Goal: Task Accomplishment & Management: Complete application form

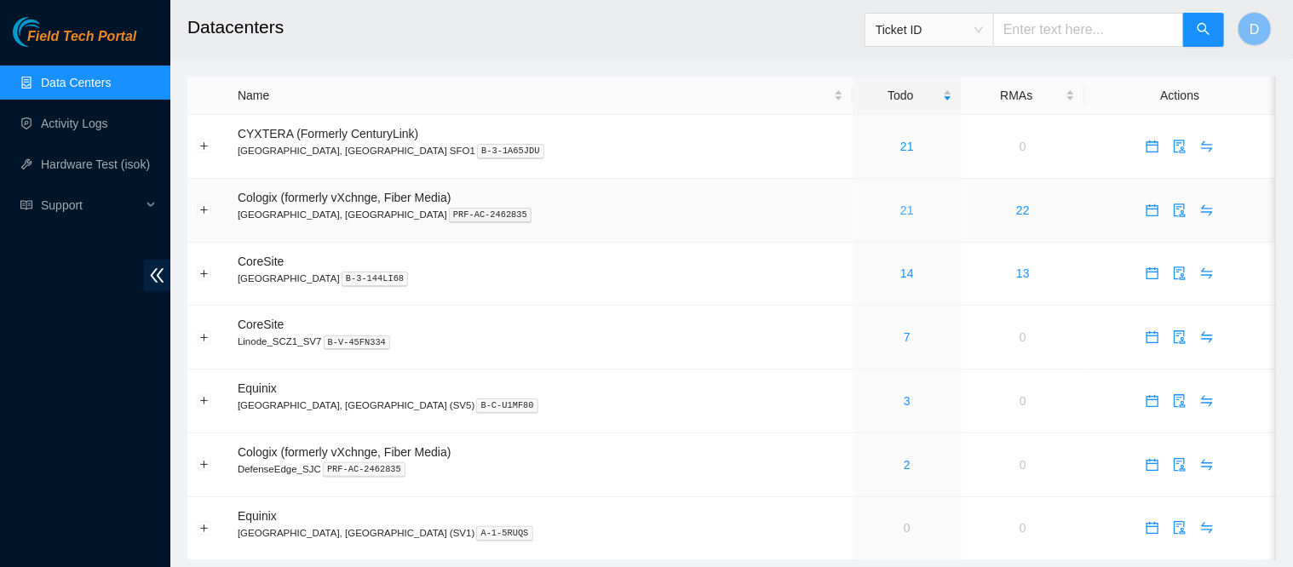
click at [900, 217] on link "21" at bounding box center [907, 211] width 14 height 14
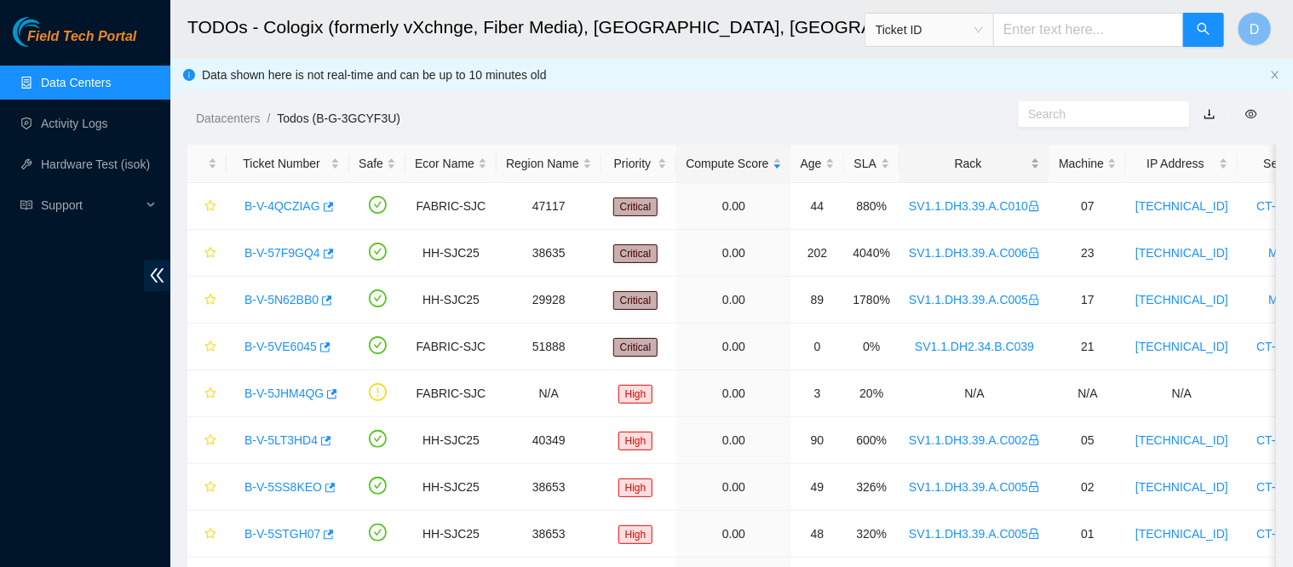
click at [946, 154] on div "Rack" at bounding box center [974, 163] width 131 height 19
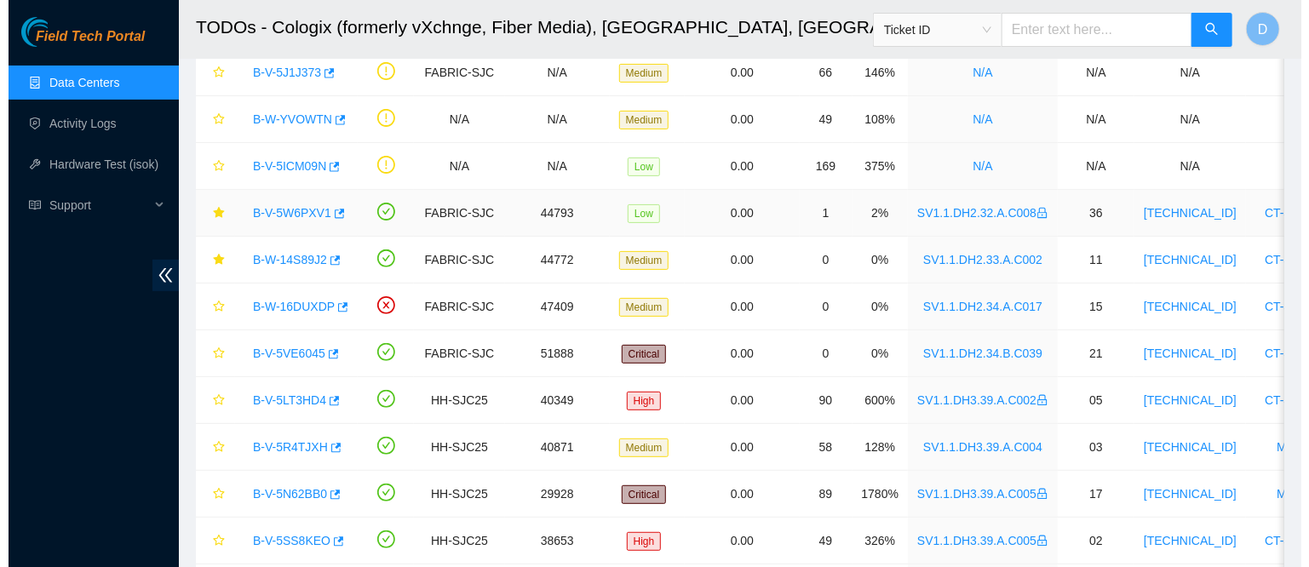
scroll to position [198, 0]
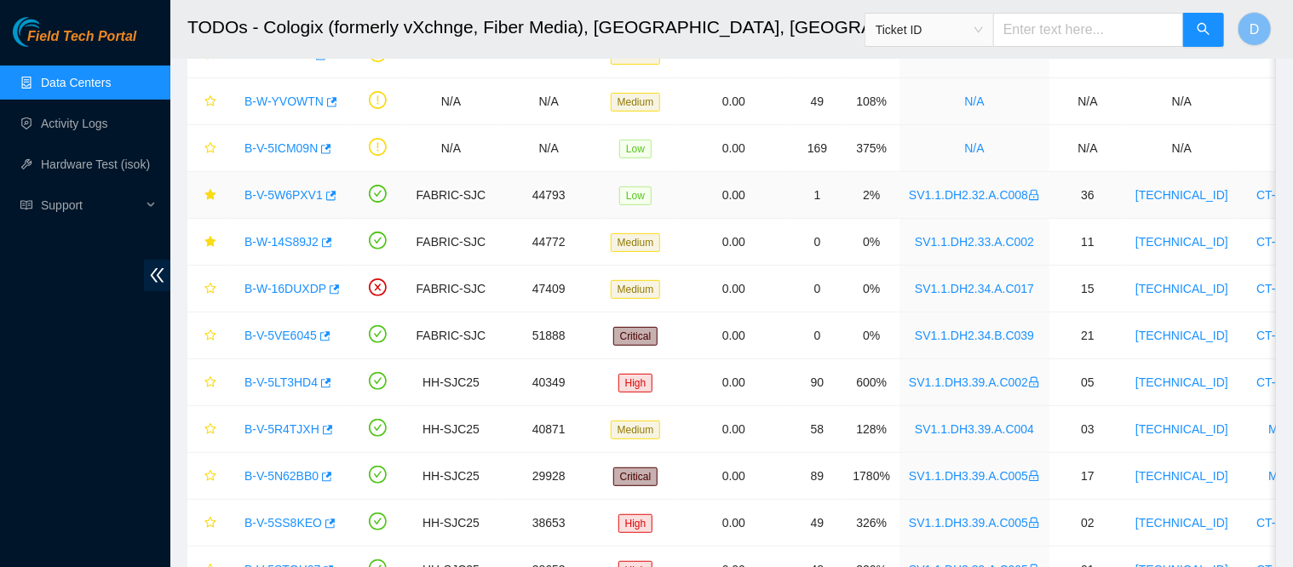
click at [266, 202] on div "B-V-5W6PXV1" at bounding box center [288, 194] width 104 height 27
click at [273, 197] on link "B-V-5W6PXV1" at bounding box center [283, 195] width 78 height 14
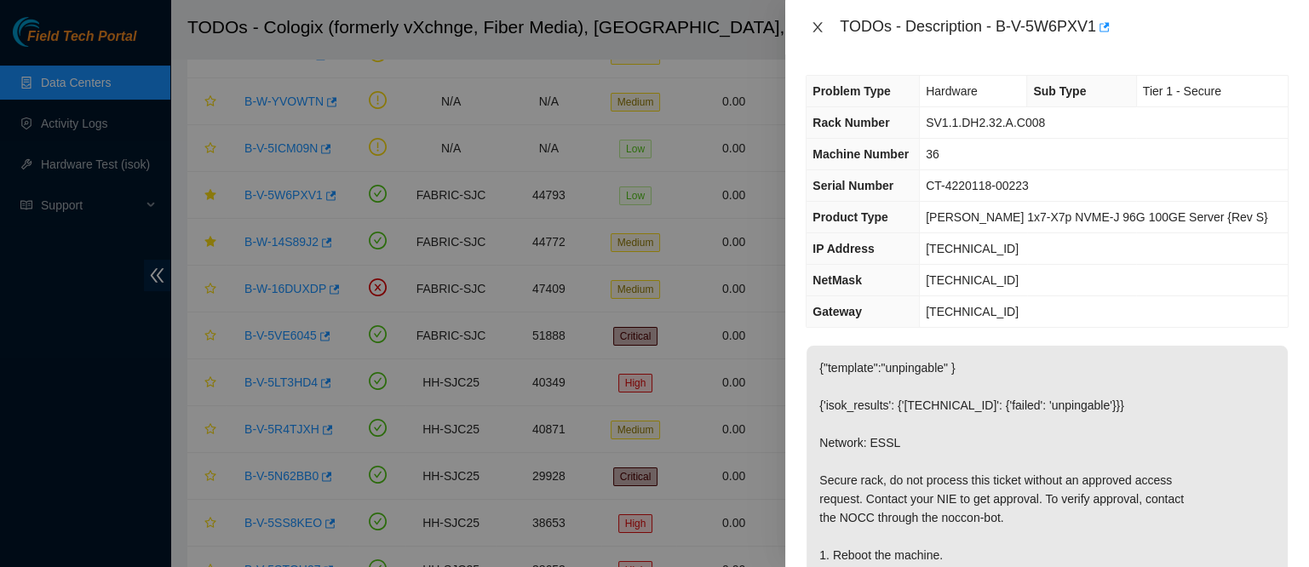
click at [810, 26] on button "Close" at bounding box center [818, 28] width 24 height 16
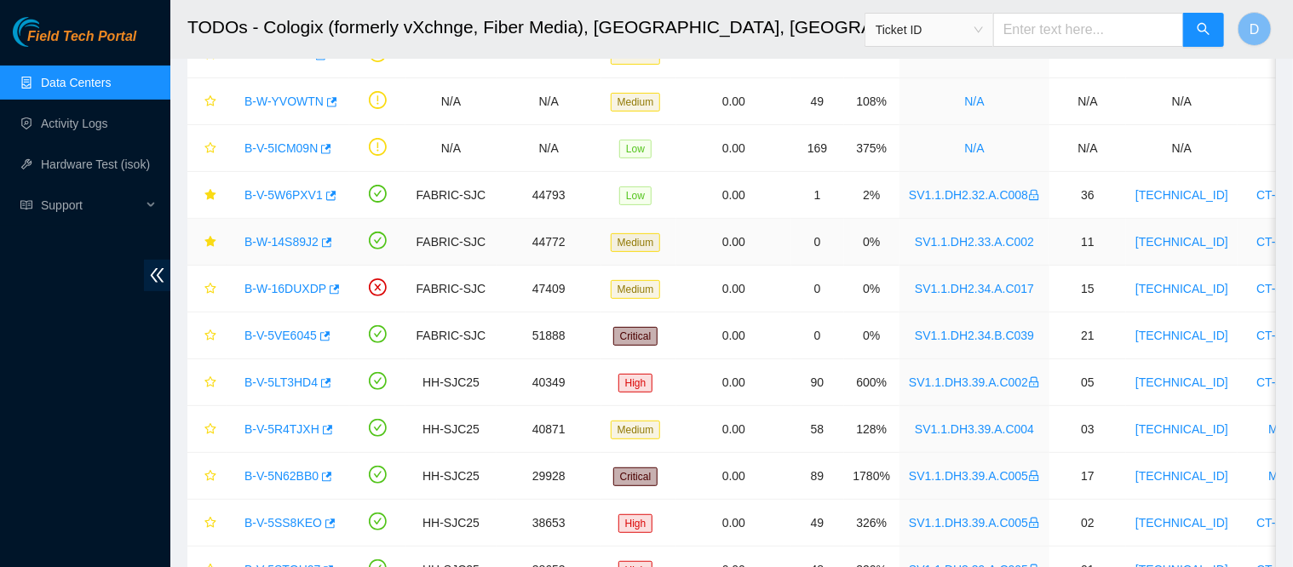
click at [283, 240] on link "B-W-14S89J2" at bounding box center [281, 242] width 74 height 14
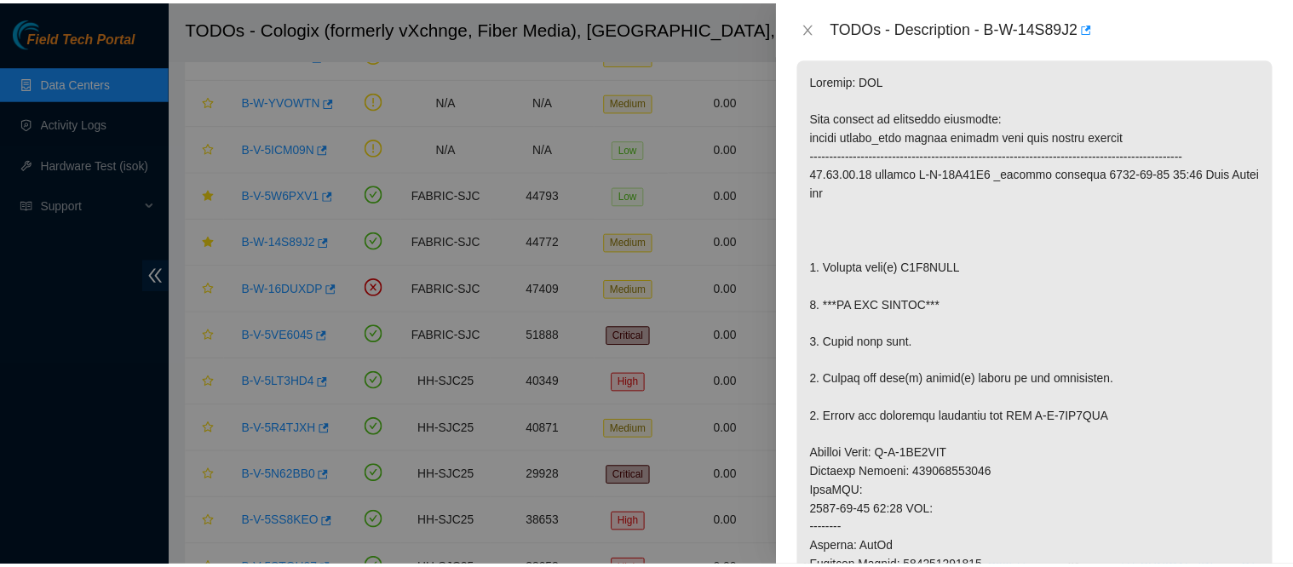
scroll to position [330, 0]
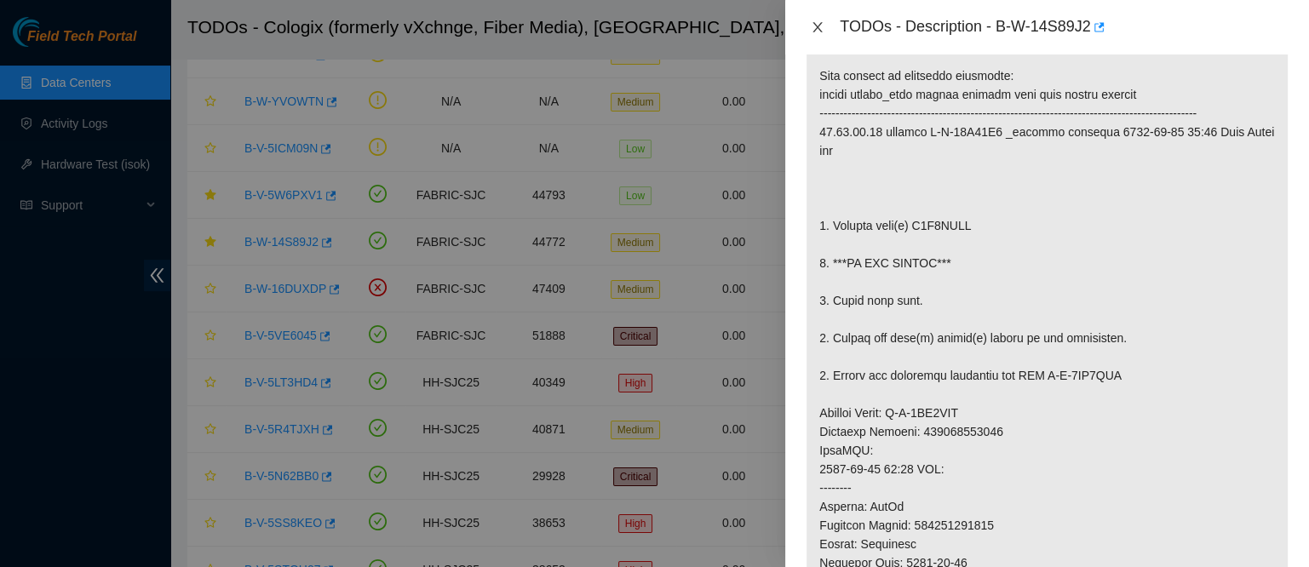
click at [821, 28] on icon "close" at bounding box center [818, 27] width 14 height 14
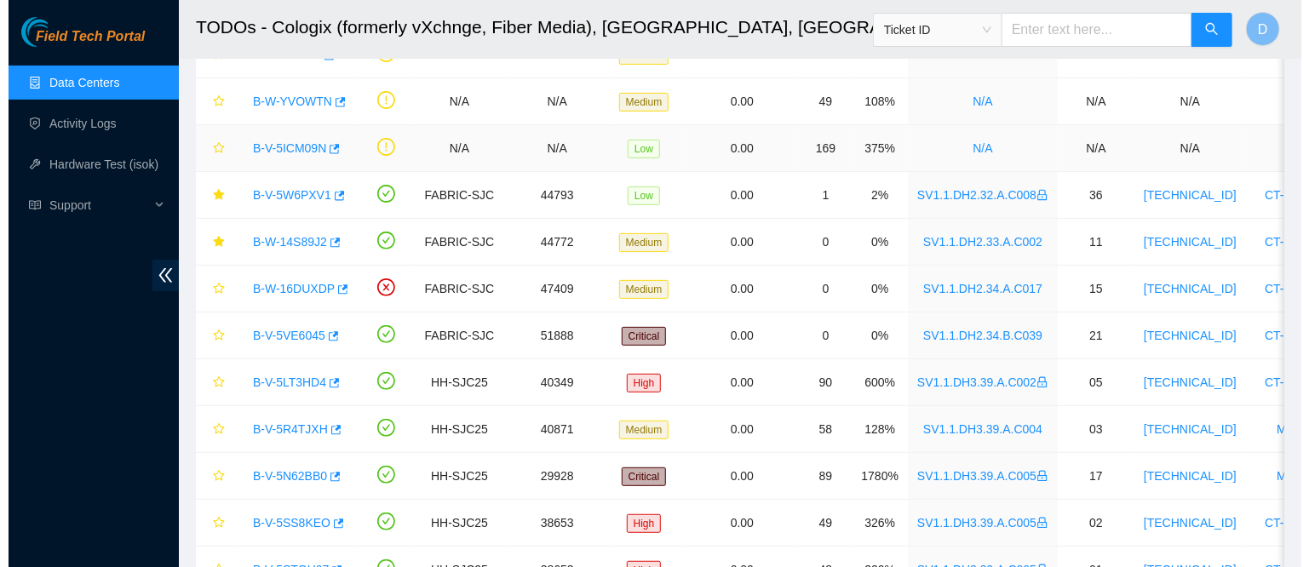
scroll to position [373, 0]
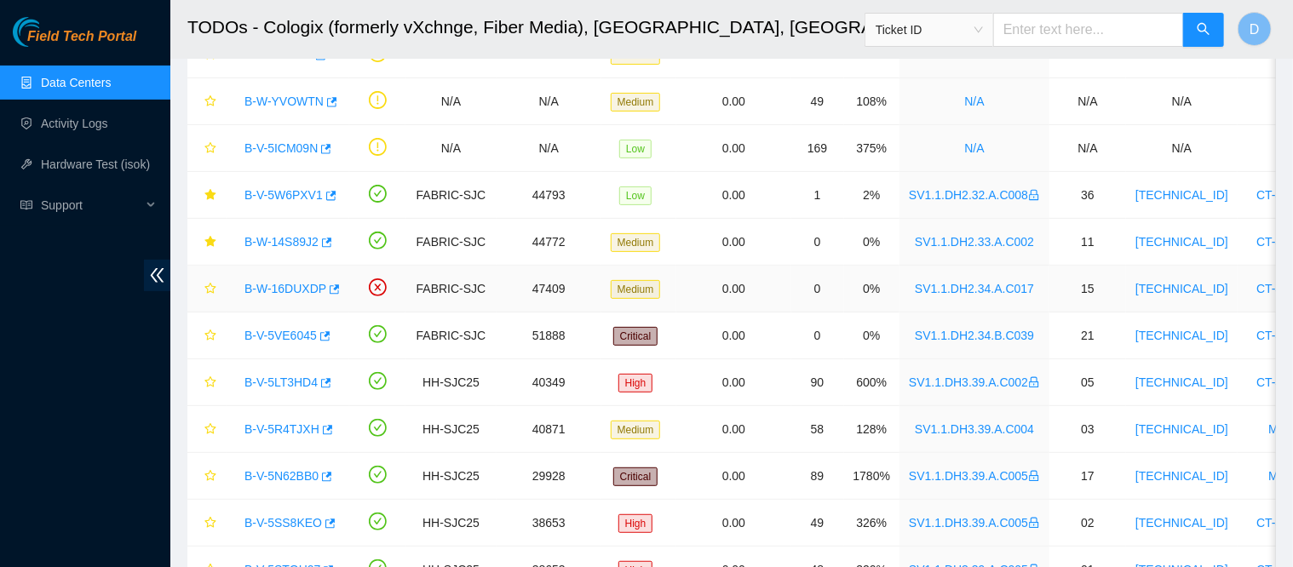
click at [279, 290] on link "B-W-16DUXDP" at bounding box center [285, 289] width 82 height 14
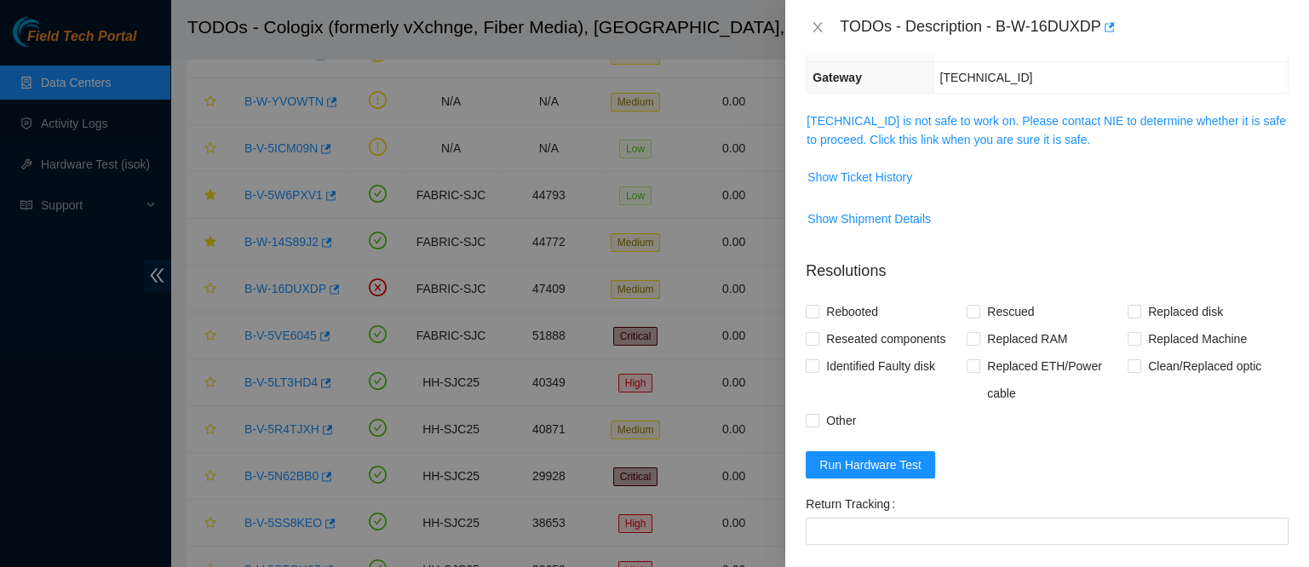
scroll to position [232, 0]
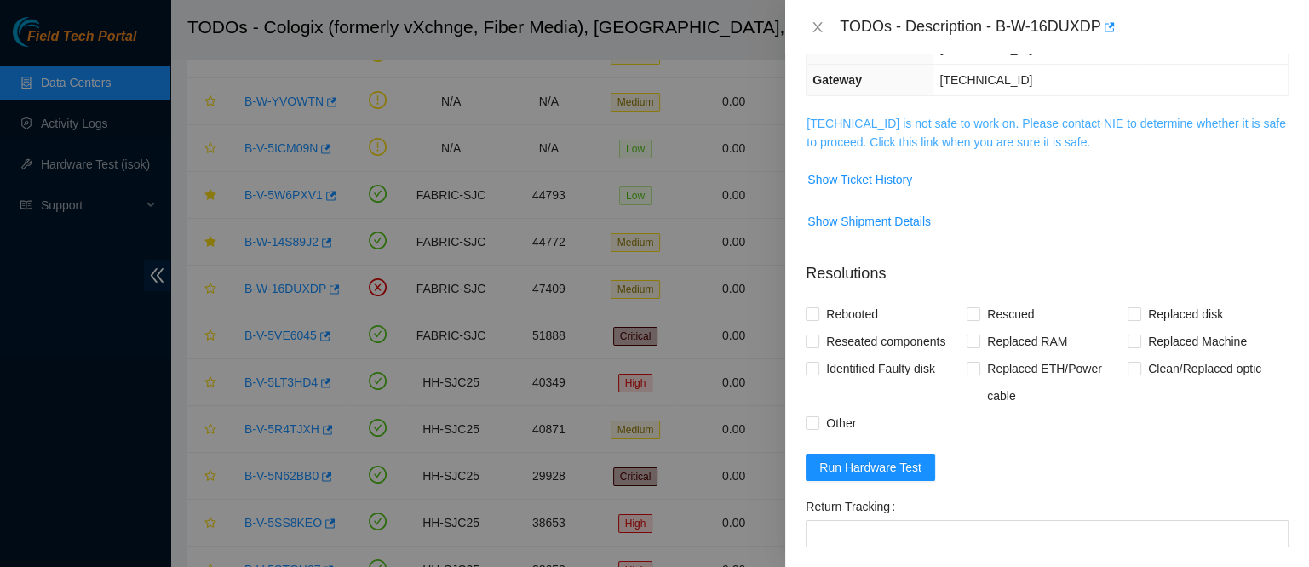
click at [925, 139] on link "[TECHNICAL_ID] is not safe to work on. Please contact NIE to determine whether …" at bounding box center [1047, 133] width 480 height 32
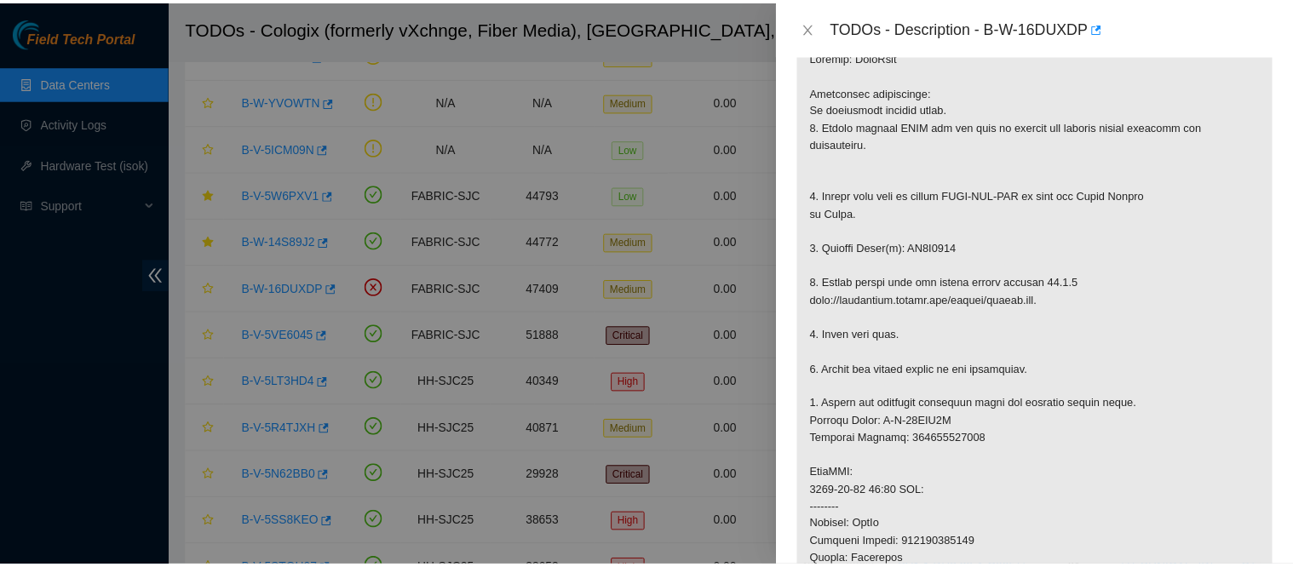
scroll to position [319, 0]
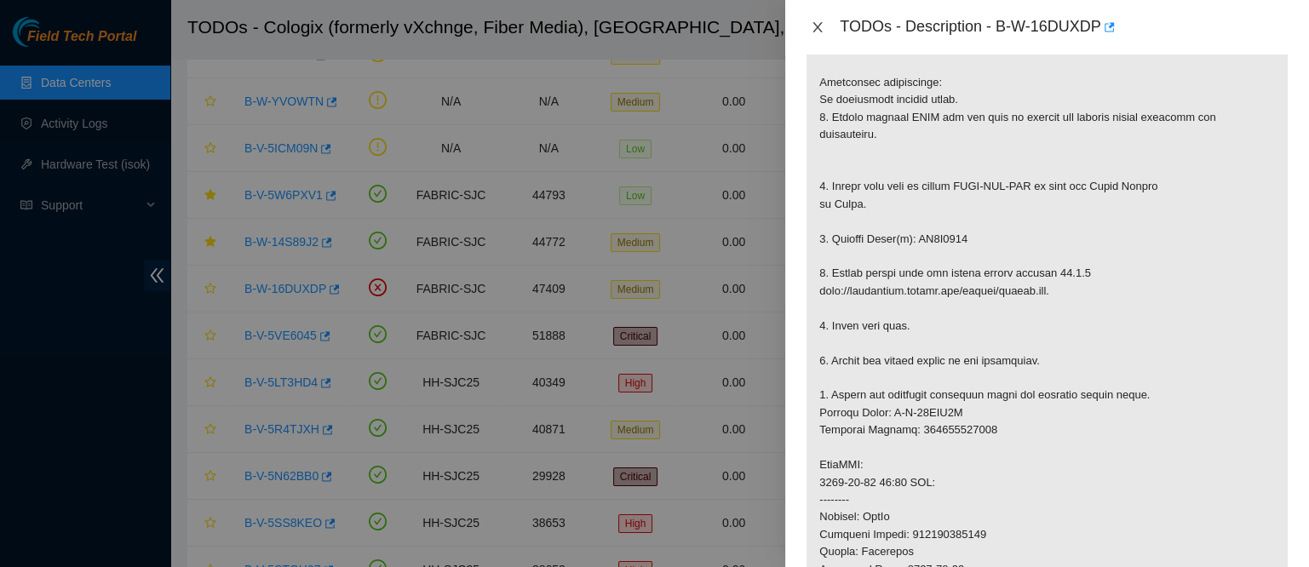
click at [817, 33] on icon "close" at bounding box center [818, 27] width 14 height 14
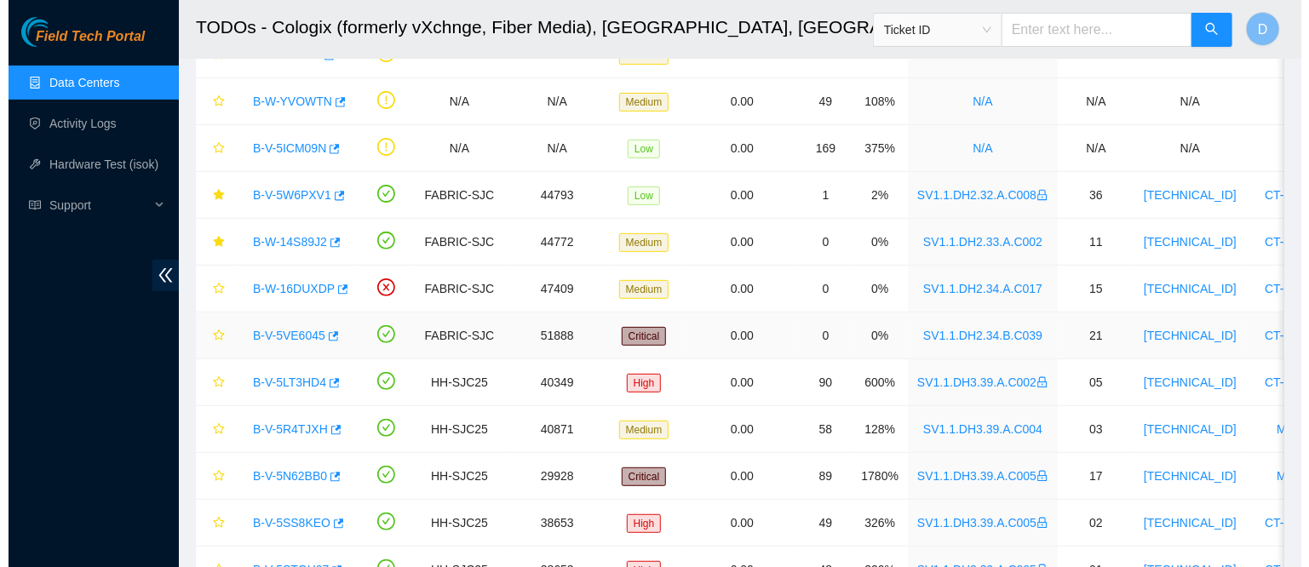
scroll to position [394, 0]
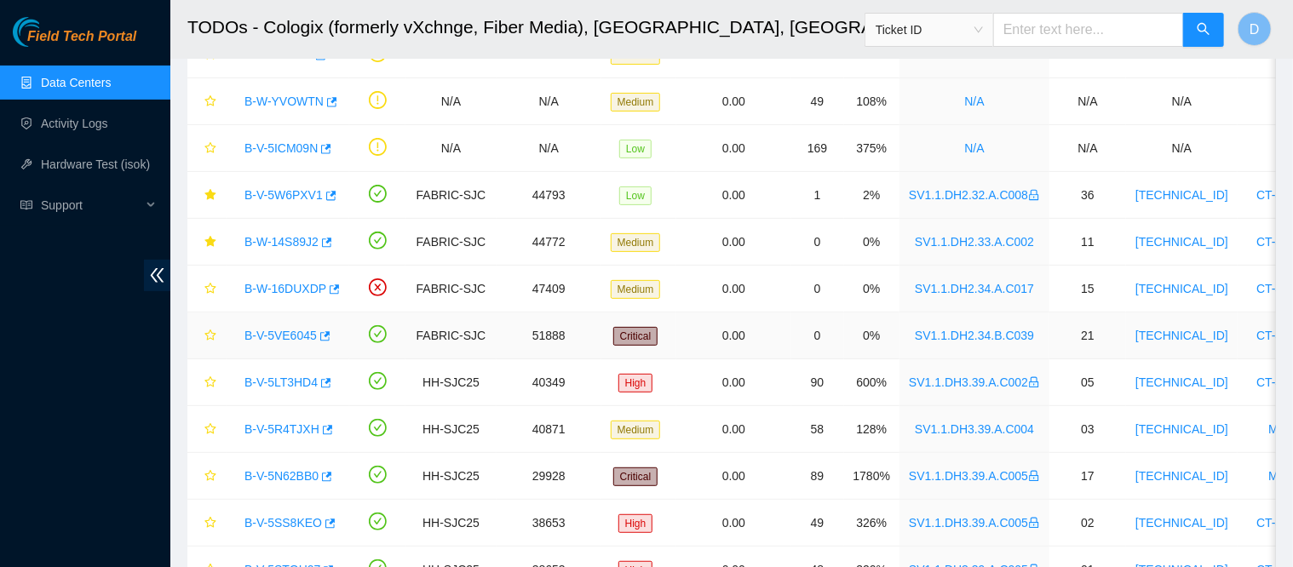
click at [270, 336] on link "B-V-5VE6045" at bounding box center [280, 336] width 72 height 14
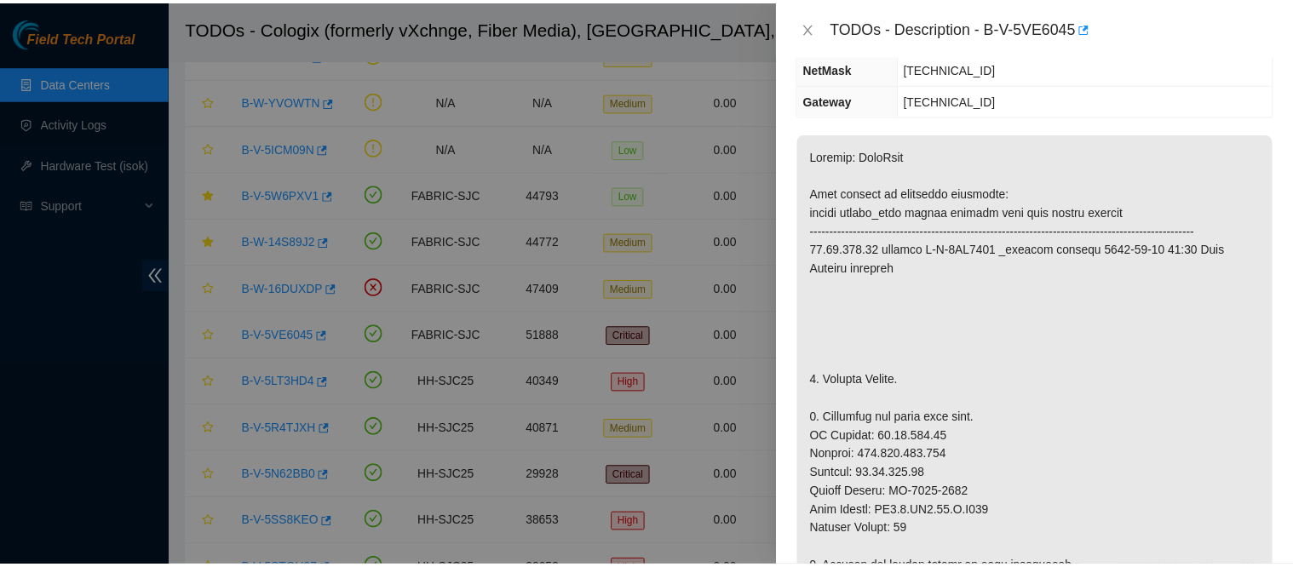
scroll to position [249, 0]
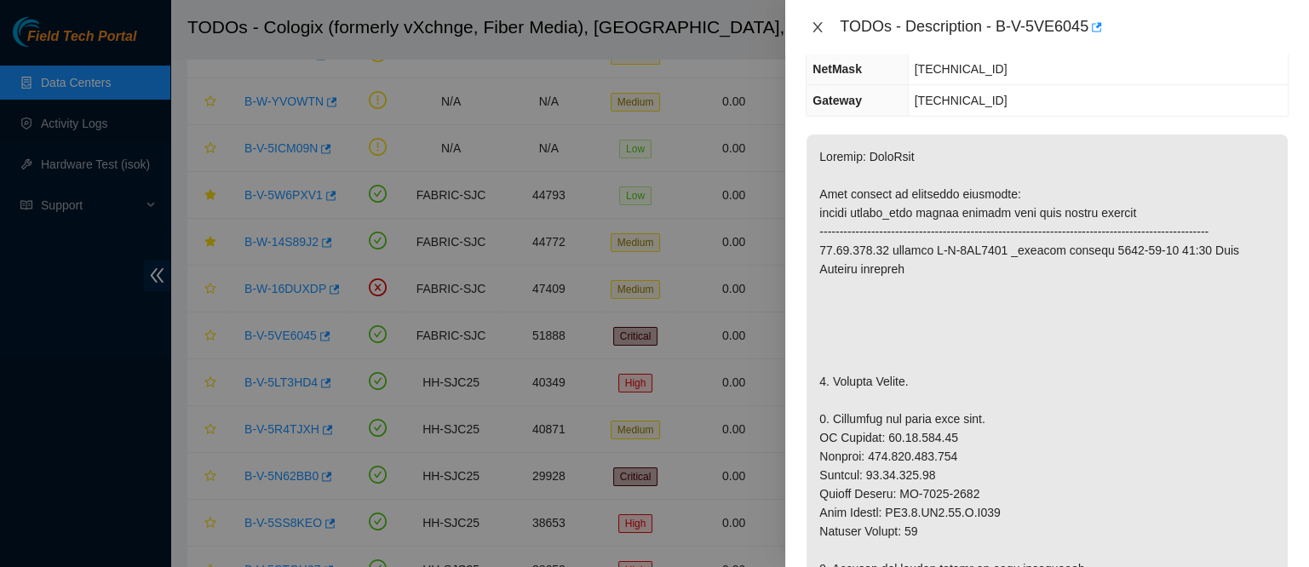
click at [821, 32] on icon "close" at bounding box center [817, 27] width 9 height 10
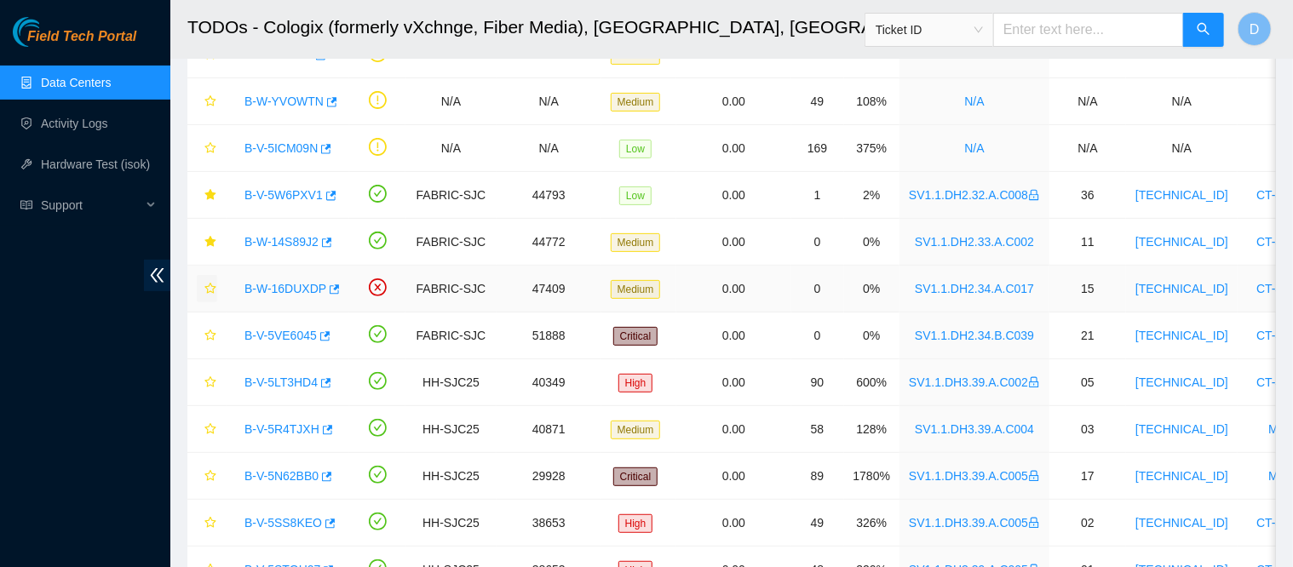
click at [210, 285] on icon "star" at bounding box center [210, 289] width 12 height 12
click at [212, 331] on icon "star" at bounding box center [209, 335] width 11 height 11
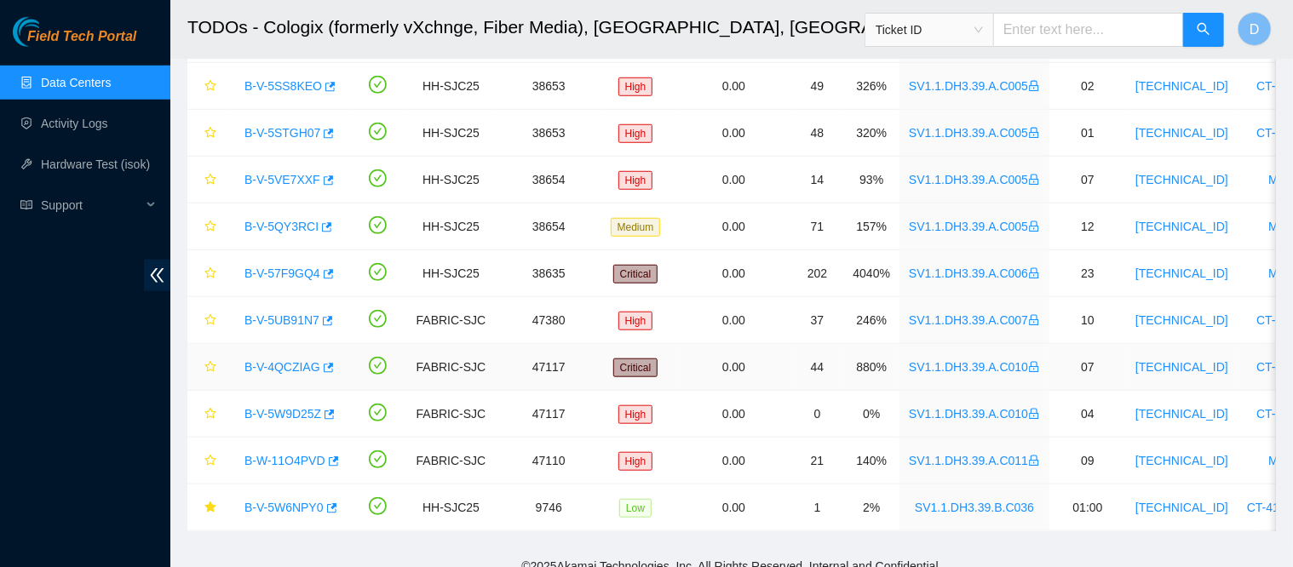
scroll to position [664, 0]
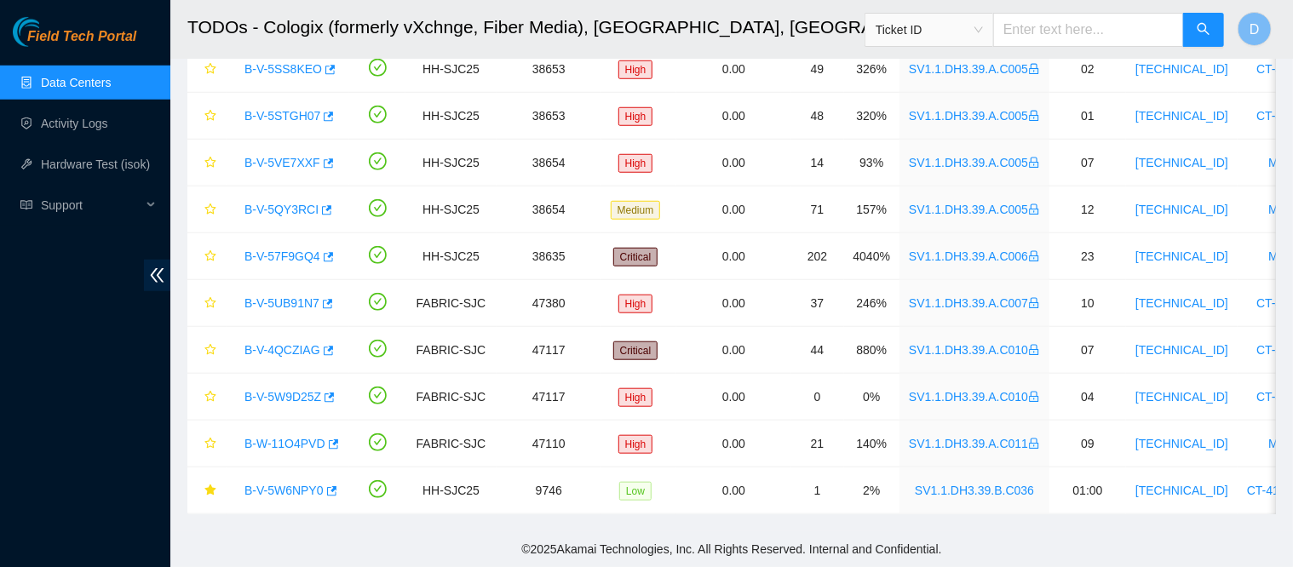
click at [111, 76] on link "Data Centers" at bounding box center [76, 83] width 70 height 14
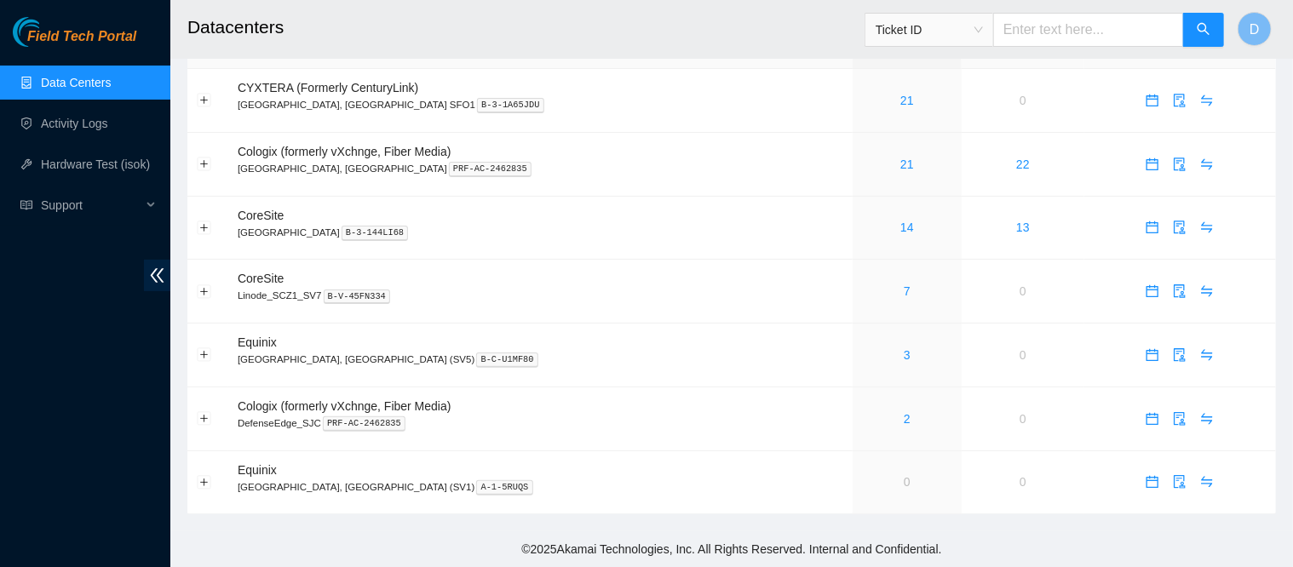
scroll to position [54, 0]
click at [900, 222] on link "14" at bounding box center [907, 228] width 14 height 14
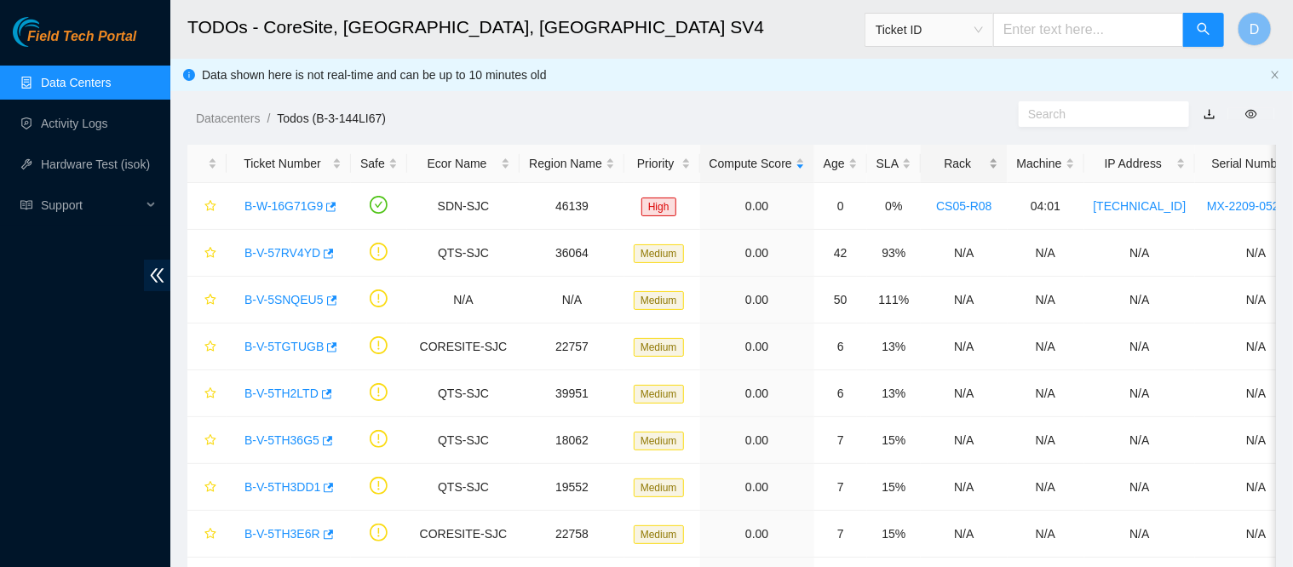
click at [940, 163] on div "Rack" at bounding box center [963, 163] width 67 height 19
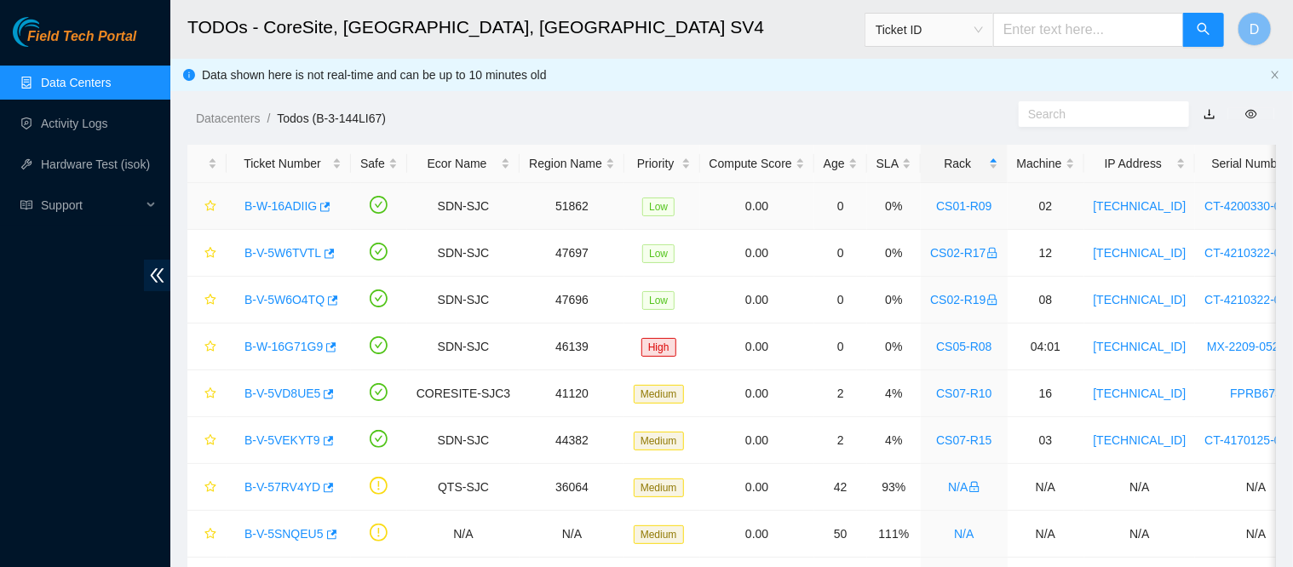
click at [278, 208] on link "B-W-16ADIIG" at bounding box center [280, 206] width 72 height 14
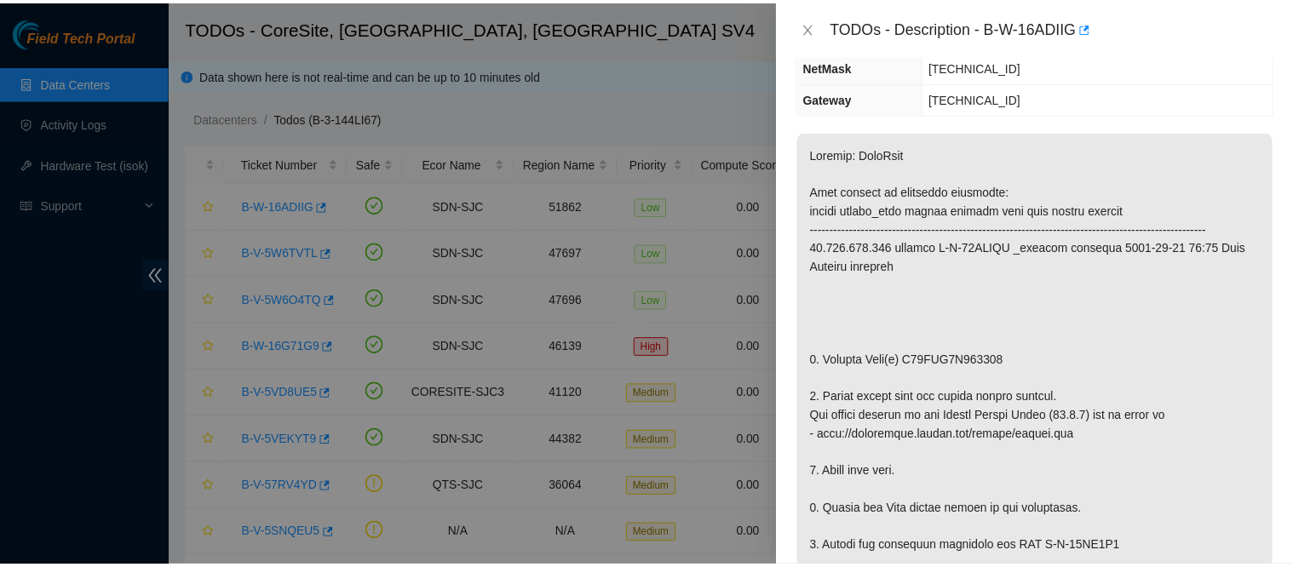
scroll to position [217, 0]
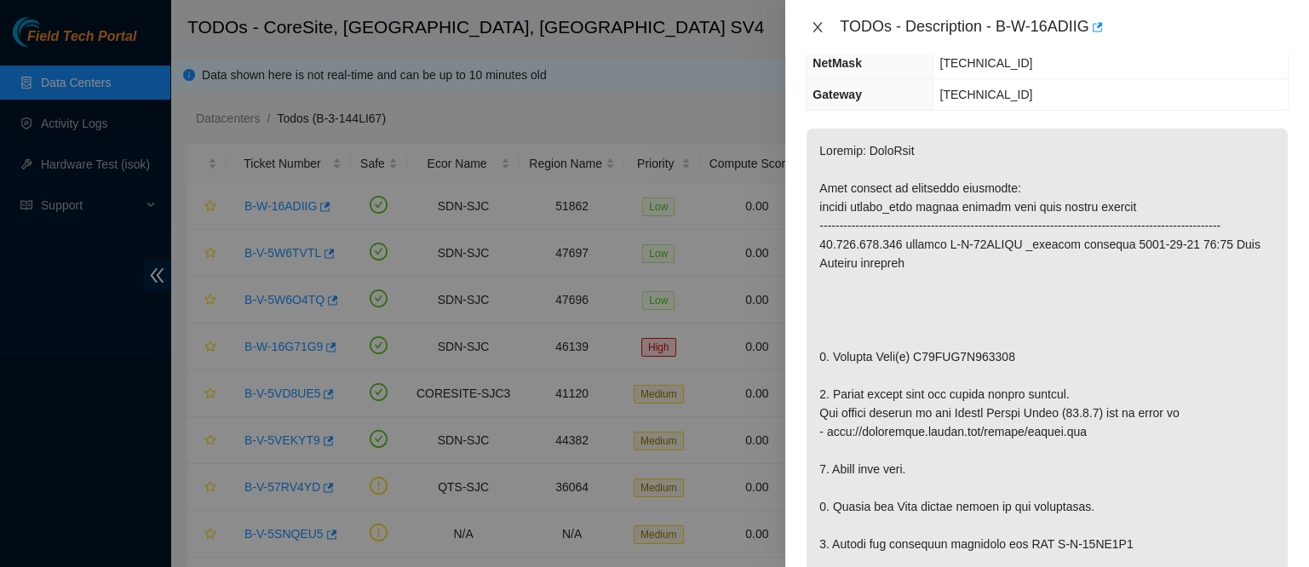
click at [821, 27] on icon "close" at bounding box center [818, 27] width 14 height 14
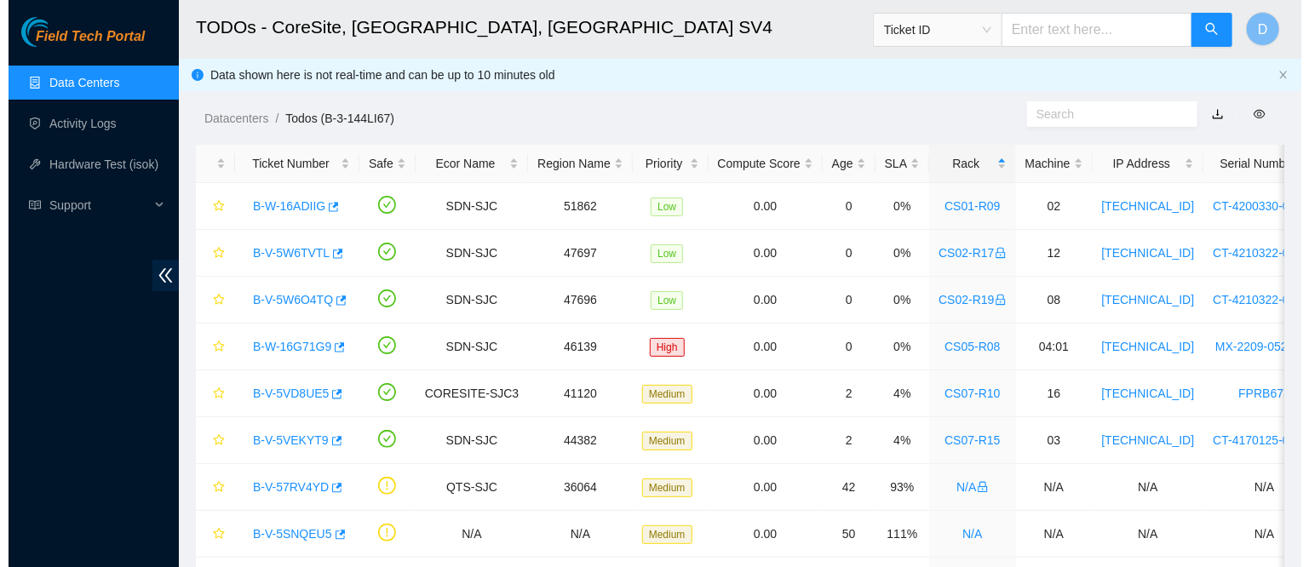
scroll to position [292, 0]
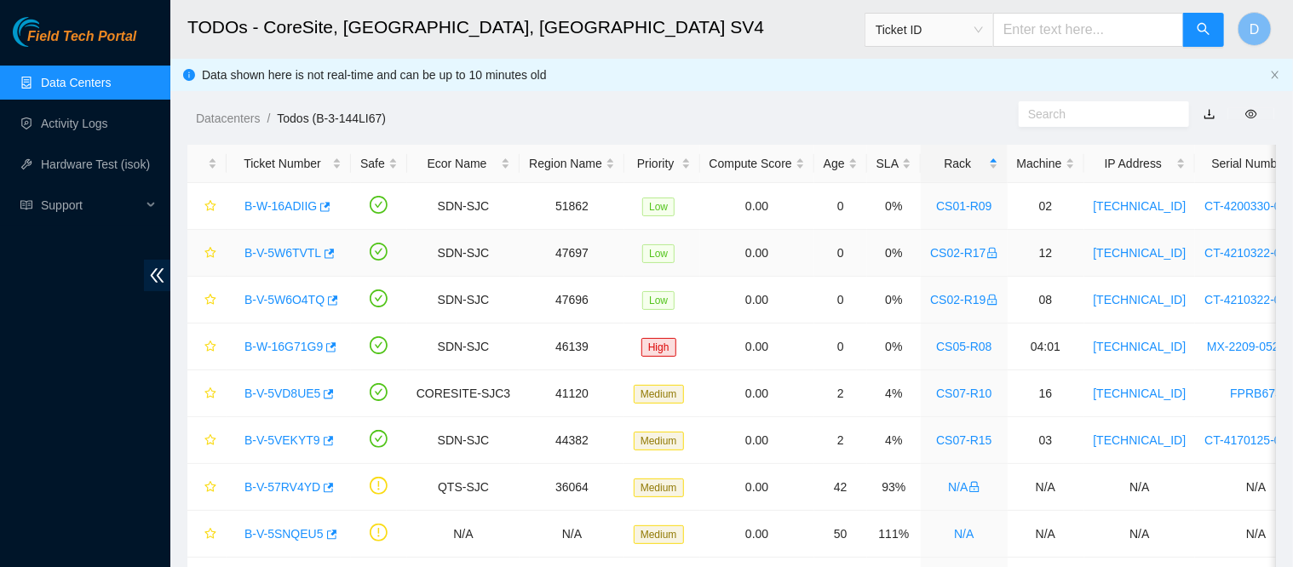
click at [289, 256] on link "B-V-5W6TVTL" at bounding box center [282, 253] width 77 height 14
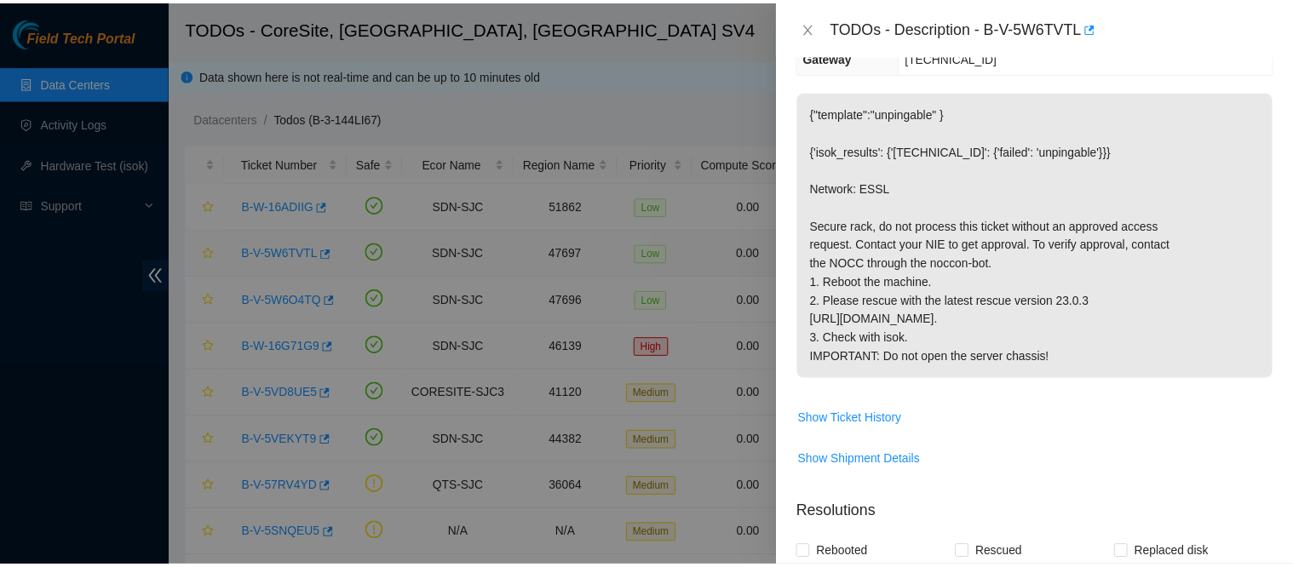
scroll to position [217, 0]
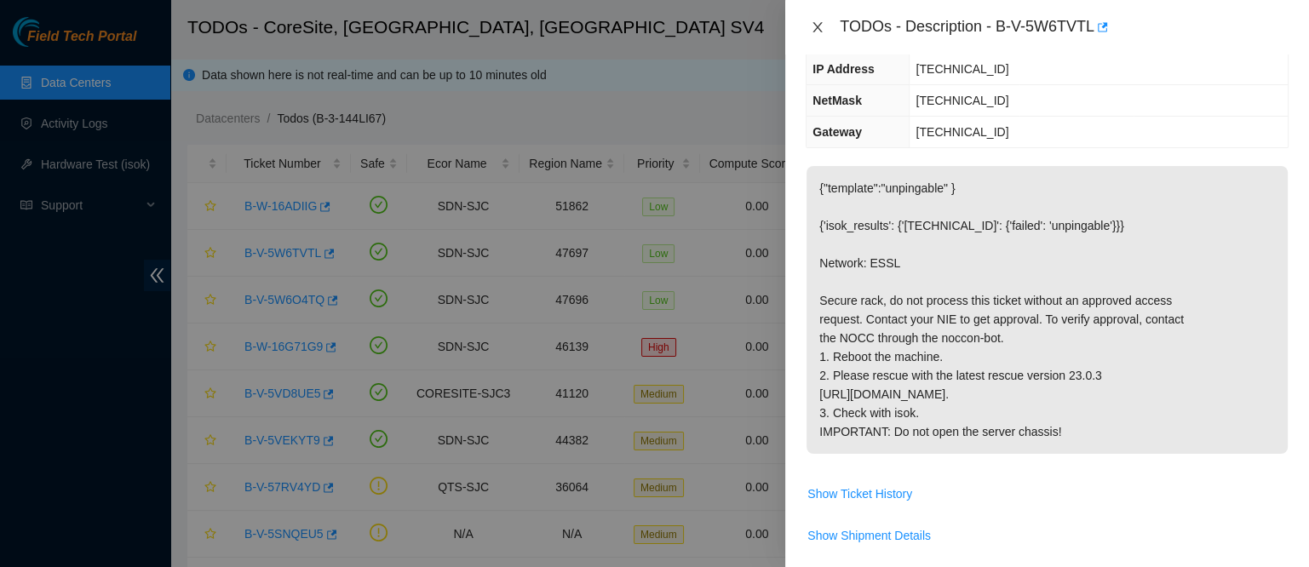
click at [821, 32] on icon "close" at bounding box center [817, 27] width 9 height 10
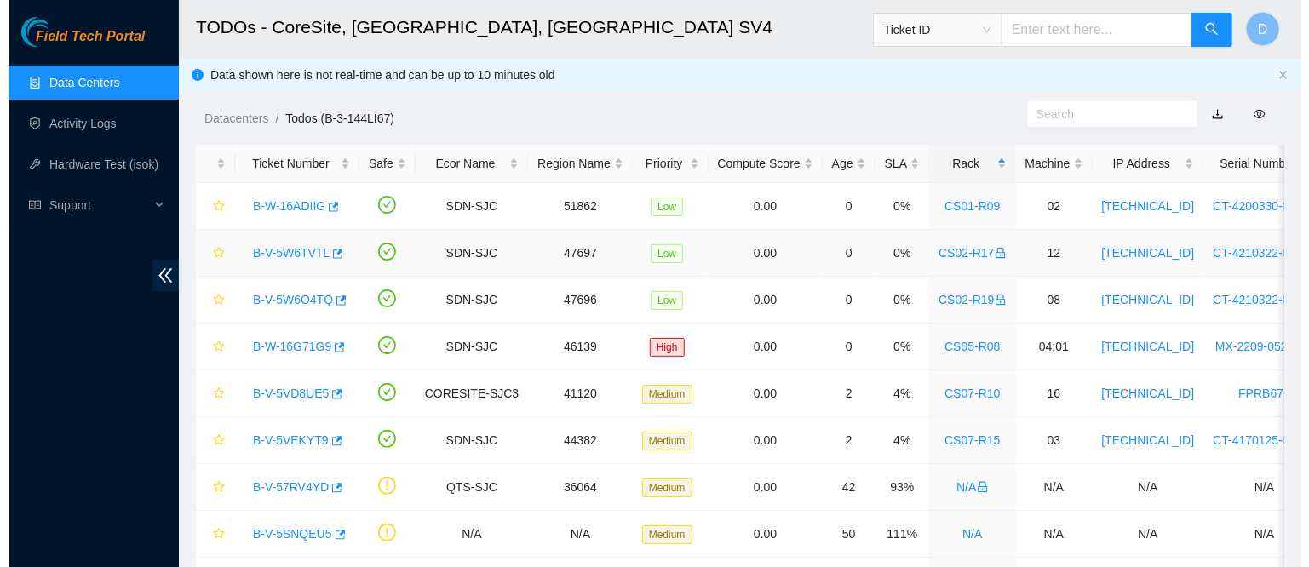
scroll to position [292, 0]
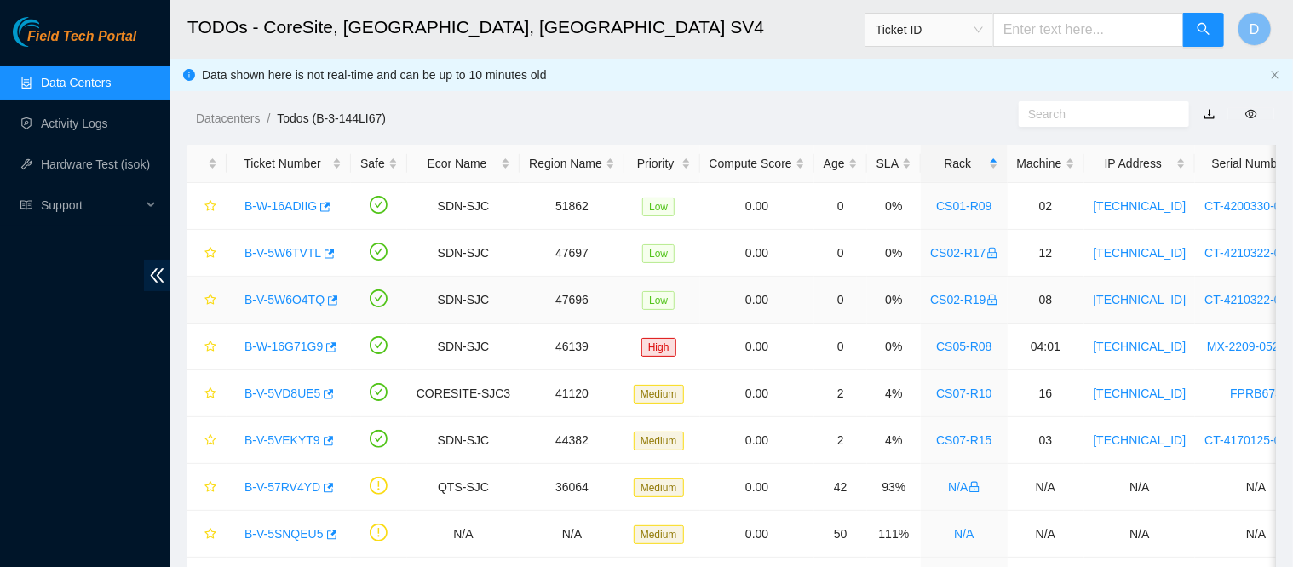
click at [262, 302] on link "B-V-5W6O4TQ" at bounding box center [284, 300] width 80 height 14
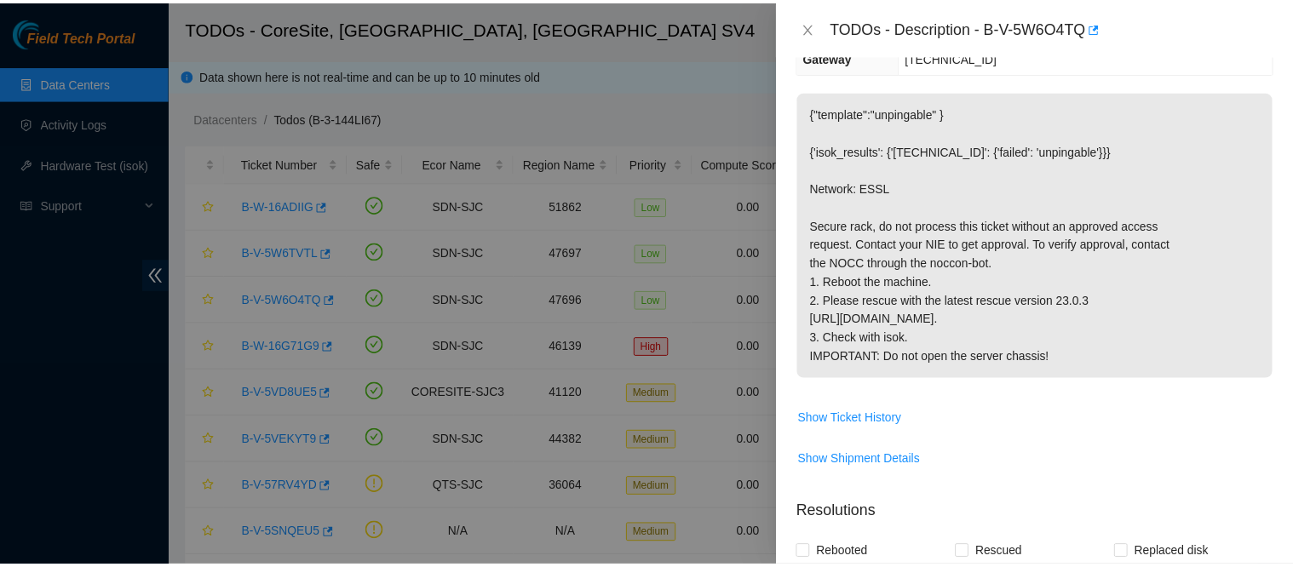
scroll to position [217, 0]
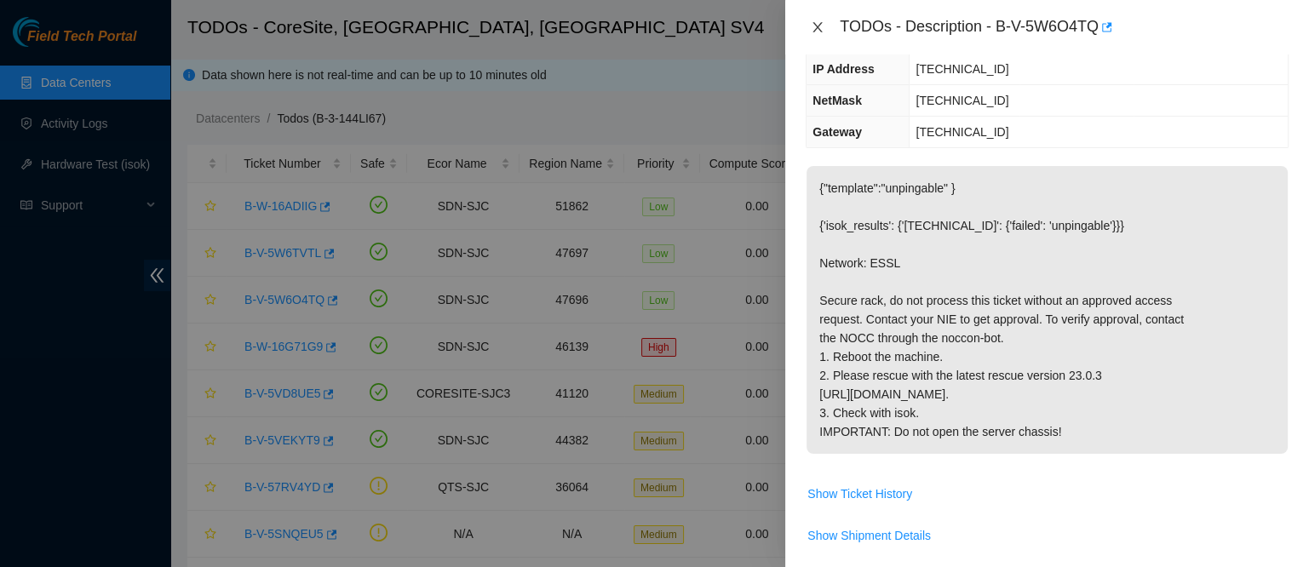
click at [813, 26] on icon "close" at bounding box center [818, 27] width 14 height 14
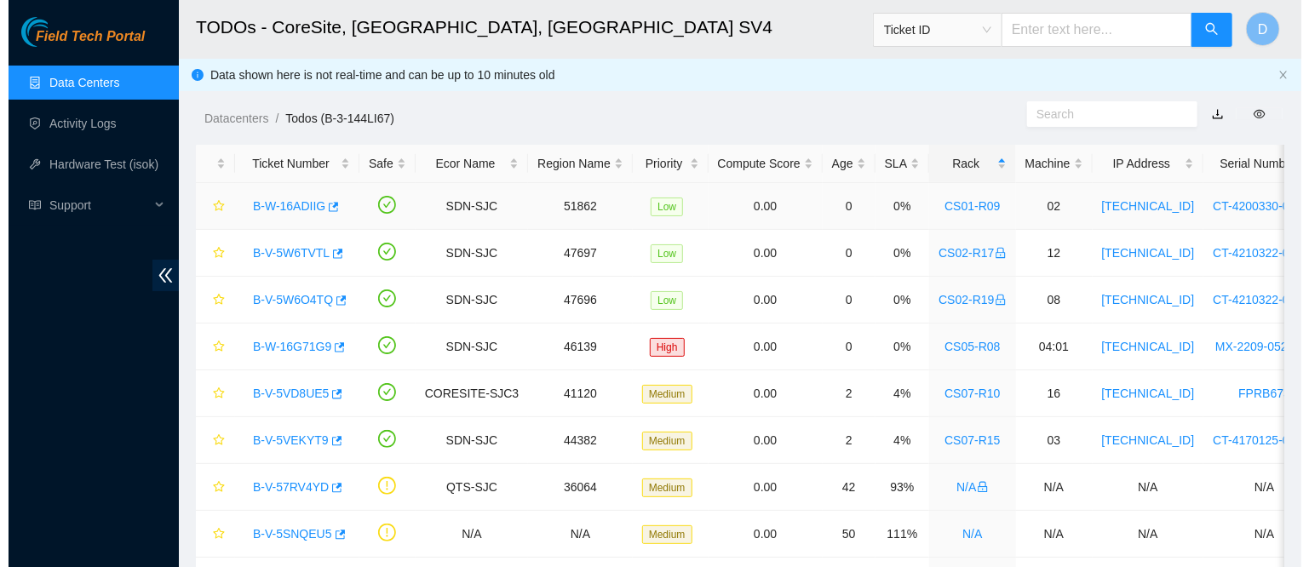
scroll to position [292, 0]
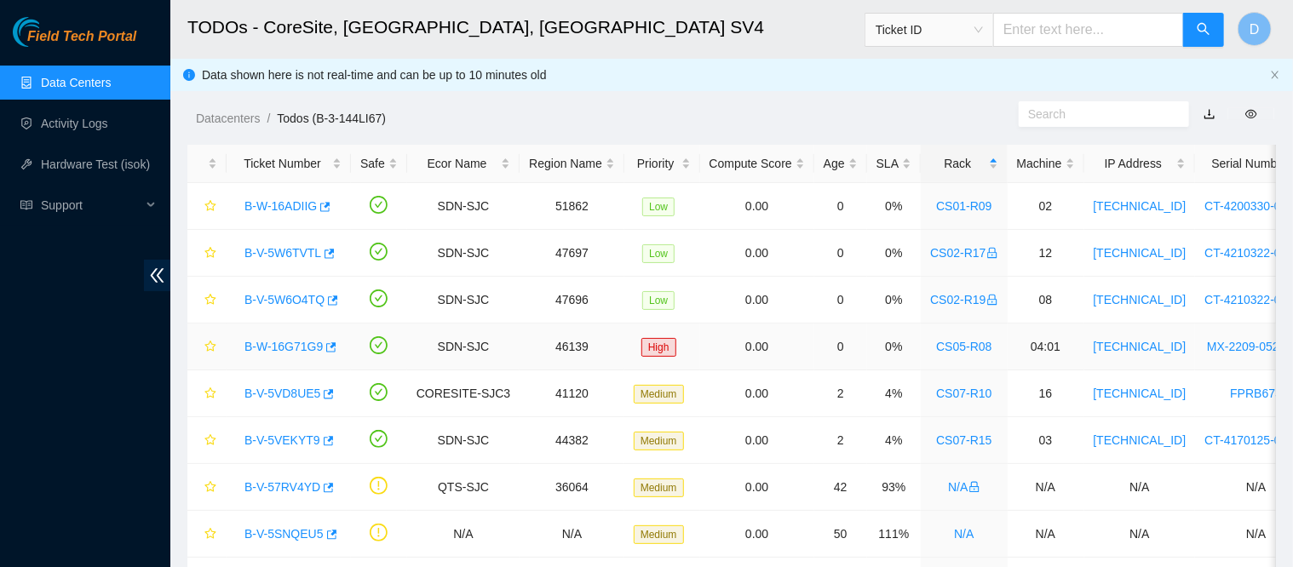
click at [285, 345] on link "B-W-16G71G9" at bounding box center [283, 347] width 78 height 14
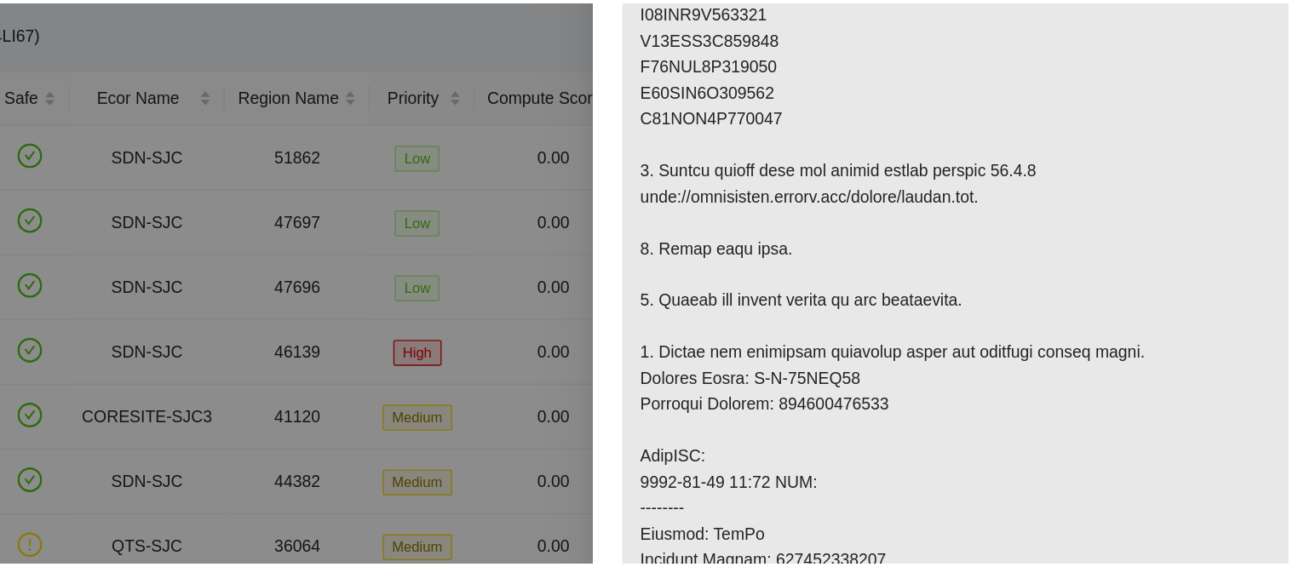
scroll to position [514, 0]
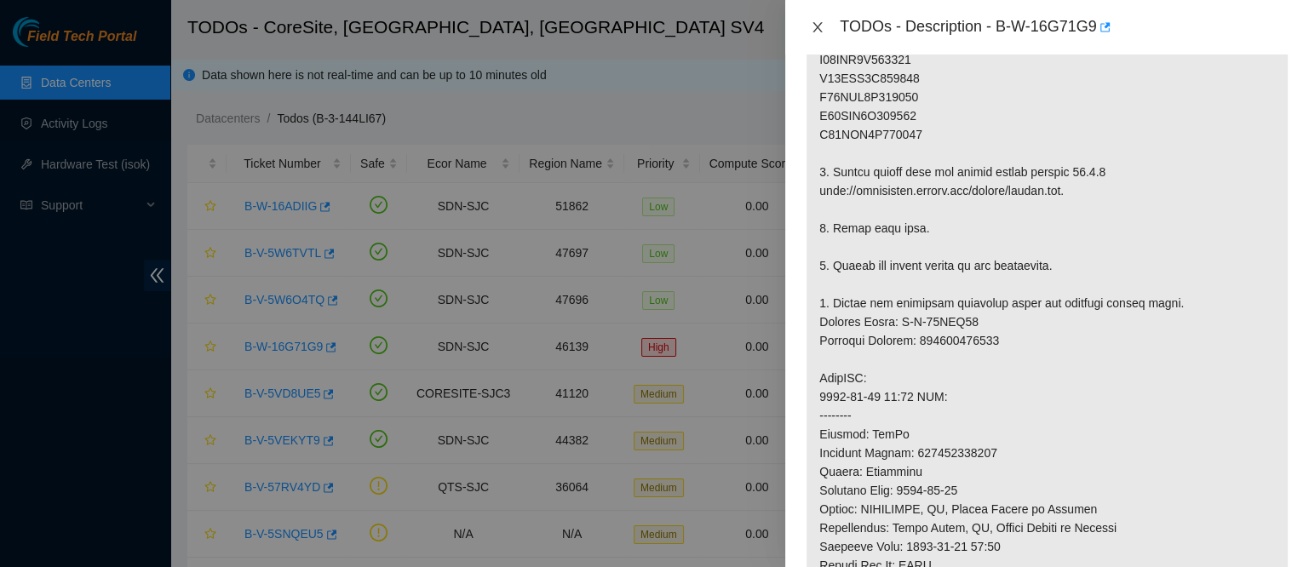
click at [817, 25] on icon "close" at bounding box center [818, 27] width 14 height 14
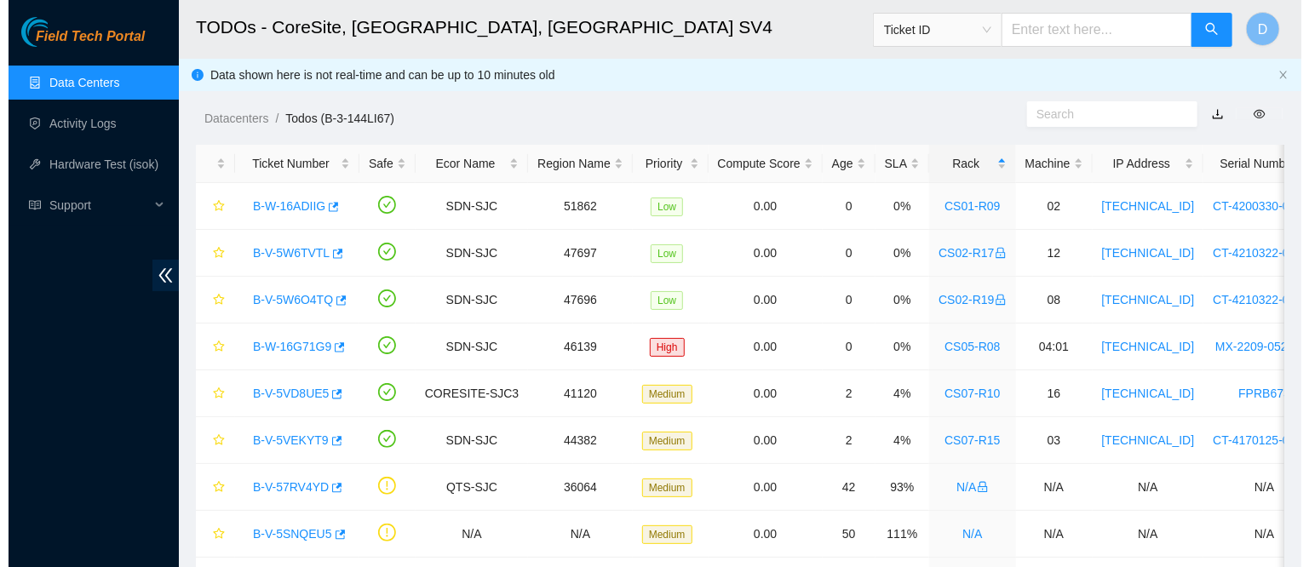
scroll to position [559, 0]
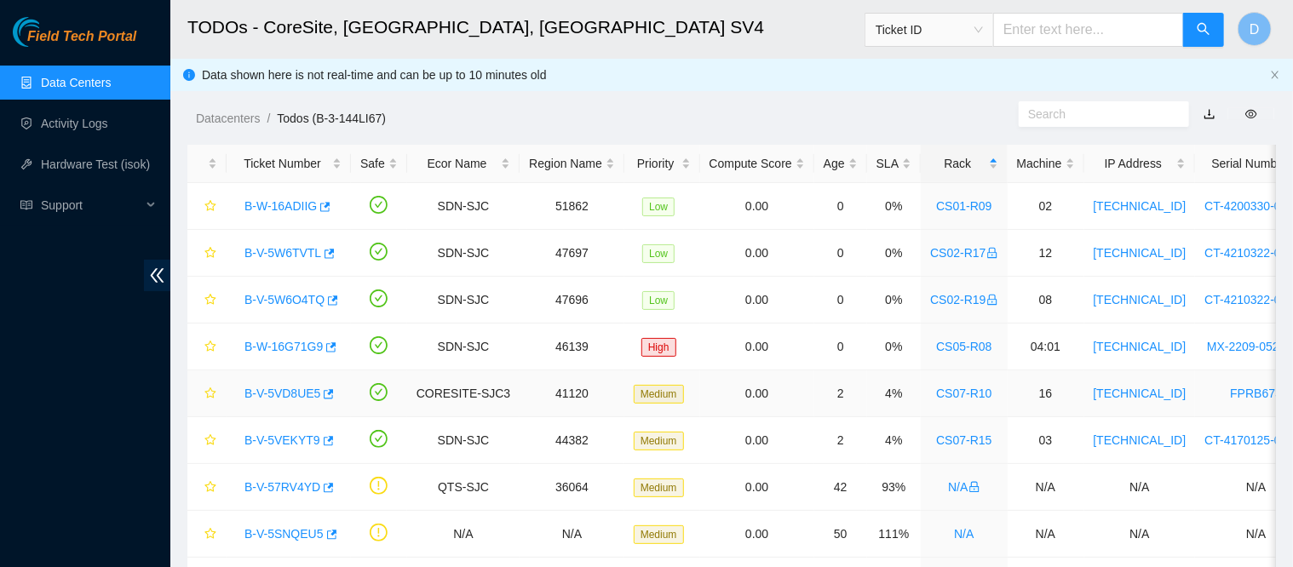
click at [283, 393] on link "B-V-5VD8UE5" at bounding box center [282, 394] width 76 height 14
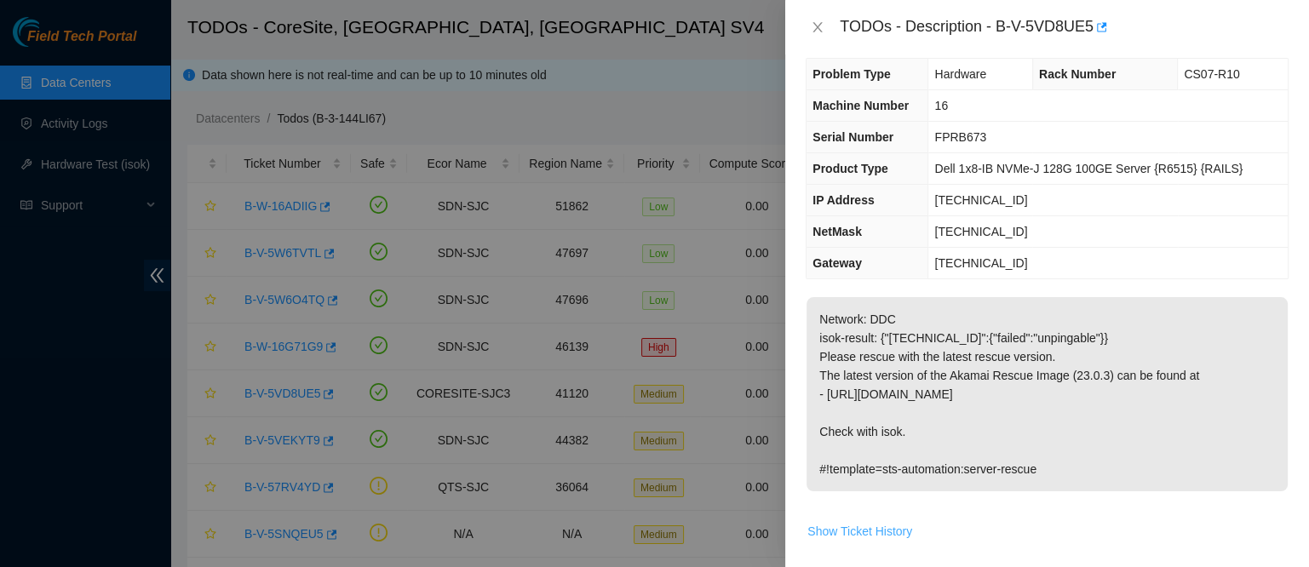
scroll to position [0, 0]
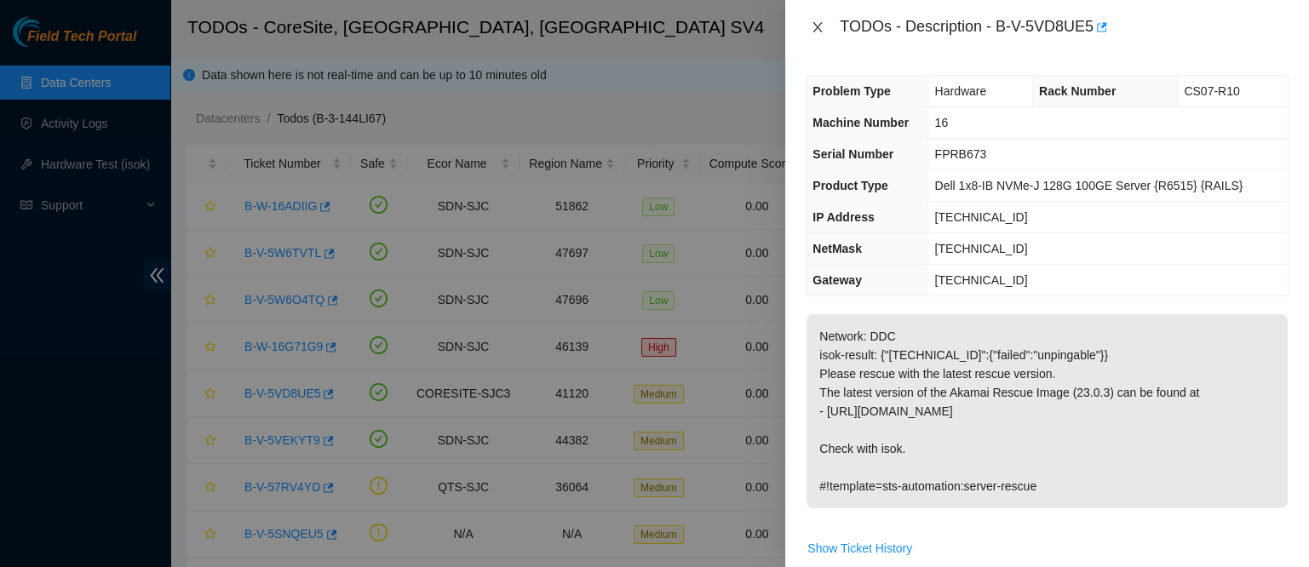
click at [811, 28] on icon "close" at bounding box center [818, 27] width 14 height 14
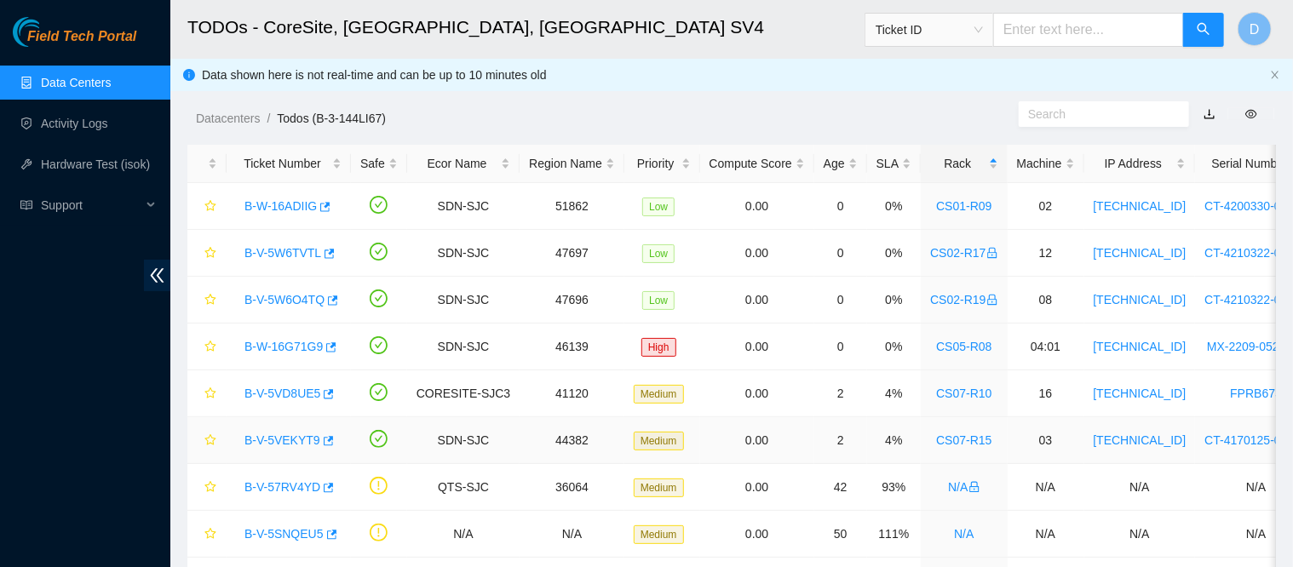
click at [296, 439] on link "B-V-5VEKYT9" at bounding box center [282, 441] width 76 height 14
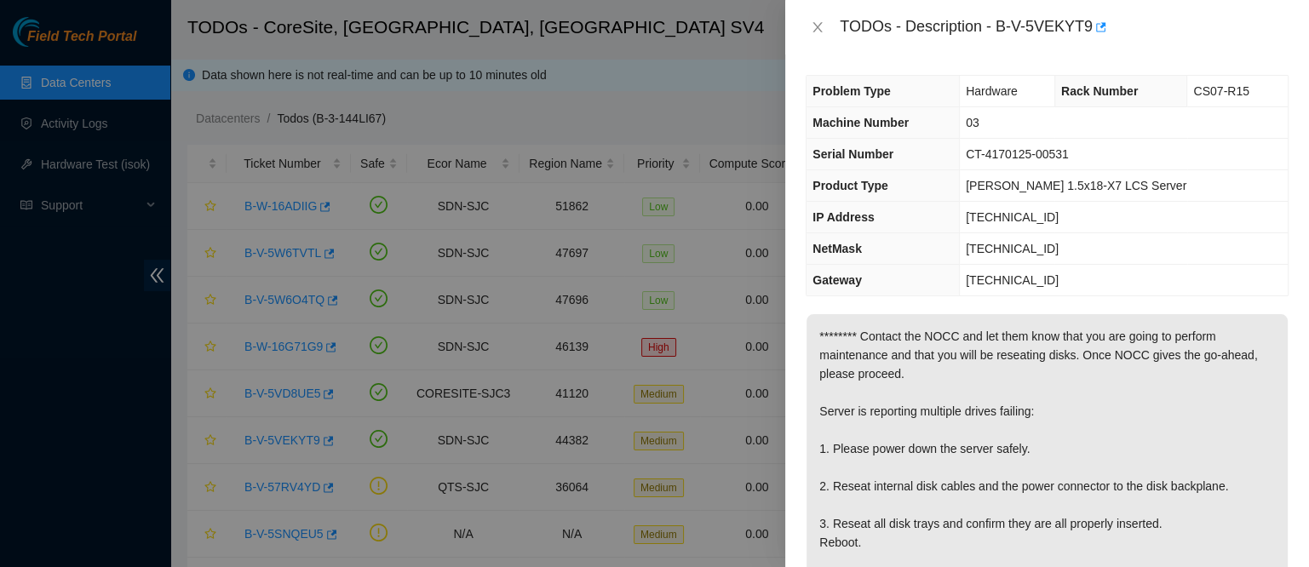
click at [817, 17] on div "TODOs - Description - B-V-5VEKYT9" at bounding box center [1047, 27] width 483 height 27
click at [817, 20] on icon "close" at bounding box center [818, 27] width 14 height 14
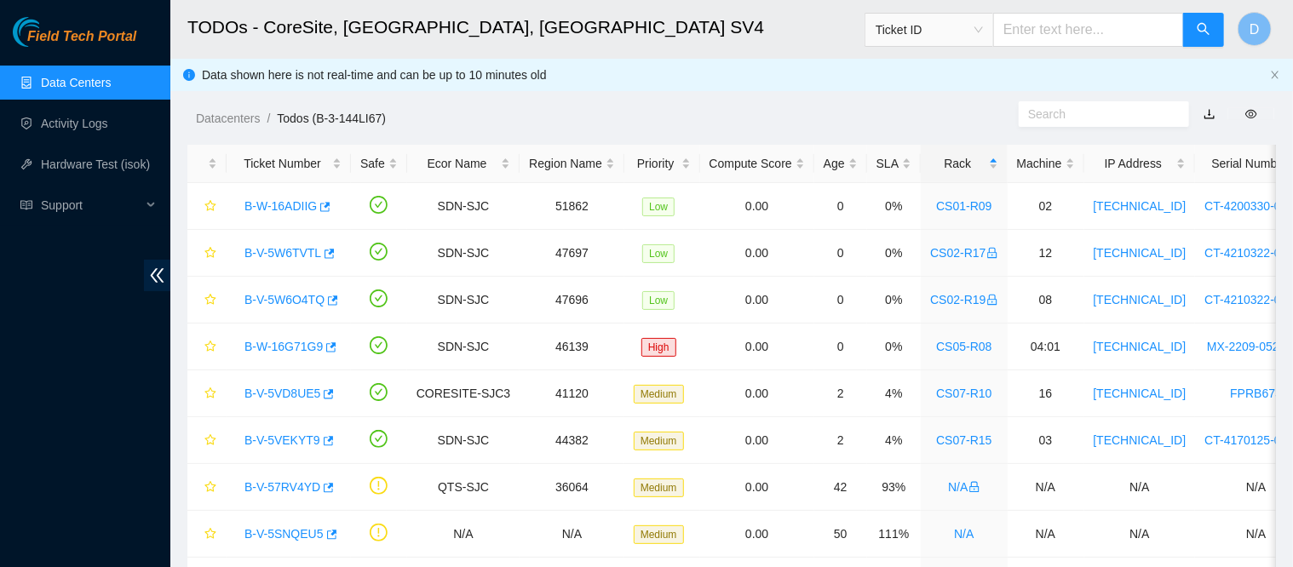
click at [105, 82] on link "Data Centers" at bounding box center [76, 83] width 70 height 14
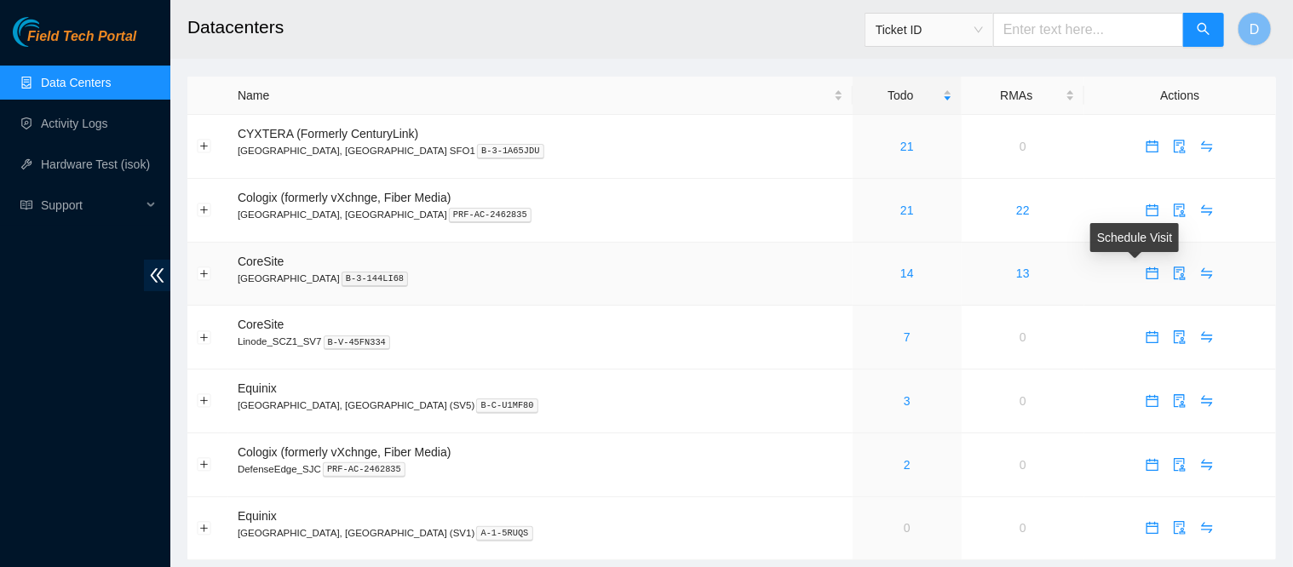
click at [1146, 270] on icon "calendar" at bounding box center [1153, 274] width 14 height 14
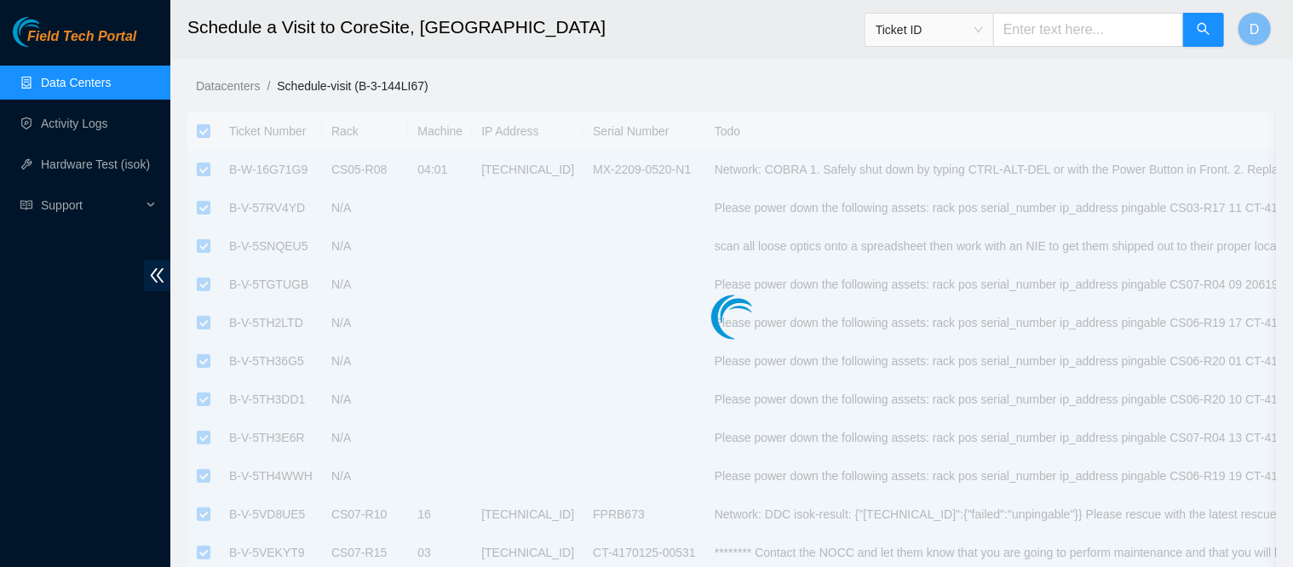
click at [202, 134] on div at bounding box center [731, 282] width 1089 height 341
click at [203, 135] on div at bounding box center [731, 282] width 1089 height 341
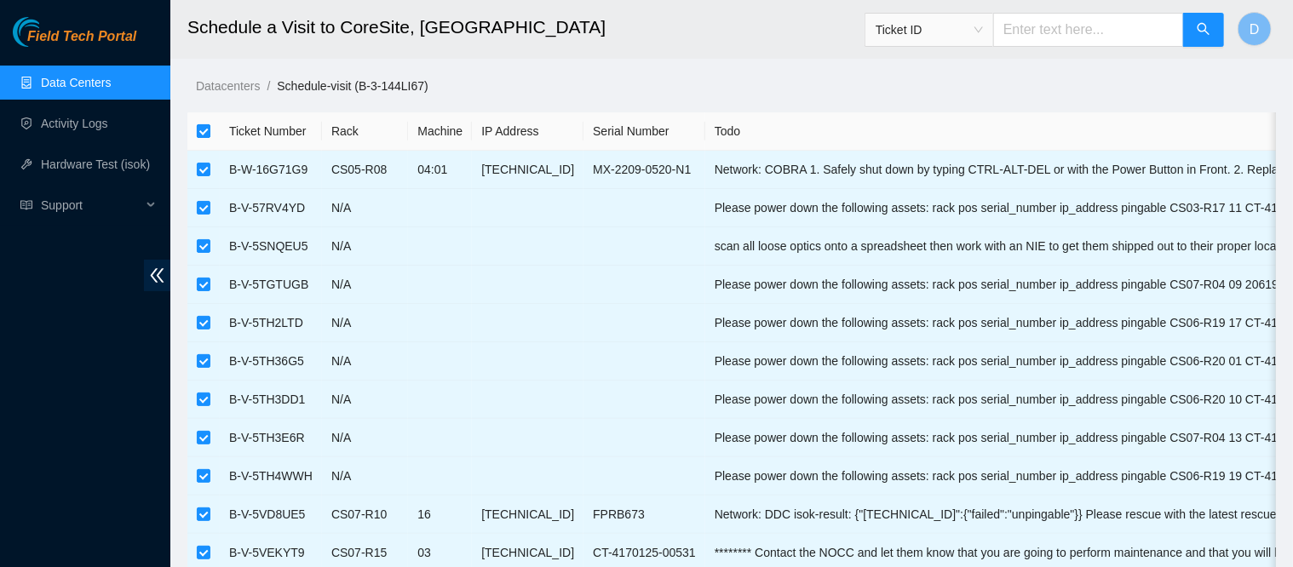
click at [204, 132] on input "checkbox" at bounding box center [204, 131] width 14 height 14
checkbox input "false"
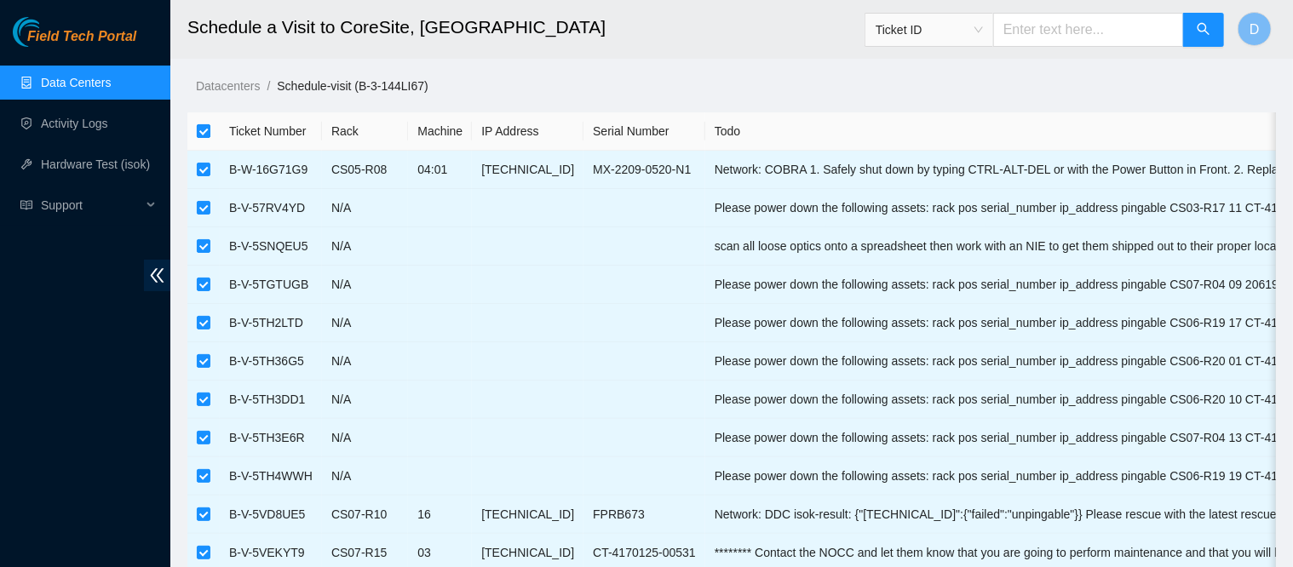
checkbox input "false"
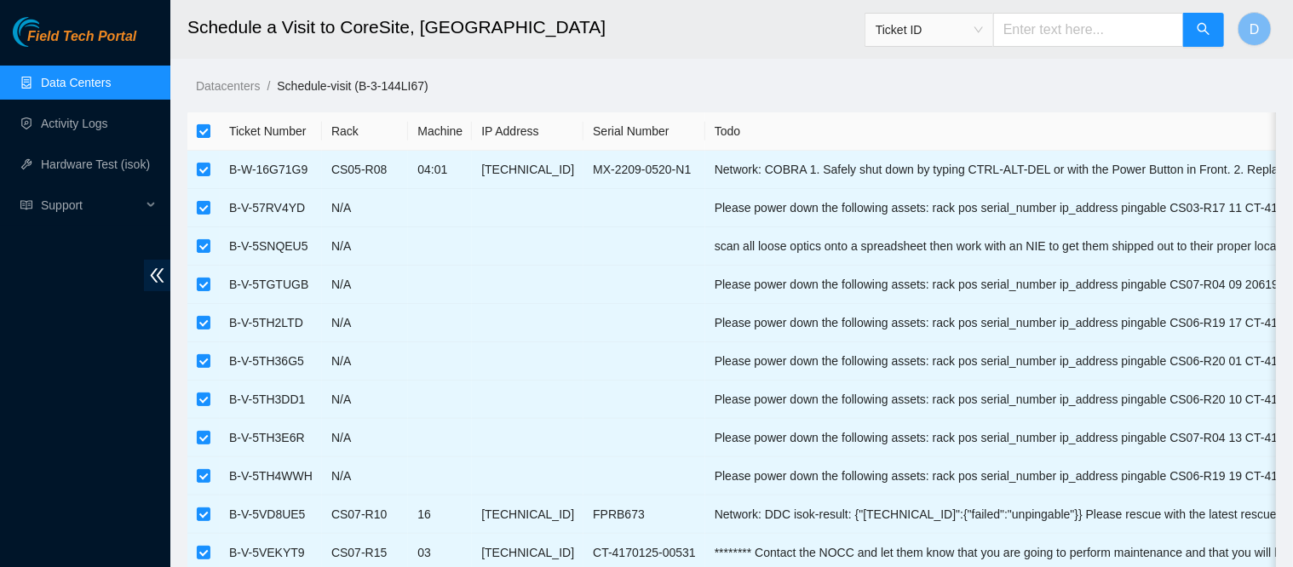
checkbox input "false"
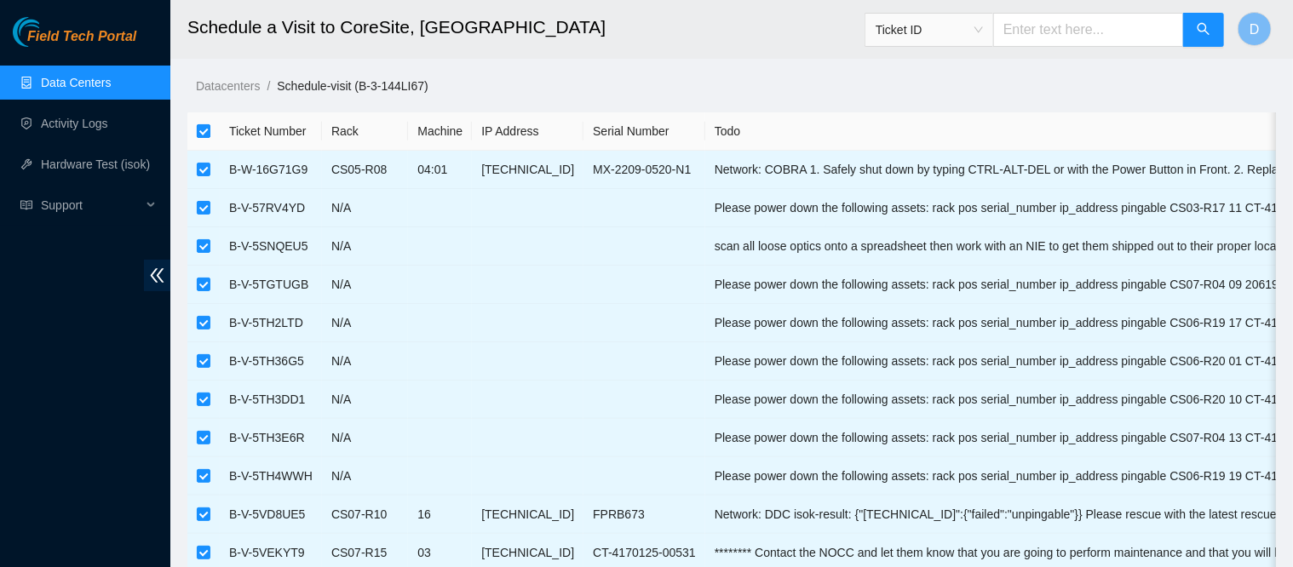
checkbox input "false"
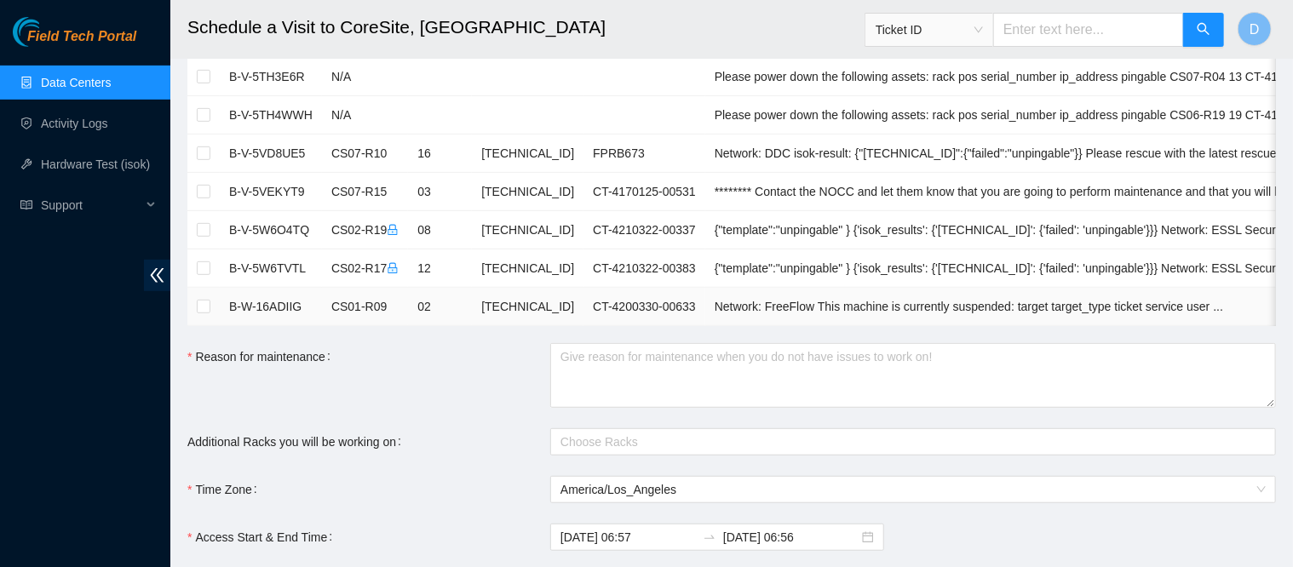
scroll to position [423, 0]
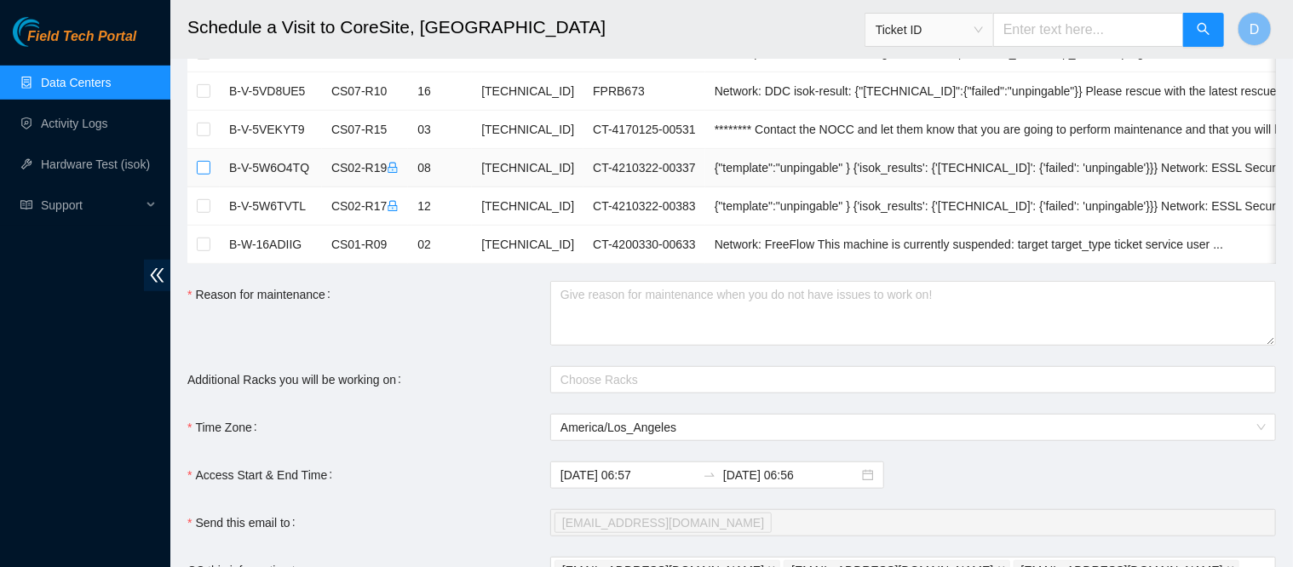
click at [200, 161] on input "checkbox" at bounding box center [204, 168] width 14 height 14
checkbox input "true"
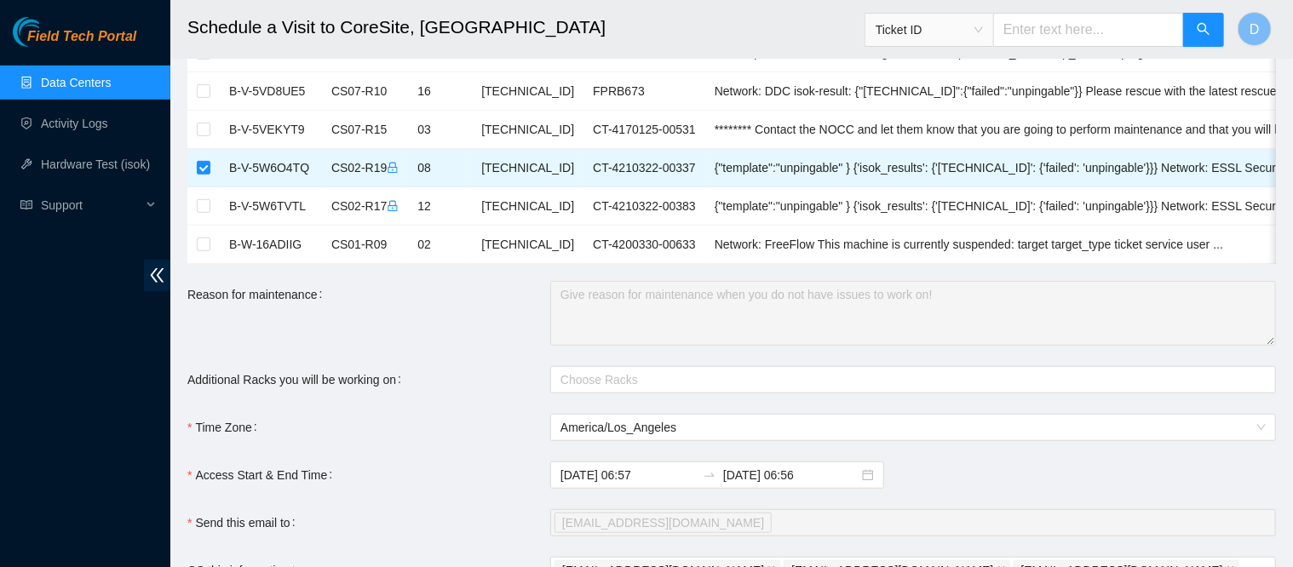
scroll to position [428, 0]
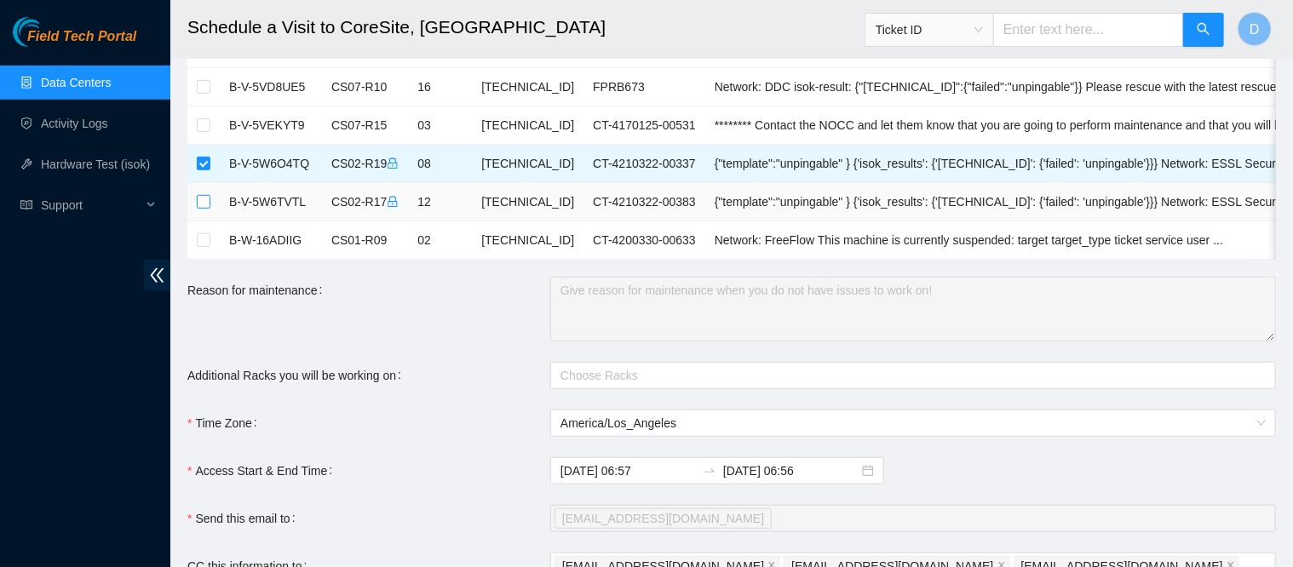
click at [207, 196] on input "checkbox" at bounding box center [204, 202] width 14 height 14
checkbox input "true"
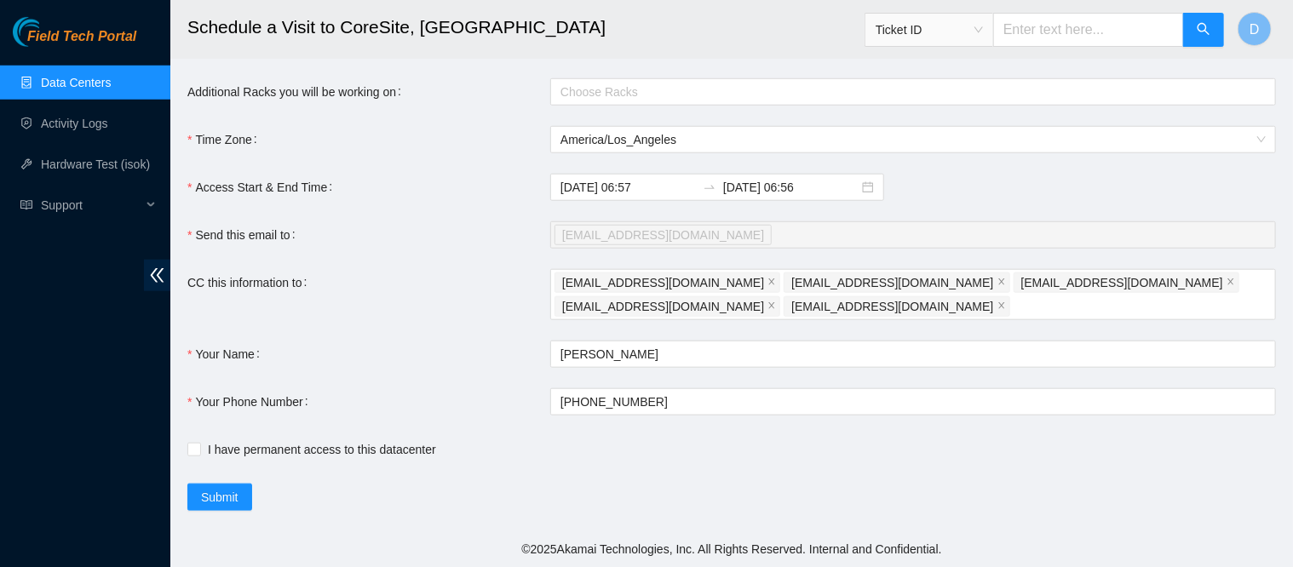
scroll to position [724, 0]
click at [772, 186] on input "[DATE] 06:56" at bounding box center [790, 187] width 135 height 19
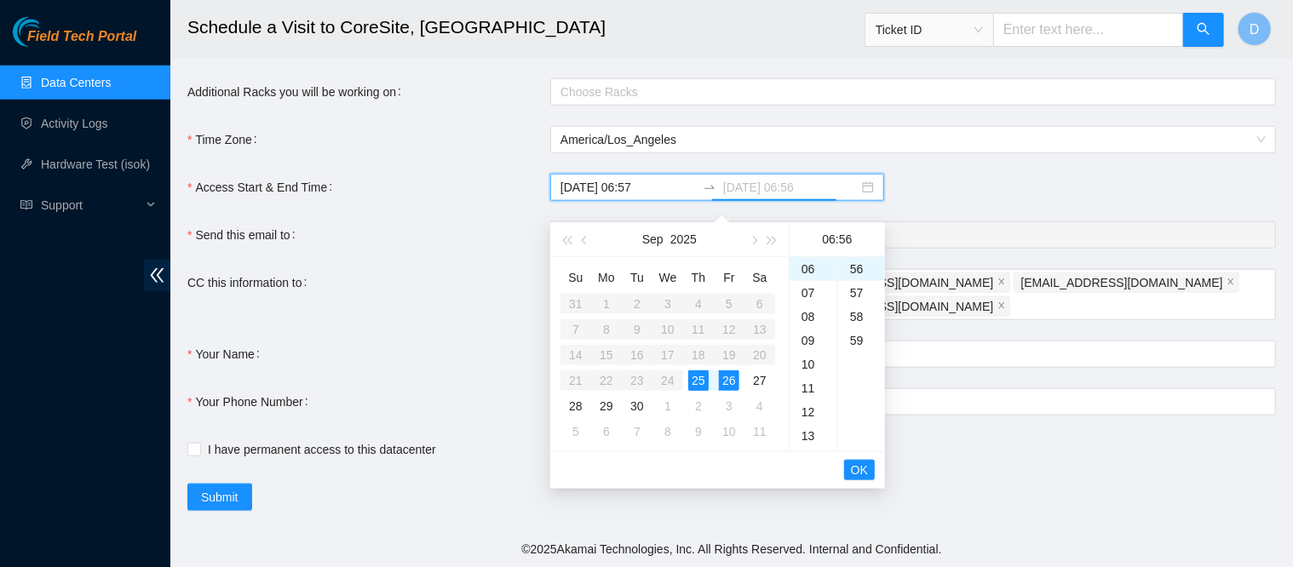
click at [697, 371] on div "25" at bounding box center [698, 381] width 20 height 20
click at [806, 380] on div "14" at bounding box center [814, 392] width 48 height 24
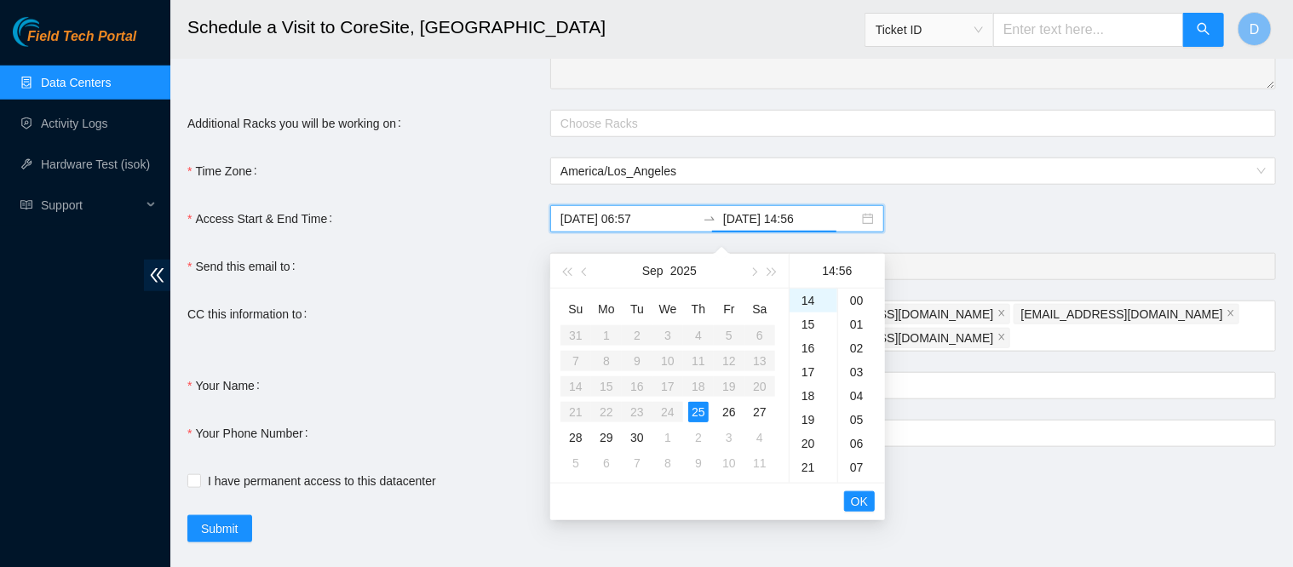
scroll to position [724, 0]
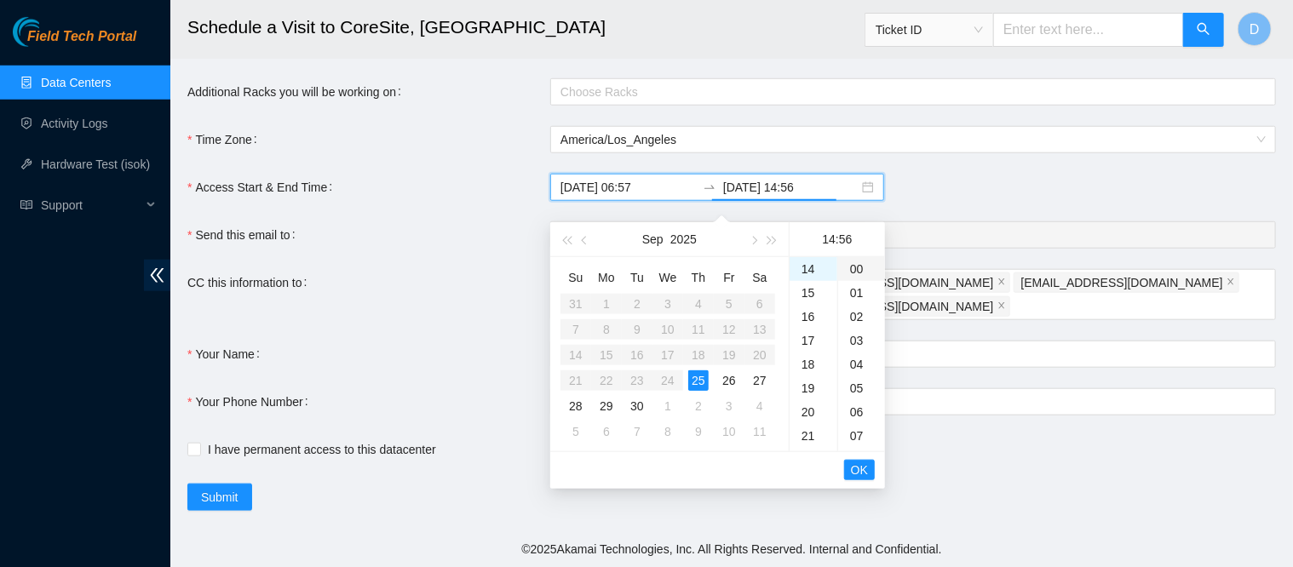
click at [852, 262] on div "00" at bounding box center [861, 269] width 47 height 24
type input "[DATE] 14:00"
click at [858, 461] on span "OK" at bounding box center [859, 470] width 17 height 19
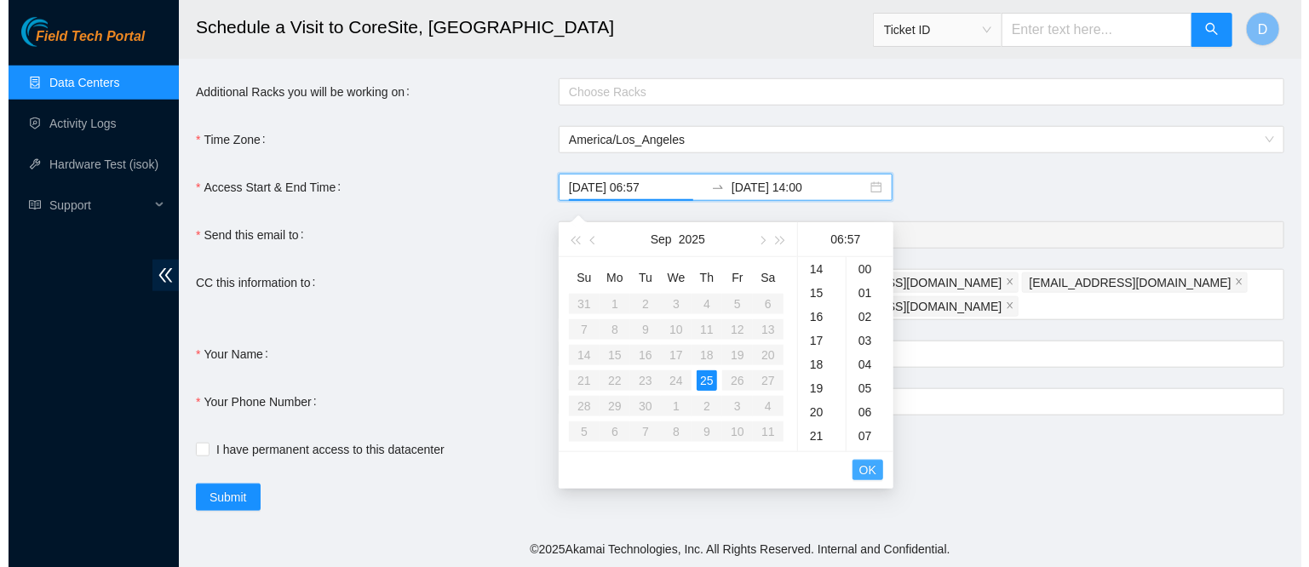
scroll to position [1359, 0]
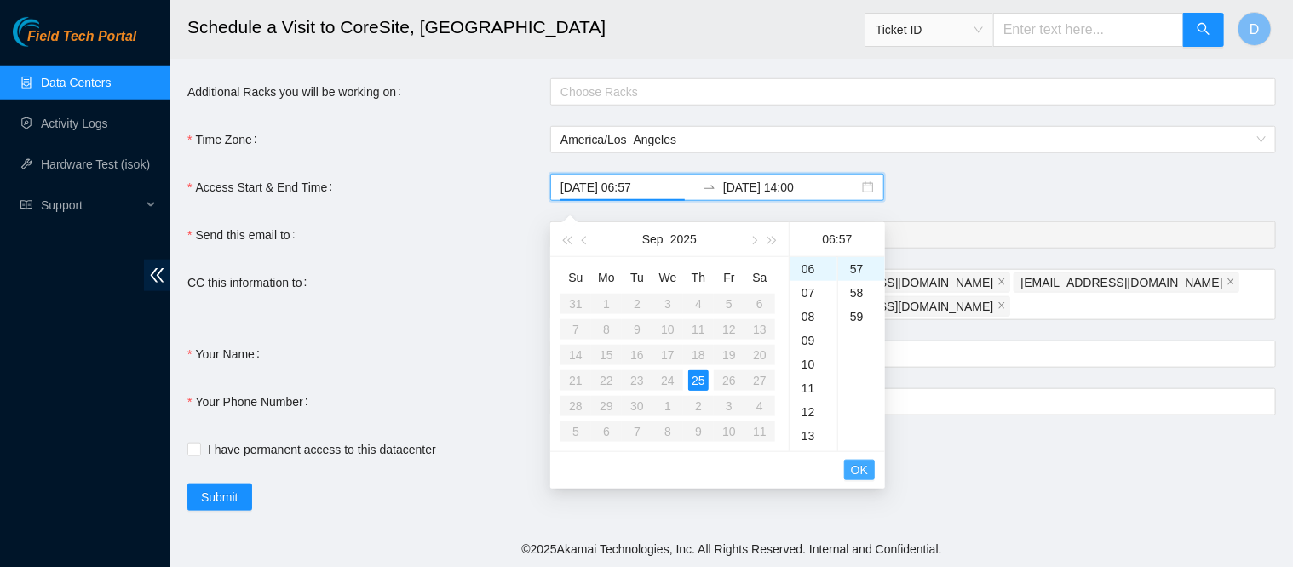
click at [858, 461] on span "OK" at bounding box center [859, 470] width 17 height 19
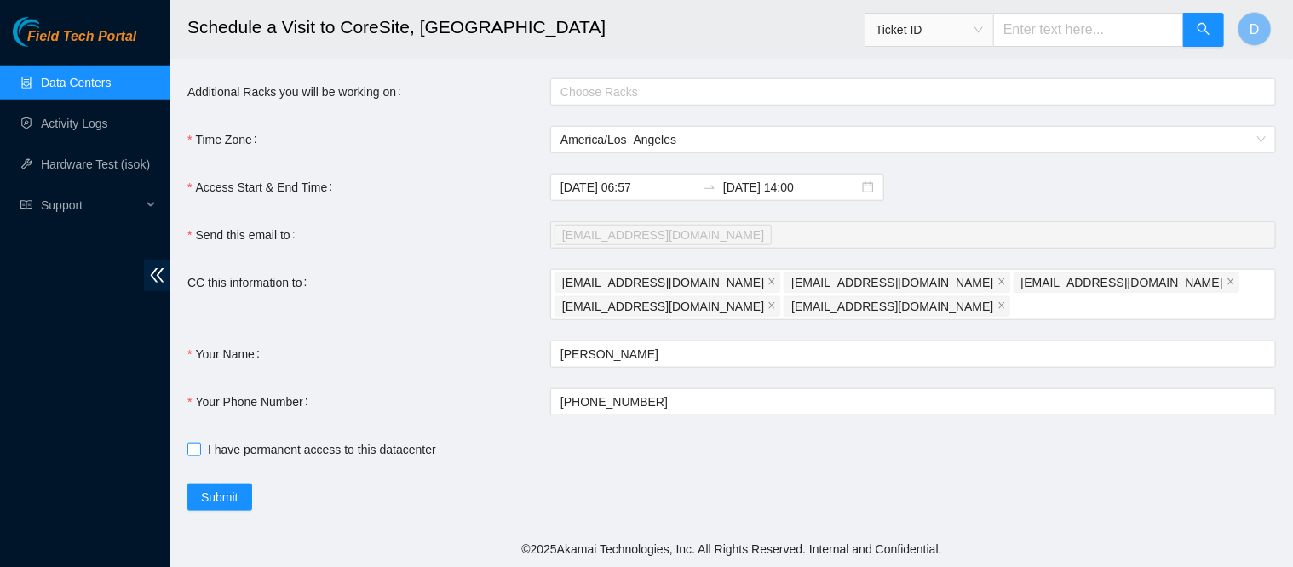
click at [197, 456] on span at bounding box center [194, 450] width 14 height 14
click at [197, 455] on input "I have permanent access to this datacenter" at bounding box center [193, 449] width 12 height 12
checkbox input "true"
click at [212, 493] on span "Submit" at bounding box center [219, 497] width 37 height 19
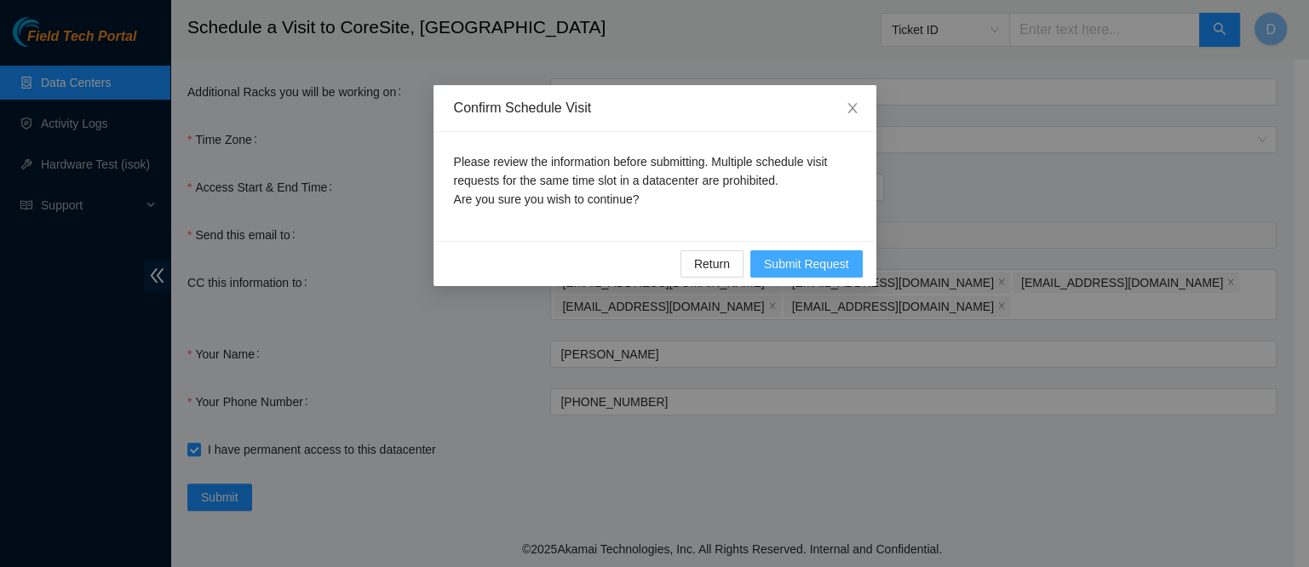
click at [783, 262] on span "Submit Request" at bounding box center [806, 264] width 85 height 19
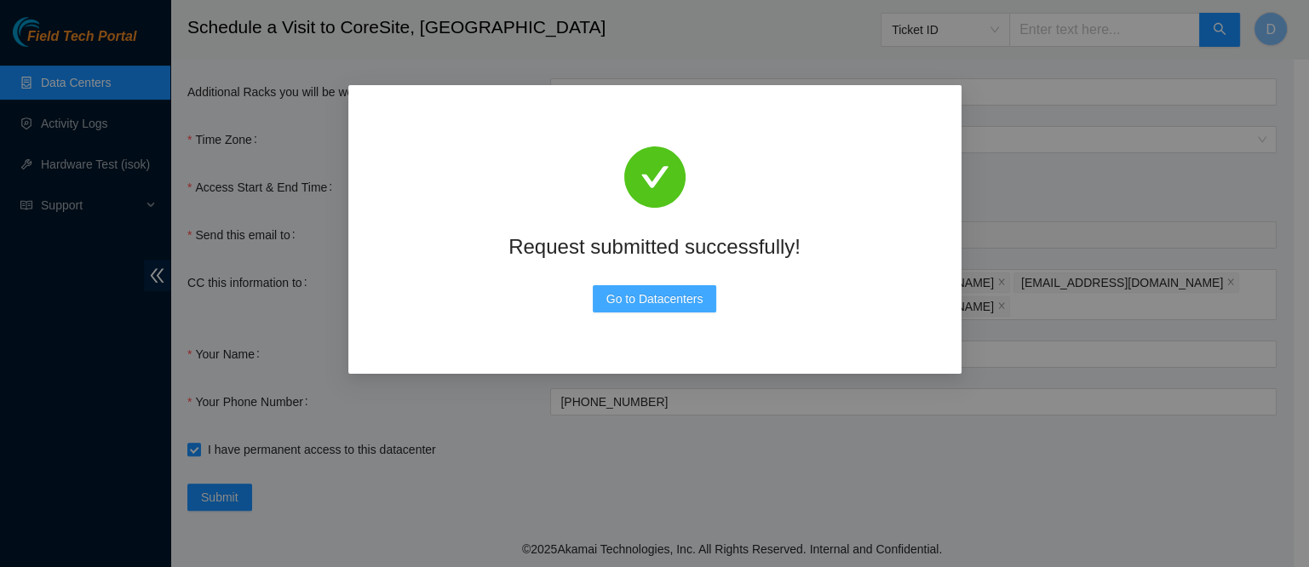
click at [658, 296] on span "Go to Datacenters" at bounding box center [654, 299] width 97 height 19
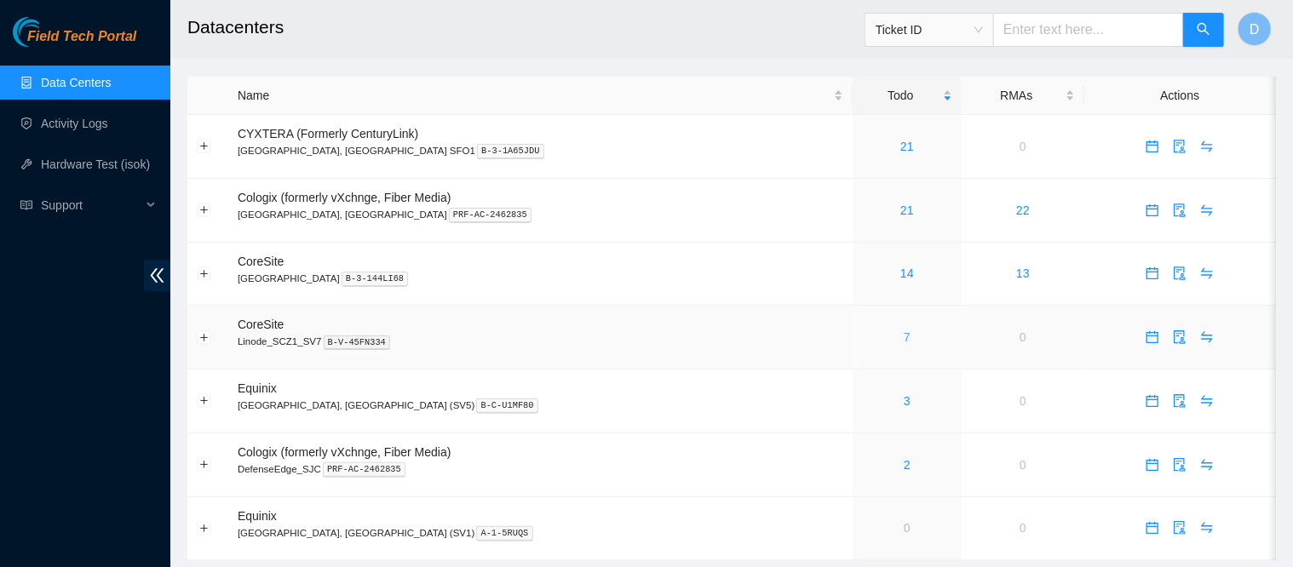
click at [904, 340] on link "7" at bounding box center [907, 338] width 7 height 14
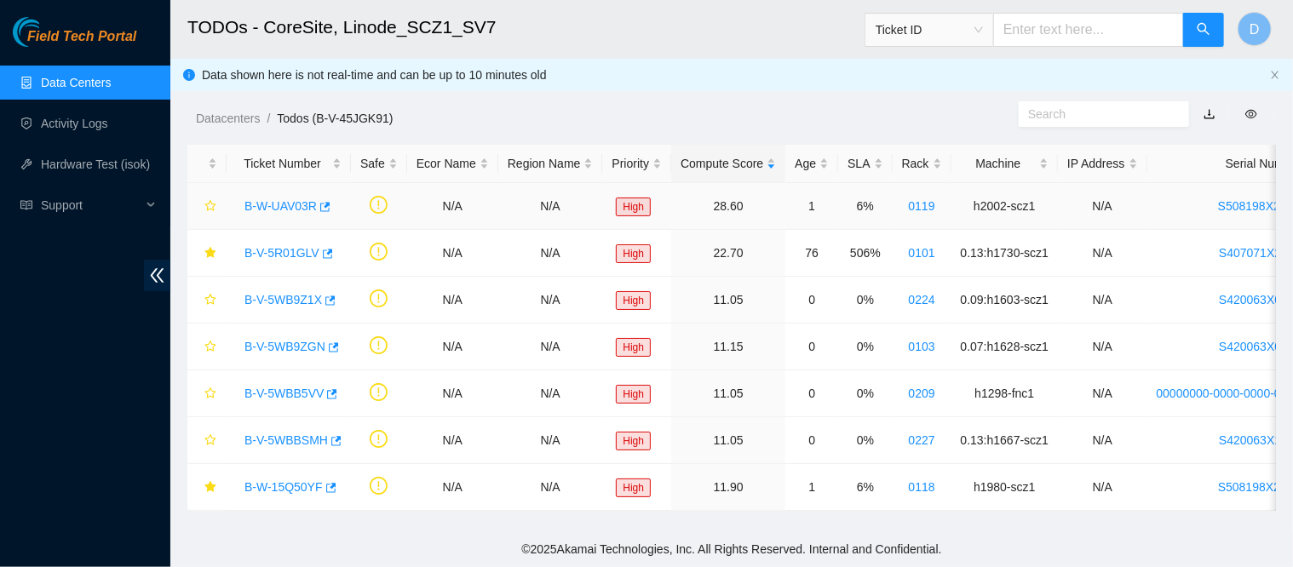
click at [286, 201] on link "B-W-UAV03R" at bounding box center [280, 206] width 72 height 14
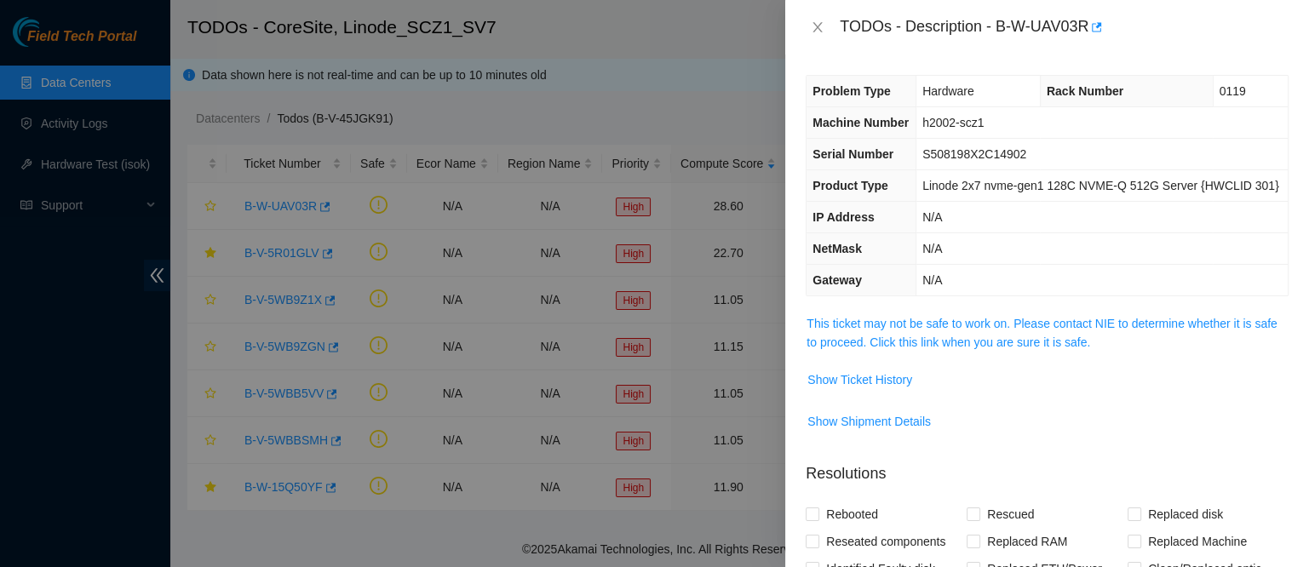
click at [944, 343] on div "Problem Type Hardware Rack Number 0119 Machine Number h2002-scz1 Serial Number …" at bounding box center [1047, 311] width 524 height 513
click at [932, 349] on link "This ticket may not be safe to work on. Please contact NIE to determine whether…" at bounding box center [1042, 333] width 470 height 32
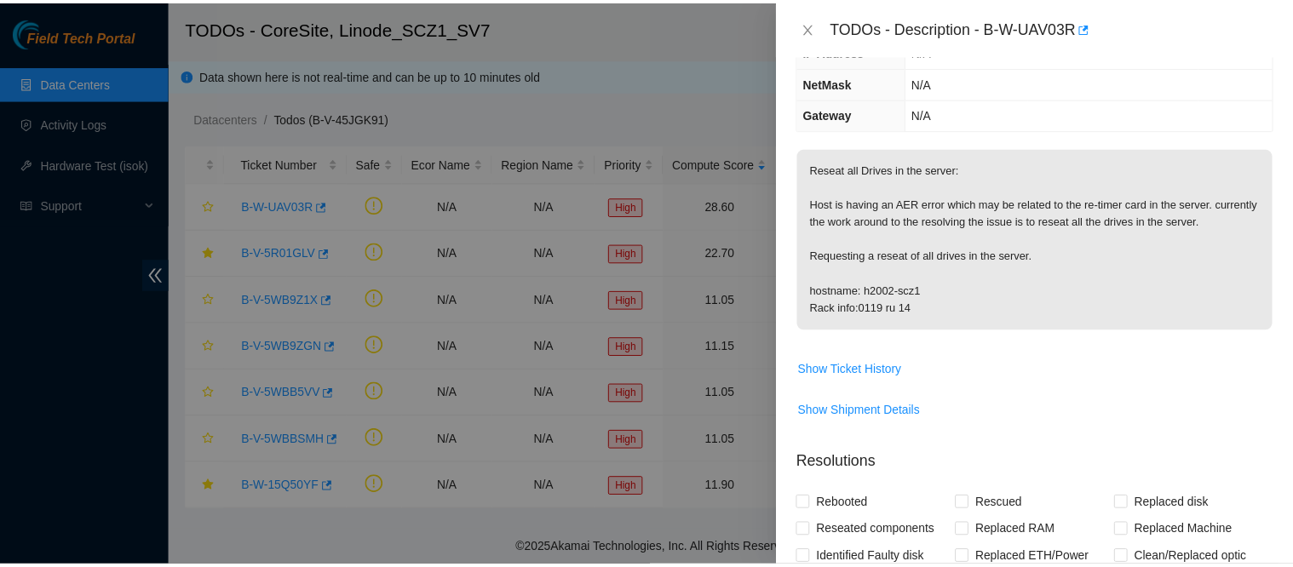
scroll to position [167, 0]
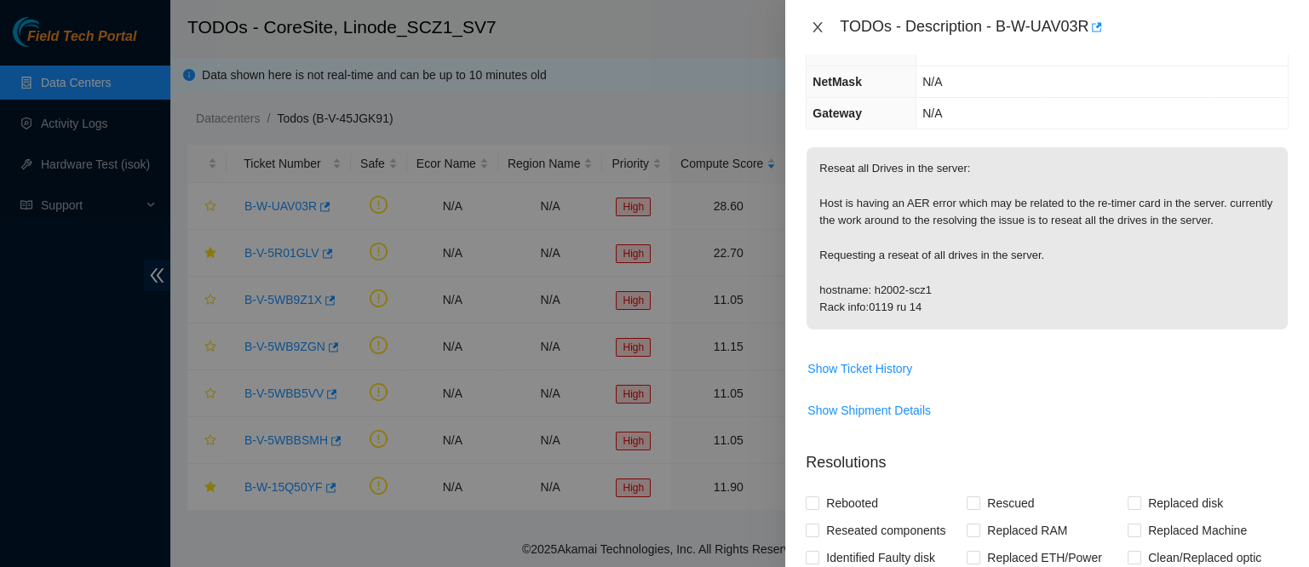
click at [808, 29] on button "Close" at bounding box center [818, 28] width 24 height 16
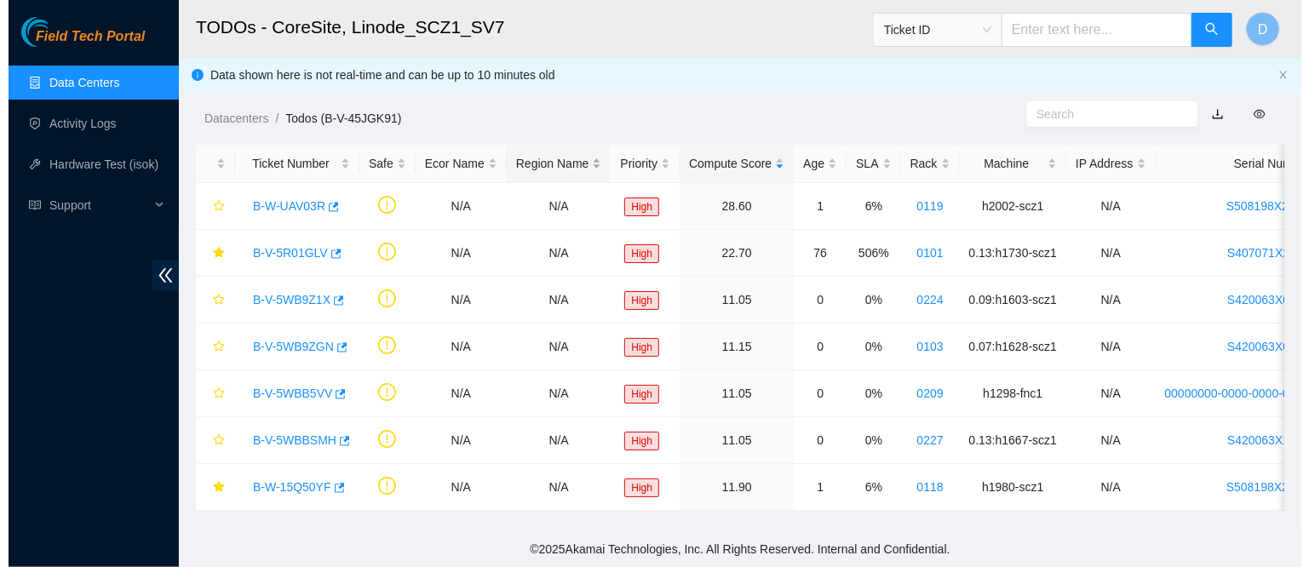
scroll to position [204, 0]
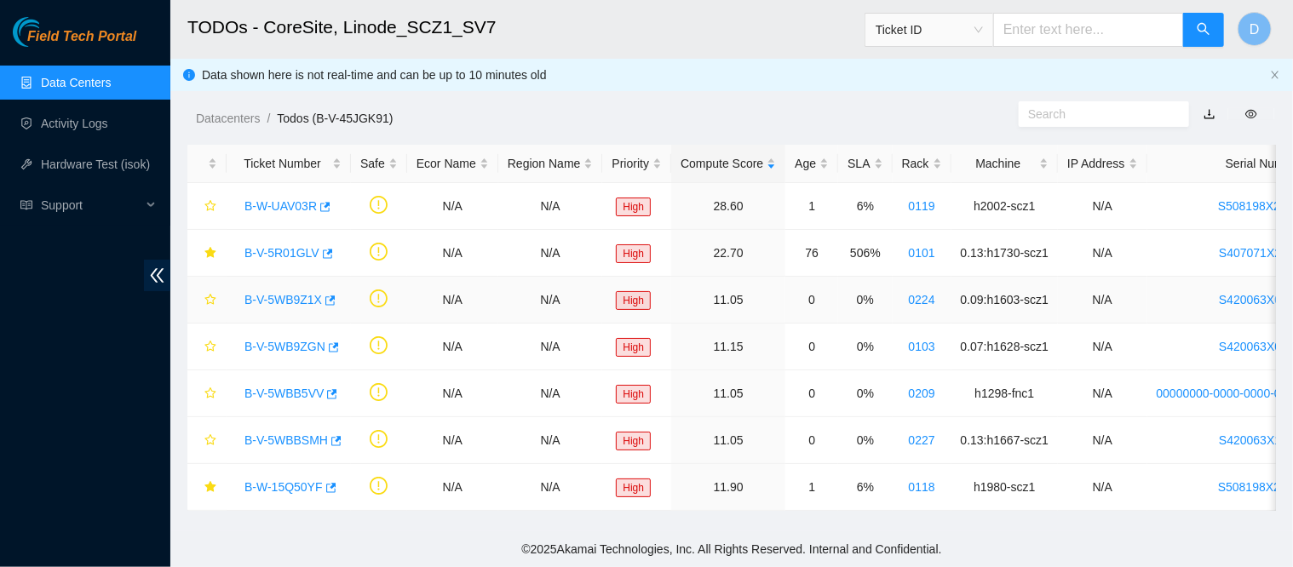
click at [295, 299] on link "B-V-5WB9Z1X" at bounding box center [283, 300] width 78 height 14
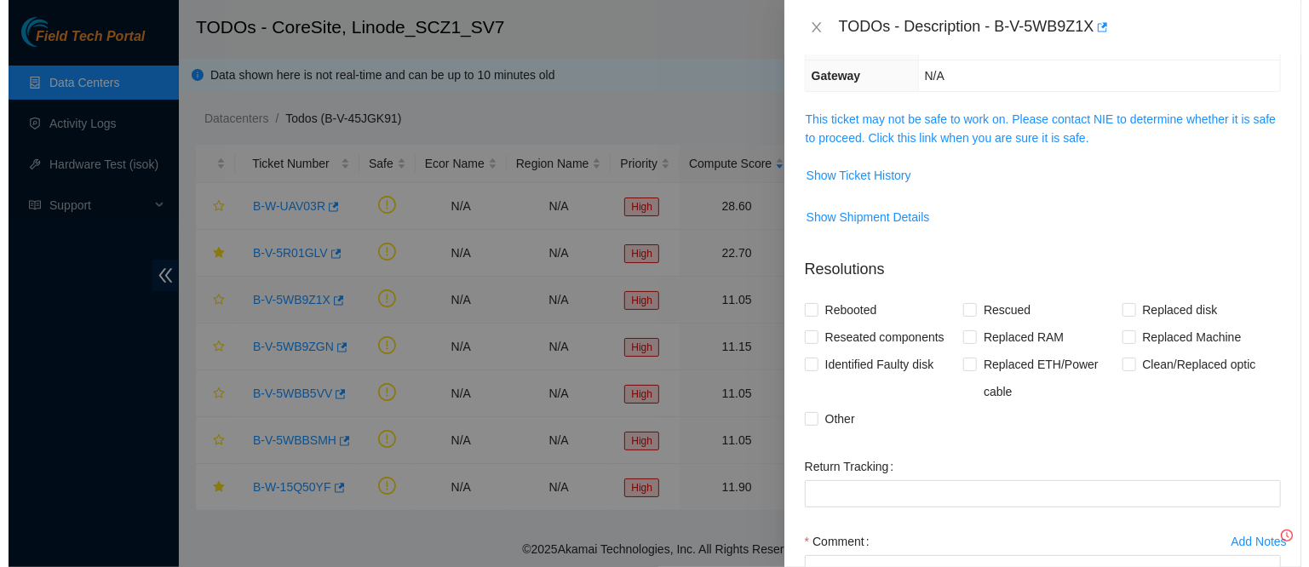
scroll to position [148, 0]
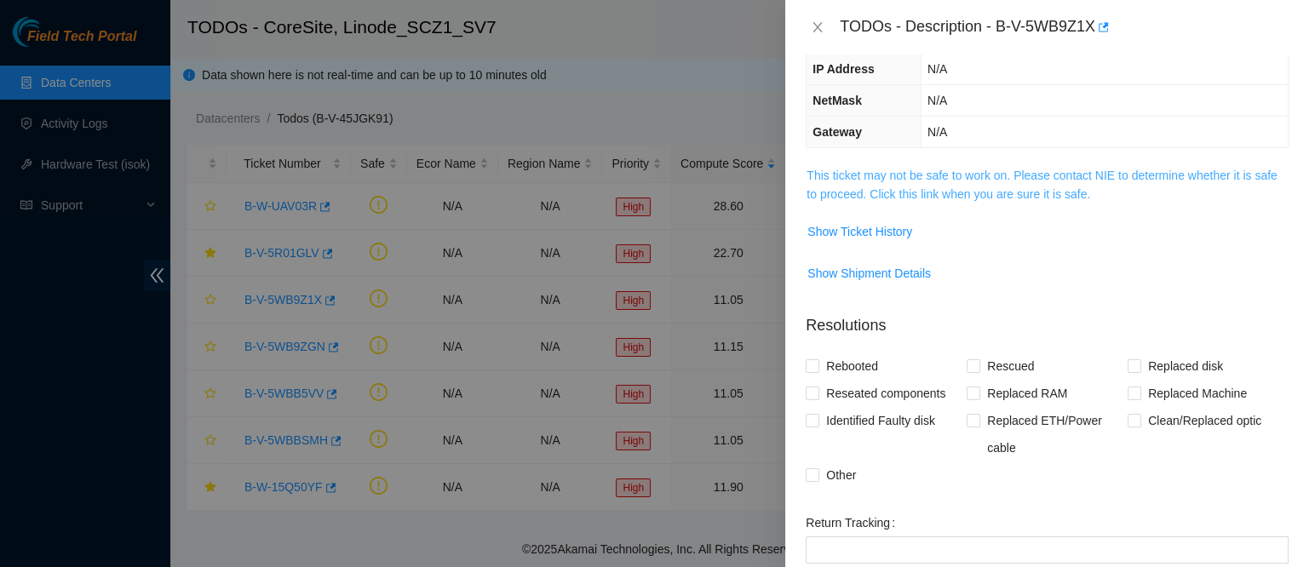
click at [849, 181] on span "This ticket may not be safe to work on. Please contact NIE to determine whether…" at bounding box center [1047, 184] width 481 height 37
click at [911, 178] on link "This ticket may not be safe to work on. Please contact NIE to determine whether…" at bounding box center [1042, 185] width 470 height 32
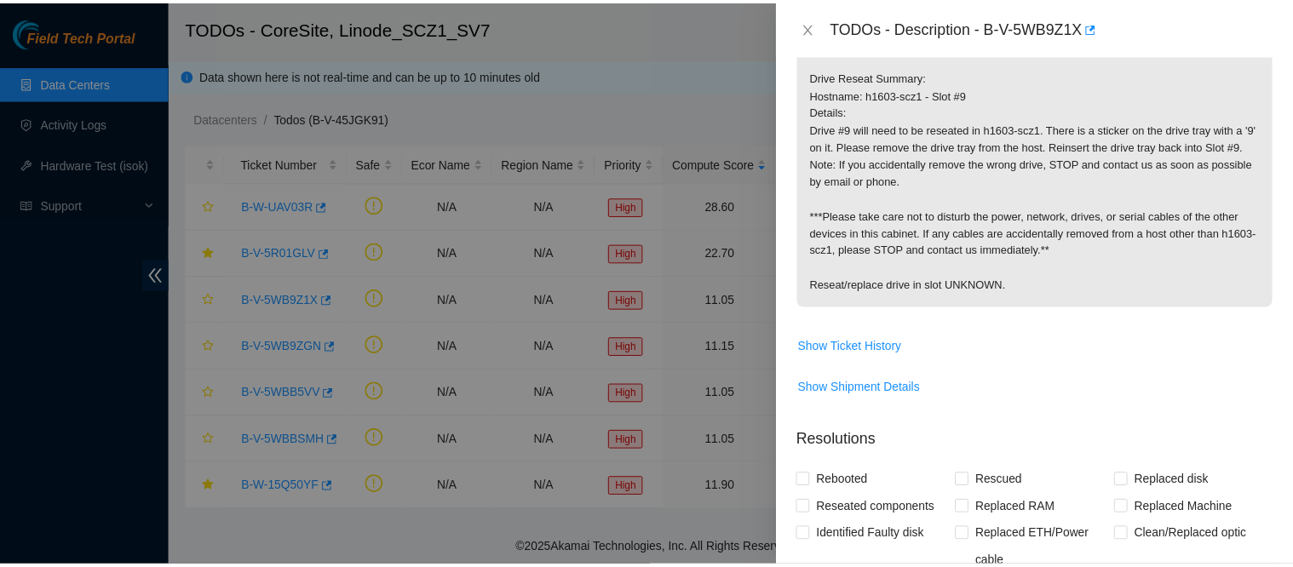
scroll to position [313, 0]
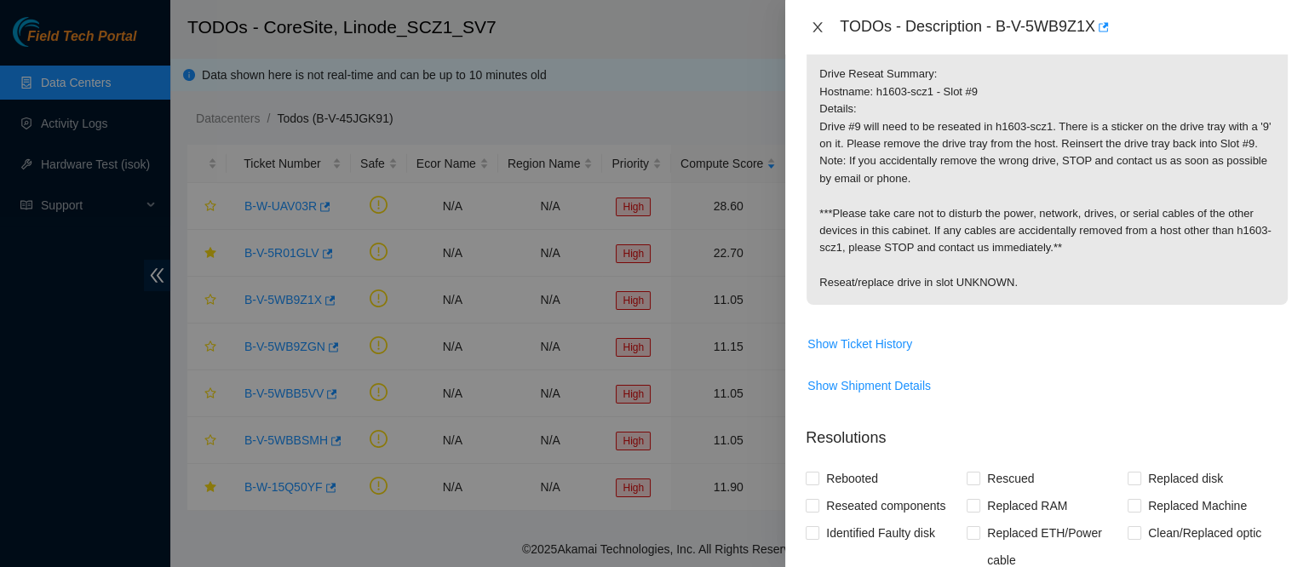
click at [822, 25] on icon "close" at bounding box center [818, 27] width 14 height 14
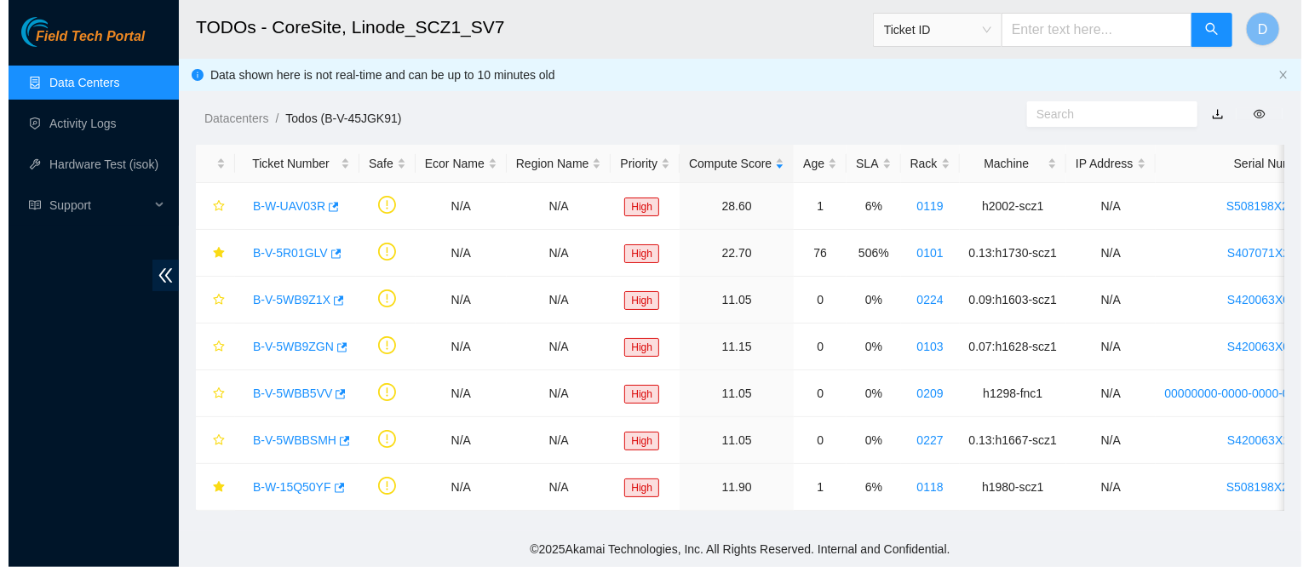
scroll to position [388, 0]
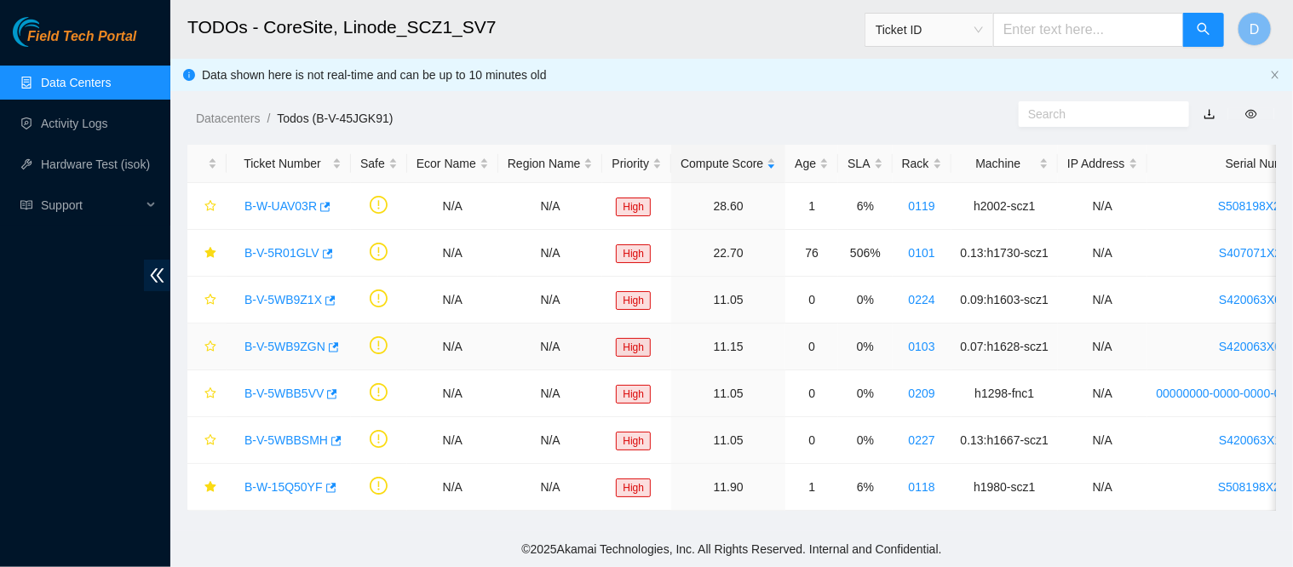
click at [284, 346] on link "B-V-5WB9ZGN" at bounding box center [284, 347] width 81 height 14
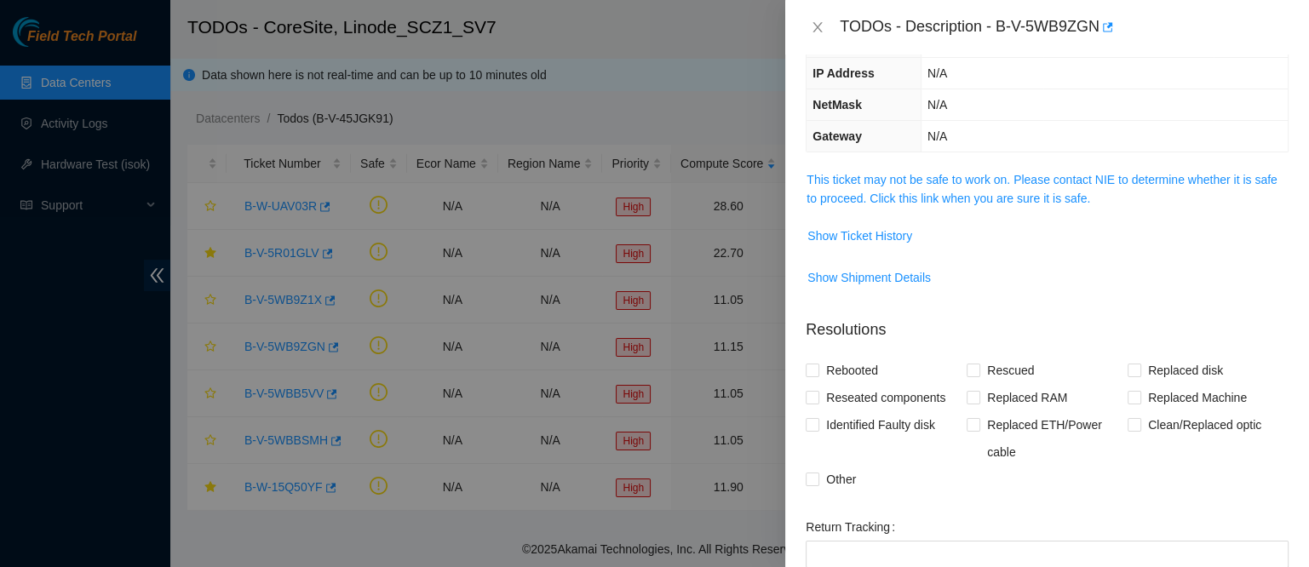
scroll to position [135, 0]
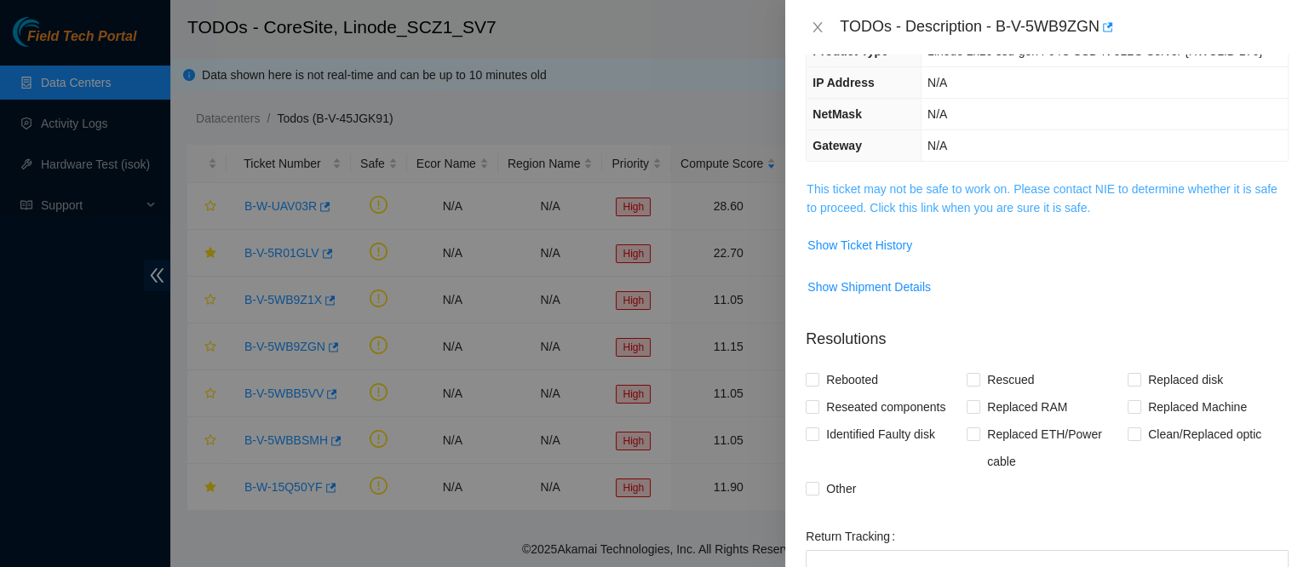
click at [862, 182] on link "This ticket may not be safe to work on. Please contact NIE to determine whether…" at bounding box center [1042, 198] width 470 height 32
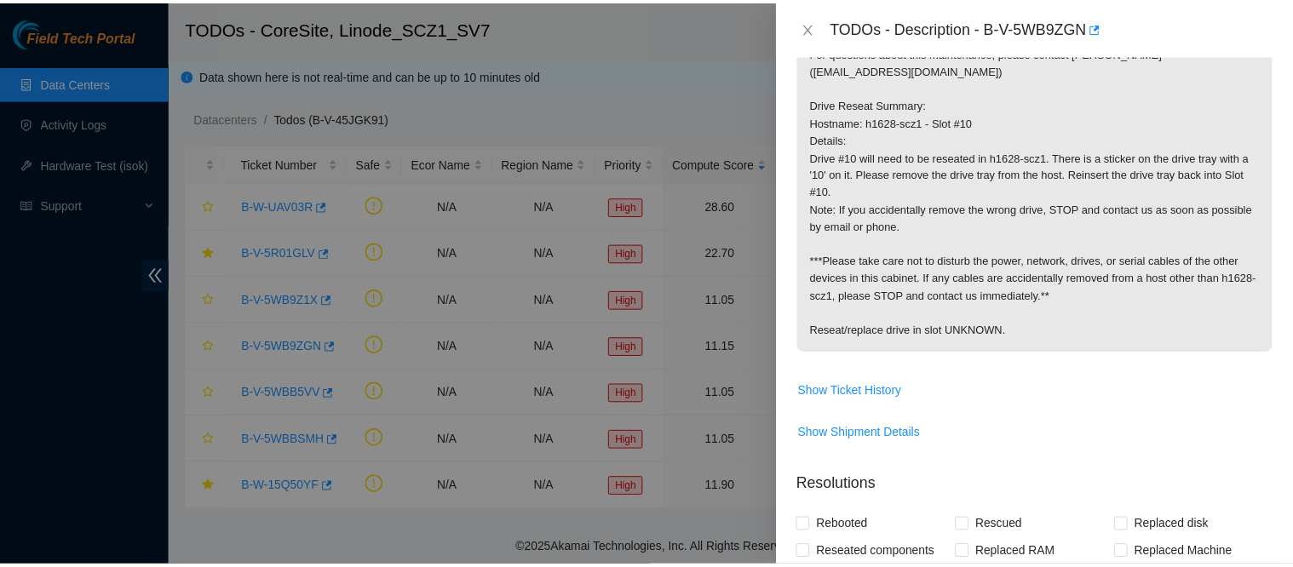
scroll to position [284, 0]
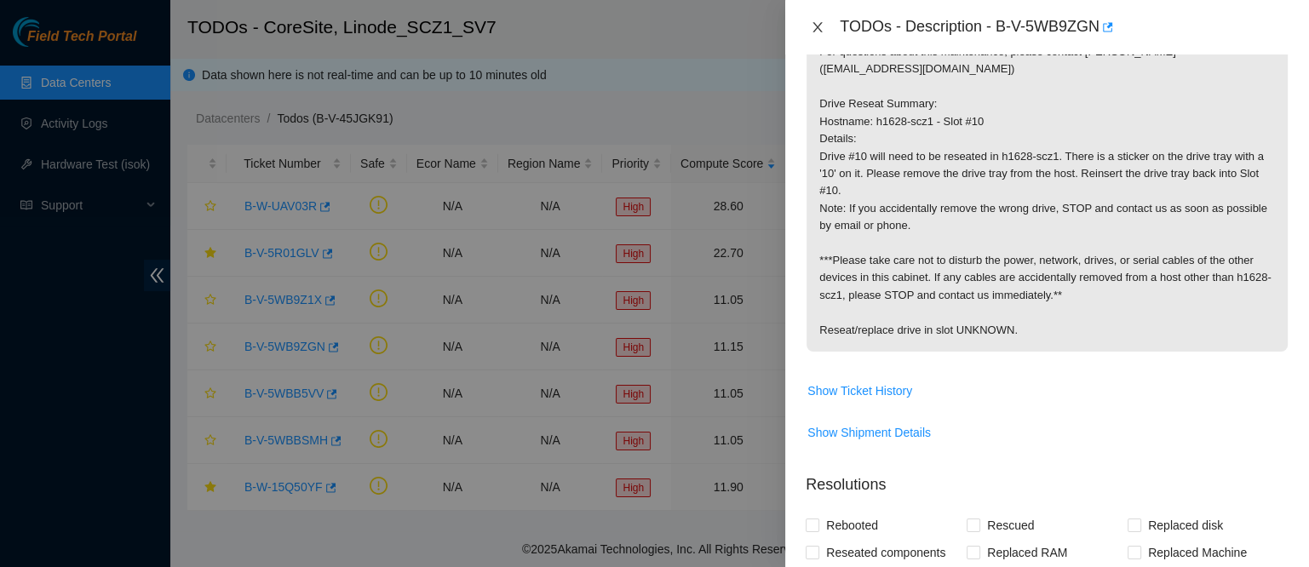
click at [813, 33] on icon "close" at bounding box center [818, 27] width 14 height 14
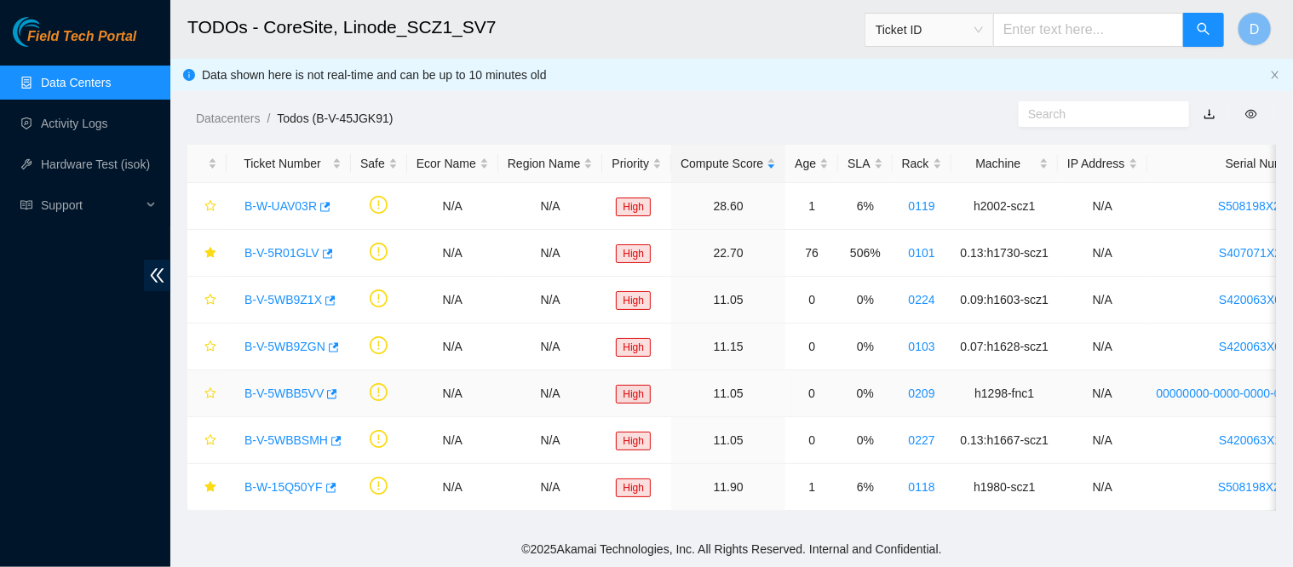
click at [283, 397] on link "B-V-5WBB5VV" at bounding box center [283, 394] width 79 height 14
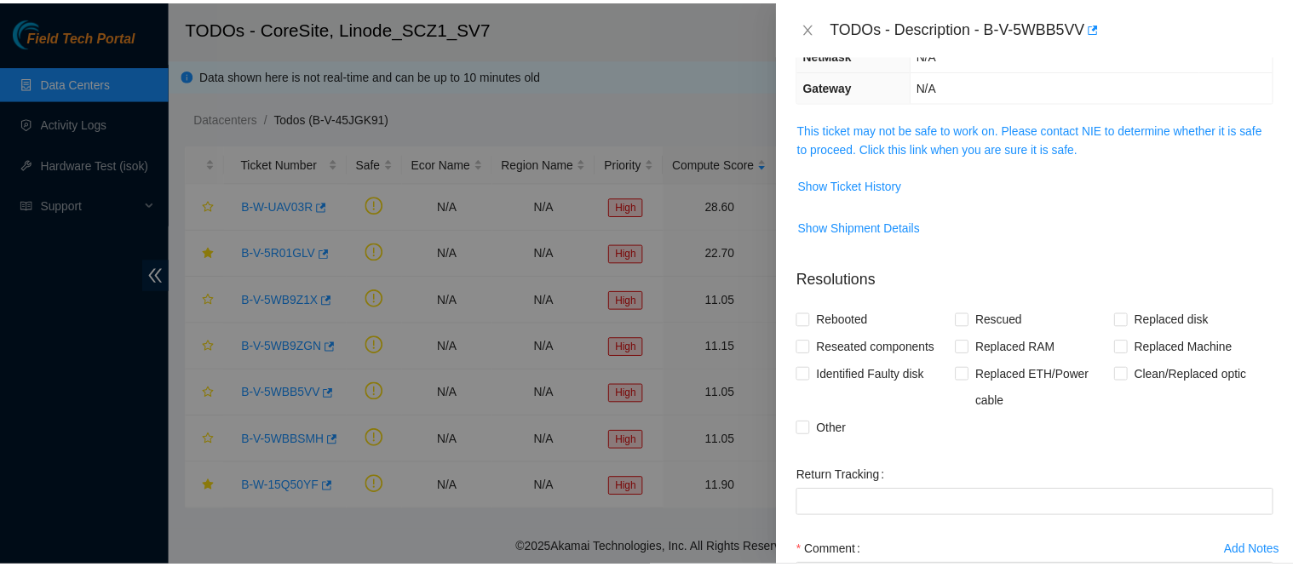
scroll to position [190, 0]
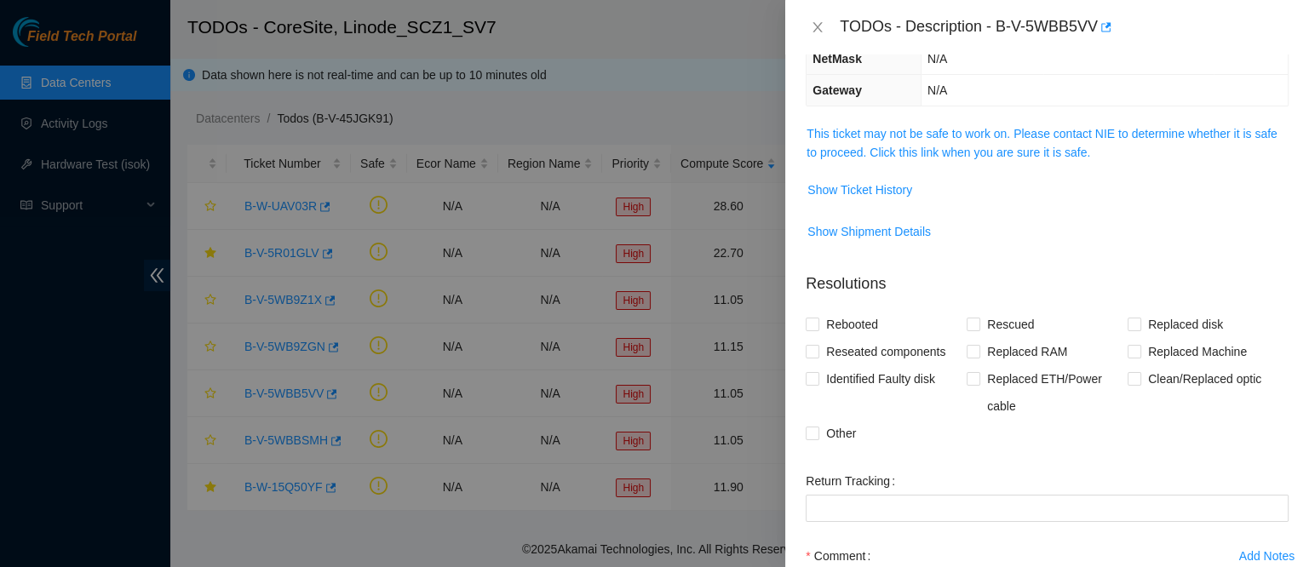
click at [898, 158] on link "This ticket may not be safe to work on. Please contact NIE to determine whether…" at bounding box center [1042, 143] width 470 height 32
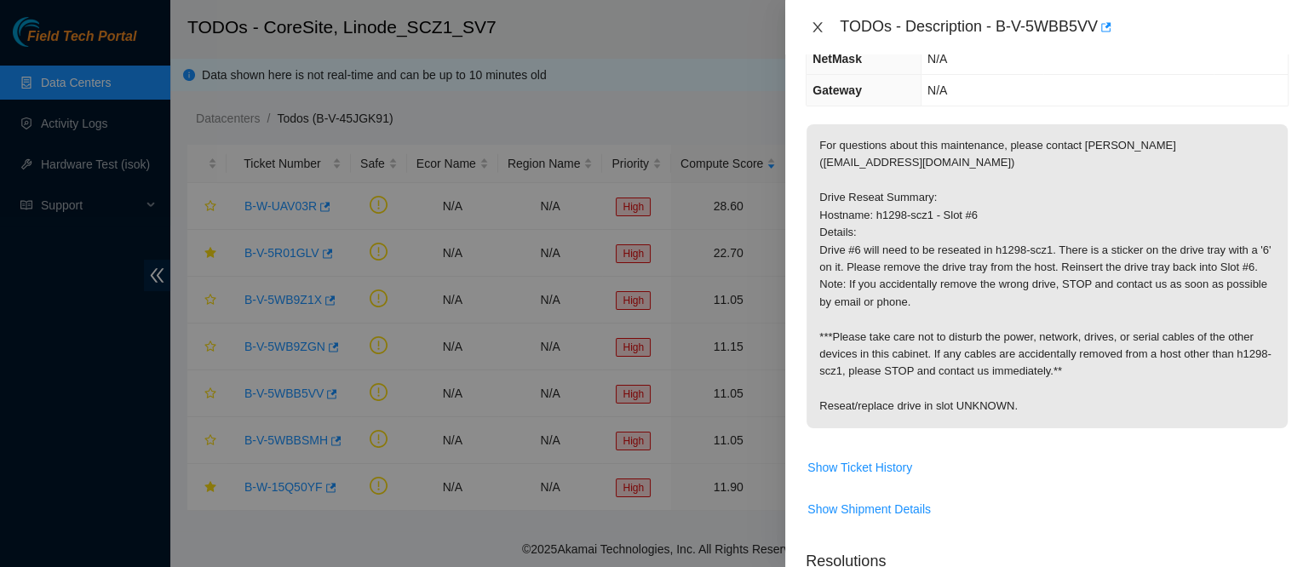
click at [821, 33] on icon "close" at bounding box center [818, 27] width 14 height 14
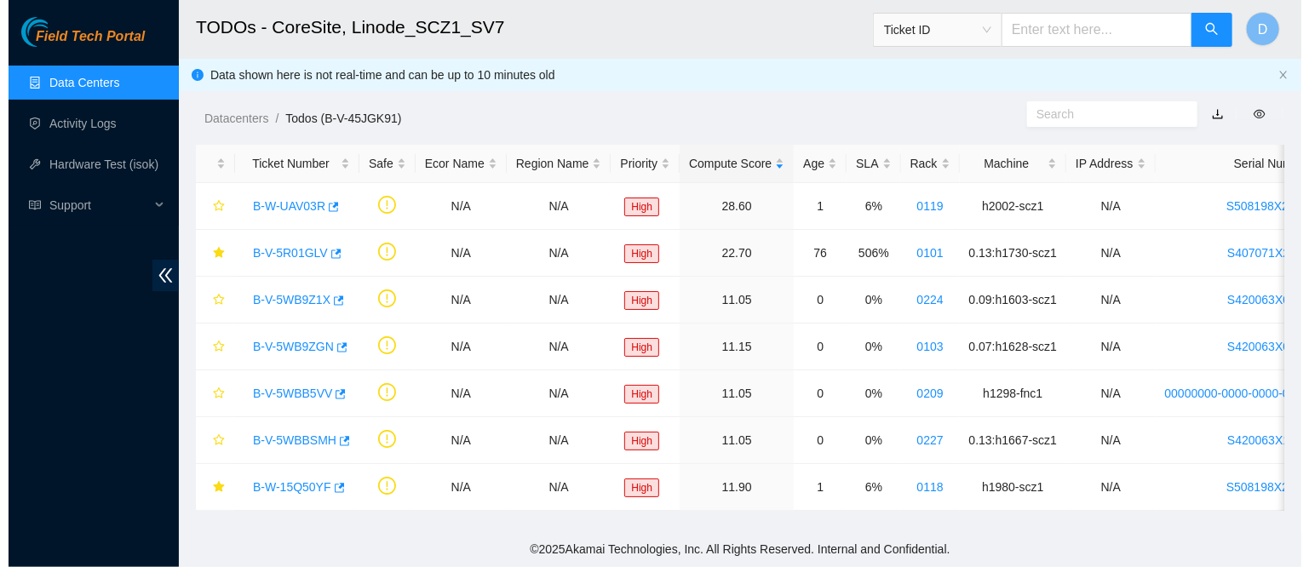
scroll to position [265, 0]
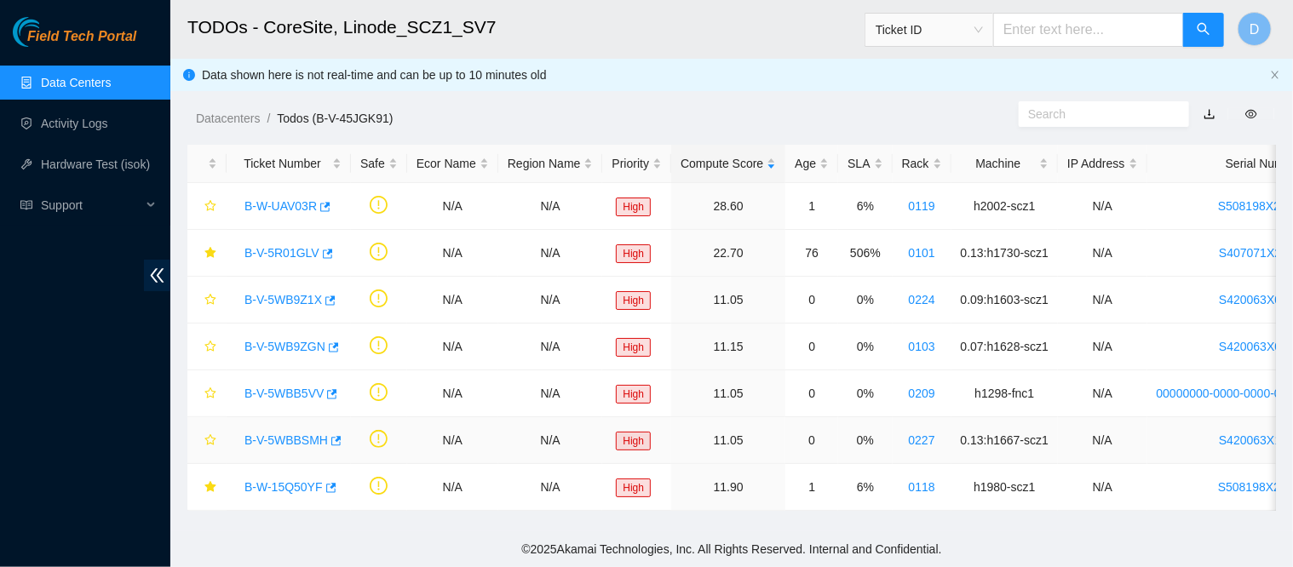
click at [279, 434] on link "B-V-5WBBSMH" at bounding box center [285, 441] width 83 height 14
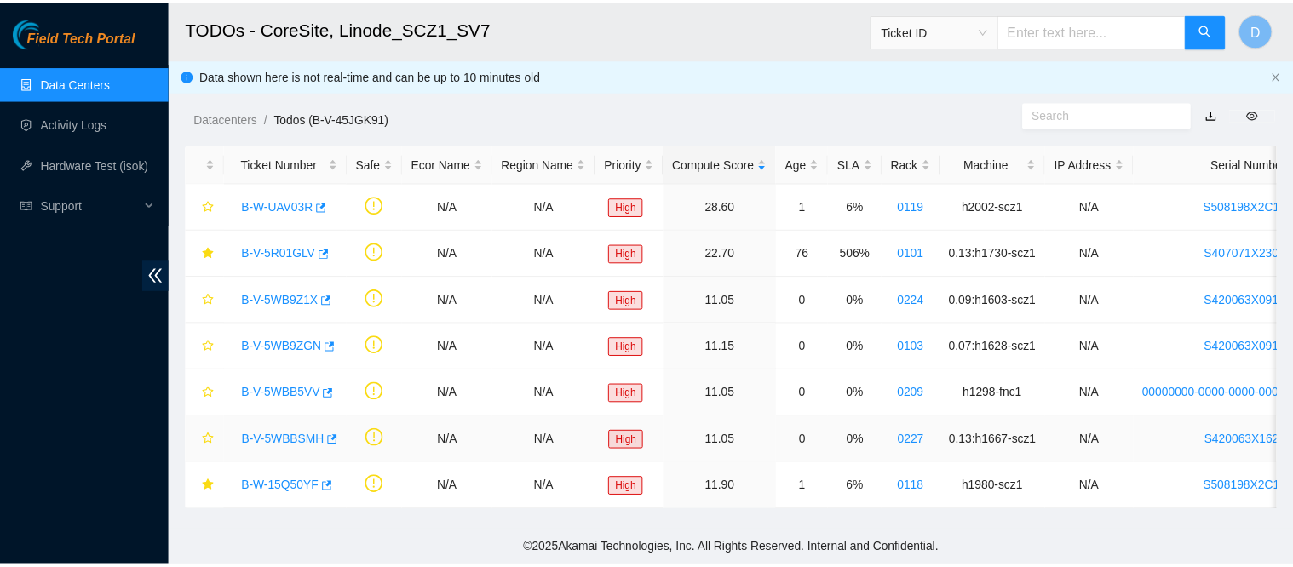
scroll to position [190, 0]
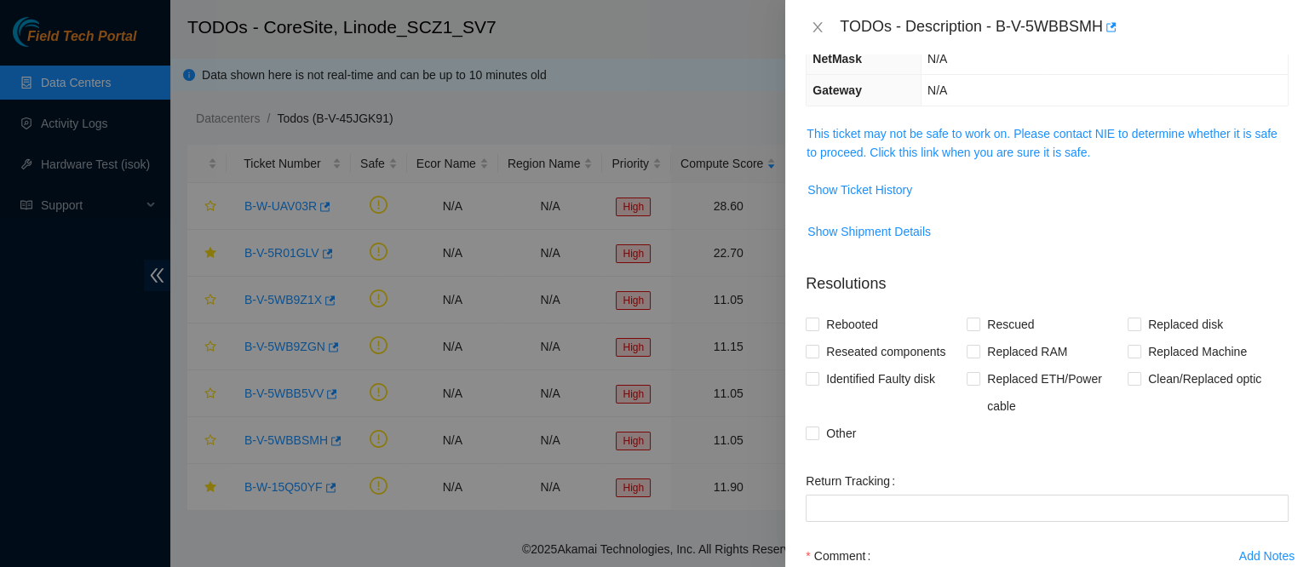
click at [936, 142] on link "This ticket may not be safe to work on. Please contact NIE to determine whether…" at bounding box center [1042, 143] width 470 height 32
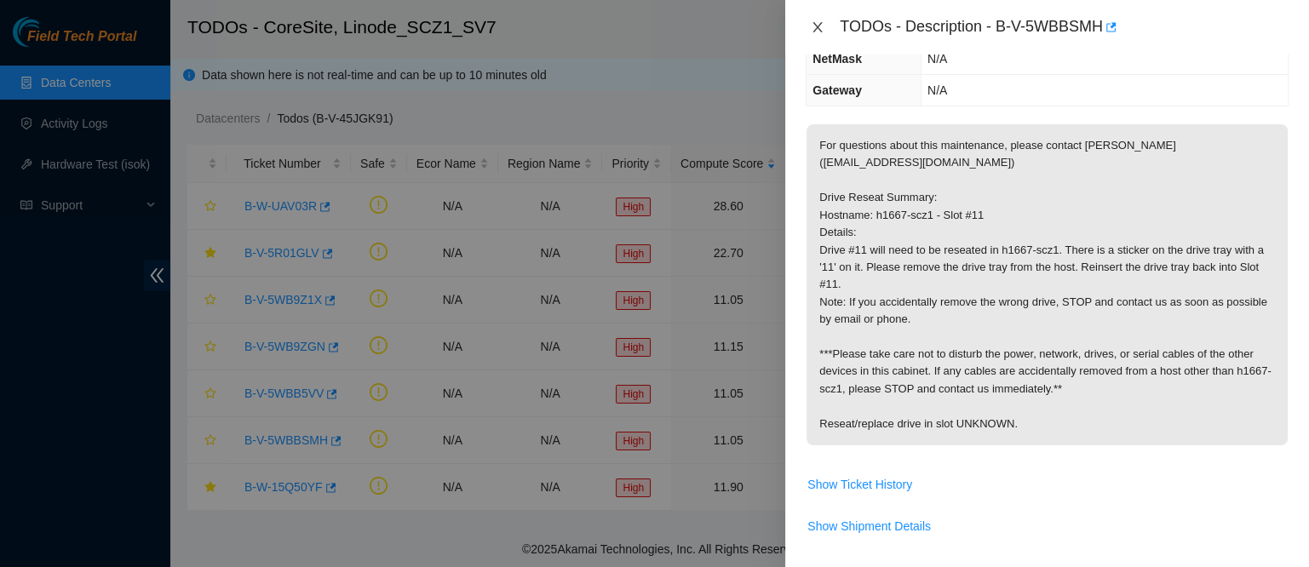
click at [818, 26] on icon "close" at bounding box center [817, 27] width 9 height 10
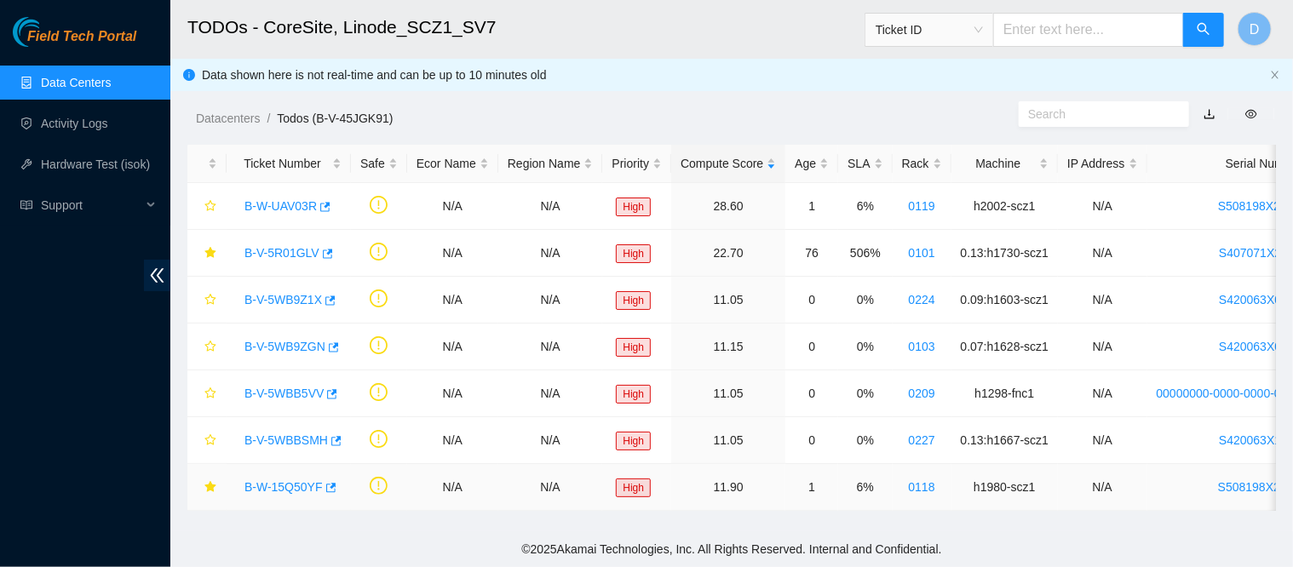
click at [285, 483] on link "B-W-15Q50YF" at bounding box center [283, 487] width 78 height 14
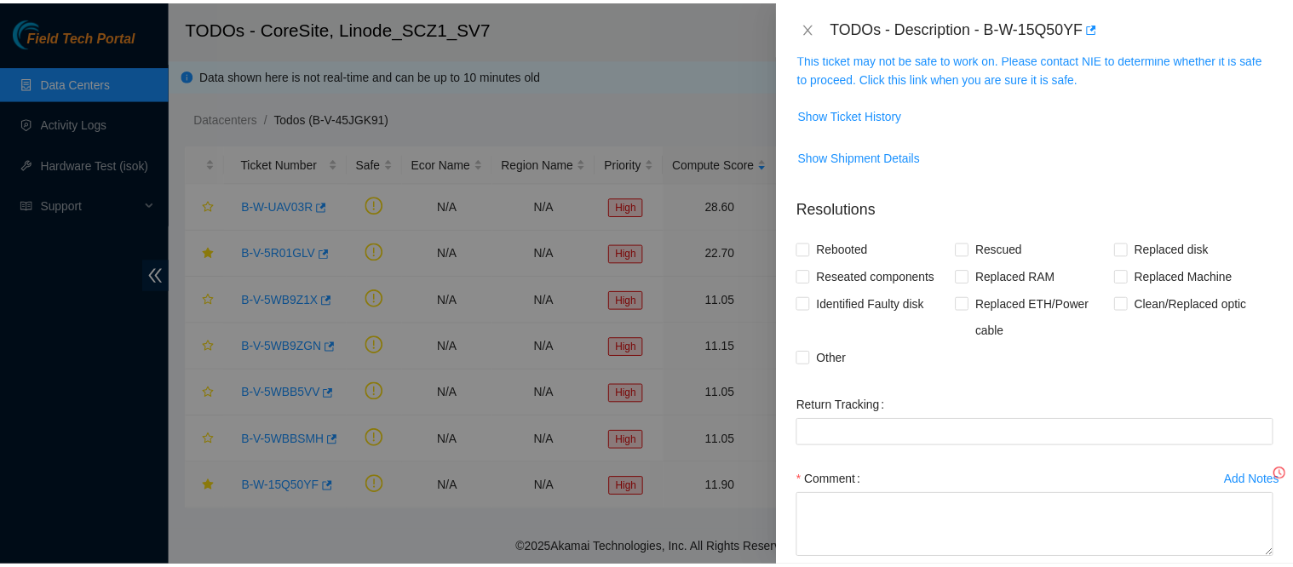
scroll to position [227, 0]
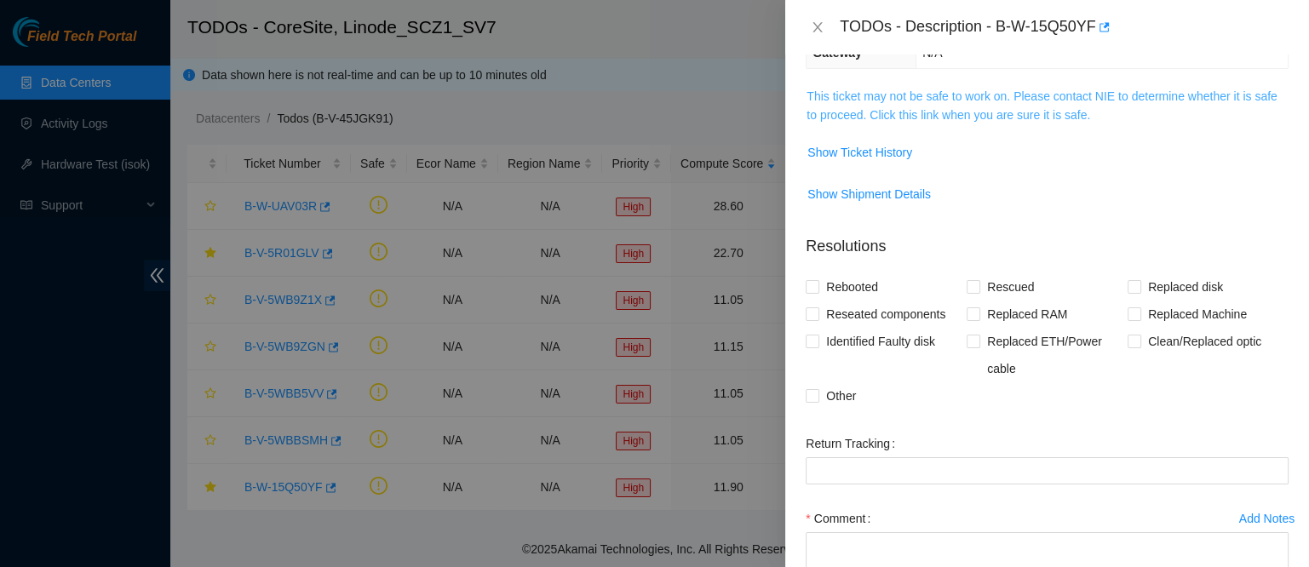
click at [880, 122] on link "This ticket may not be safe to work on. Please contact NIE to determine whether…" at bounding box center [1042, 105] width 470 height 32
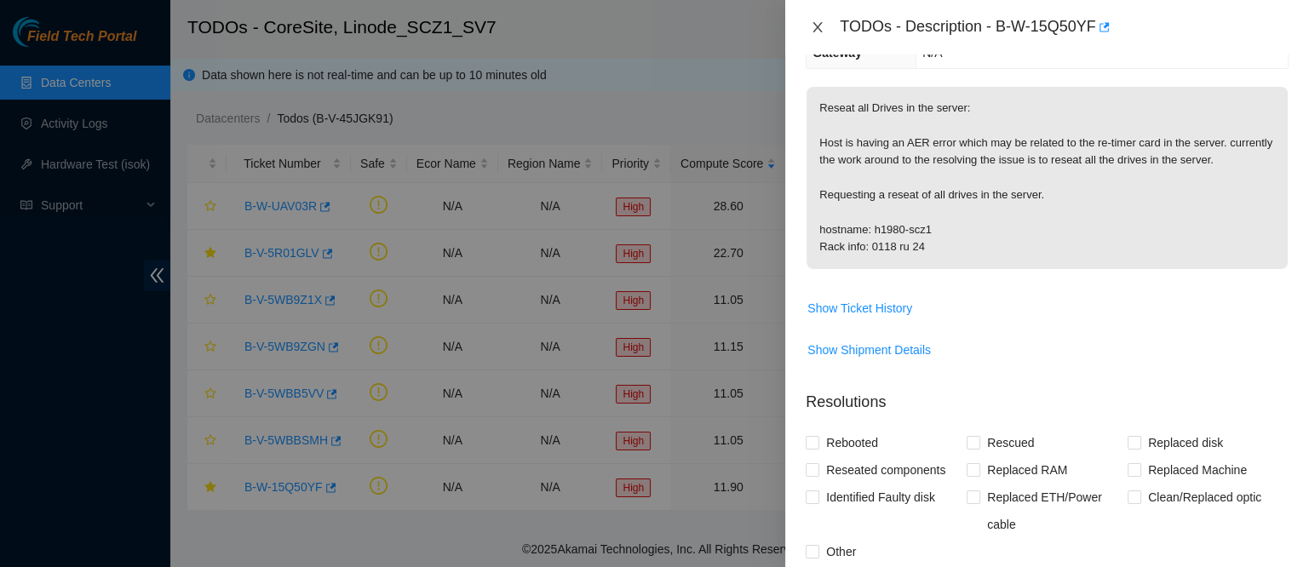
click at [819, 23] on icon "close" at bounding box center [818, 27] width 14 height 14
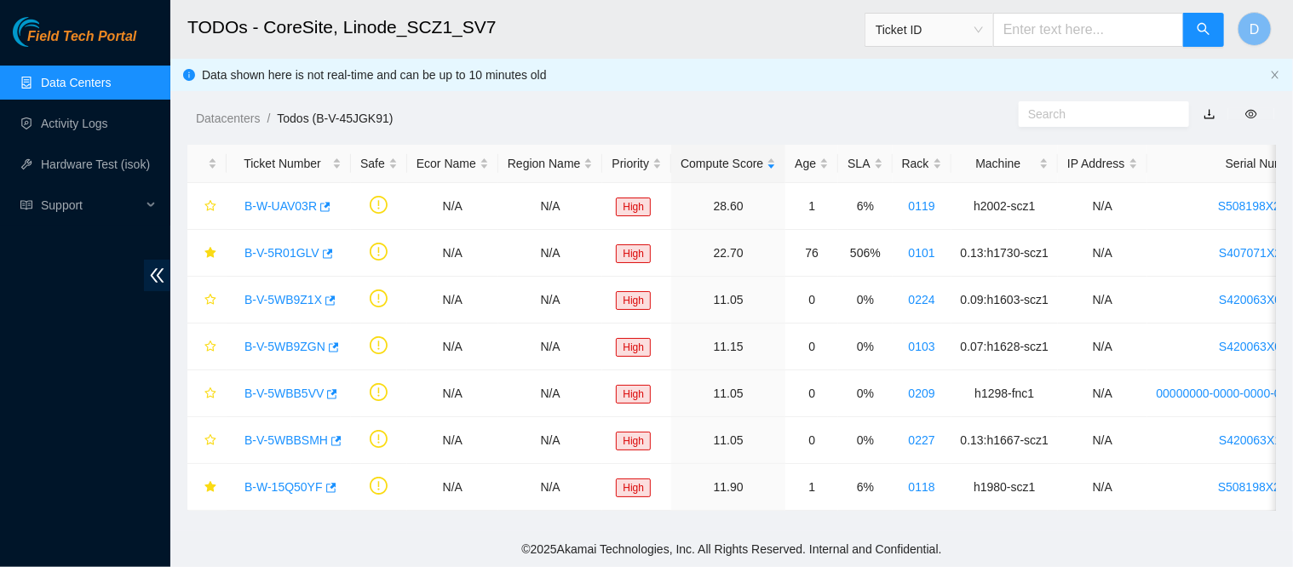
scroll to position [265, 0]
click at [60, 89] on link "Data Centers" at bounding box center [76, 83] width 70 height 14
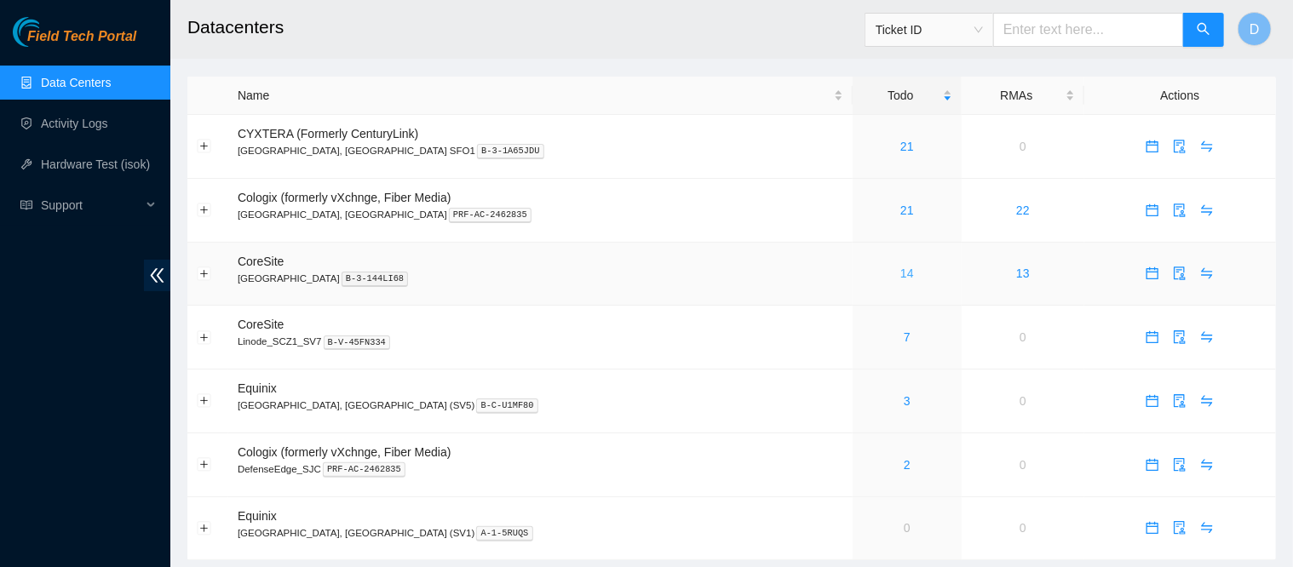
click at [900, 278] on link "14" at bounding box center [907, 274] width 14 height 14
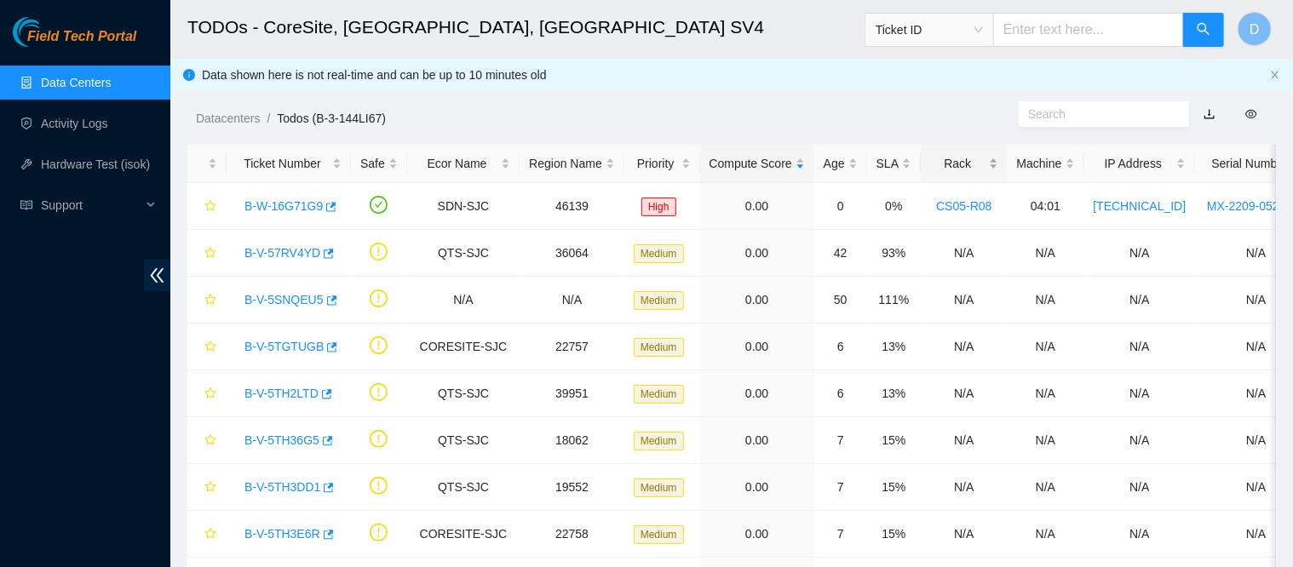
click at [947, 163] on div "Rack" at bounding box center [963, 163] width 67 height 19
